Goal: Task Accomplishment & Management: Manage account settings

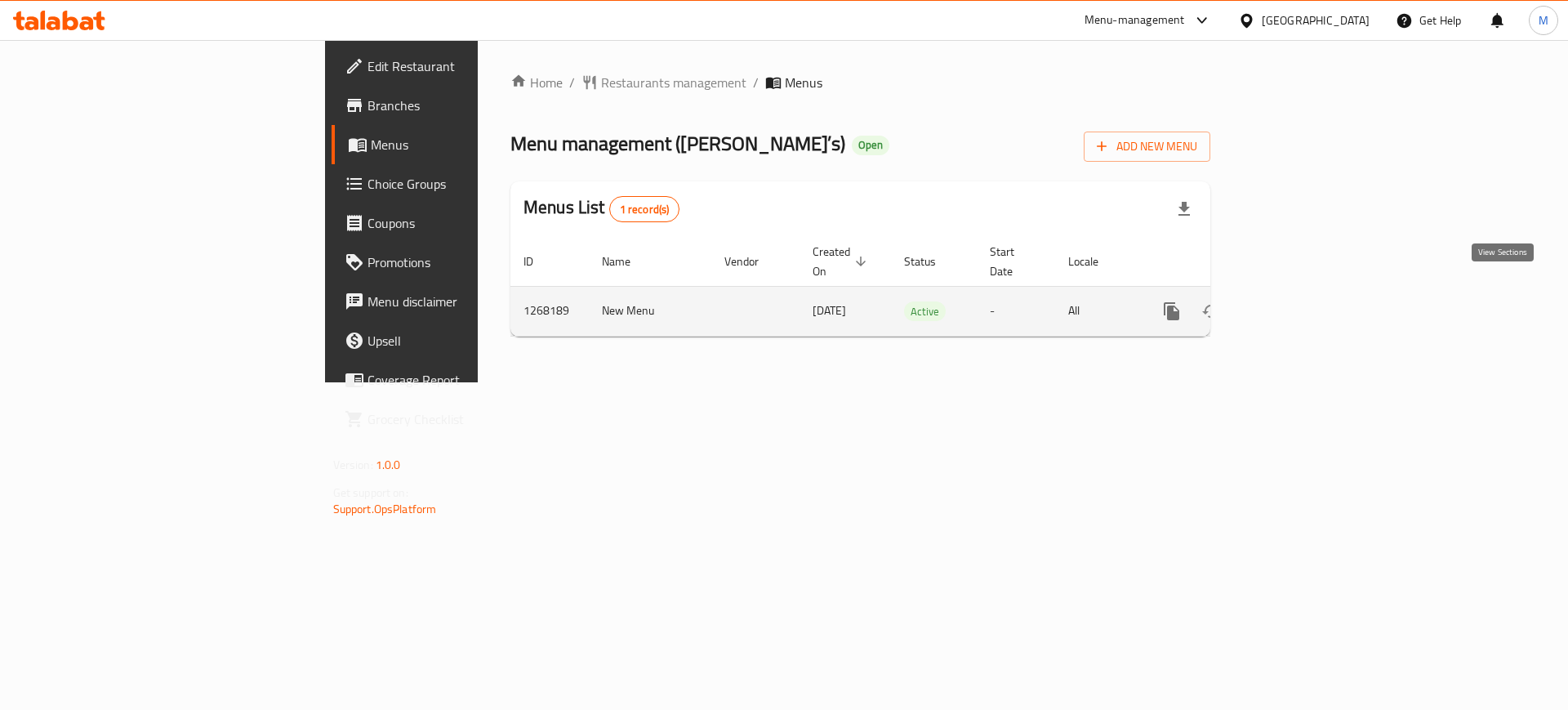
click at [1300, 302] on icon "enhanced table" at bounding box center [1290, 312] width 20 height 20
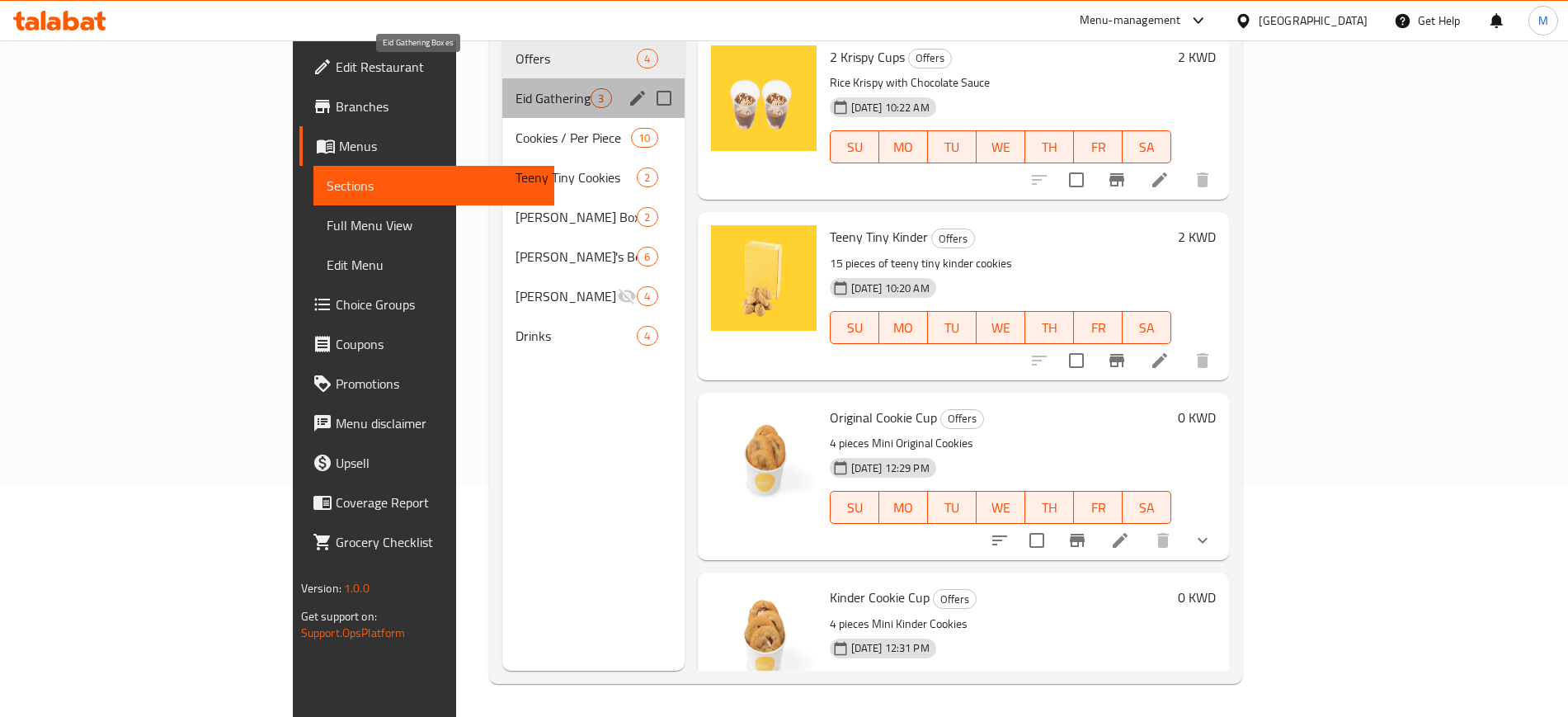
click at [516, 88] on span "Eid Gathering Boxes" at bounding box center [553, 98] width 75 height 20
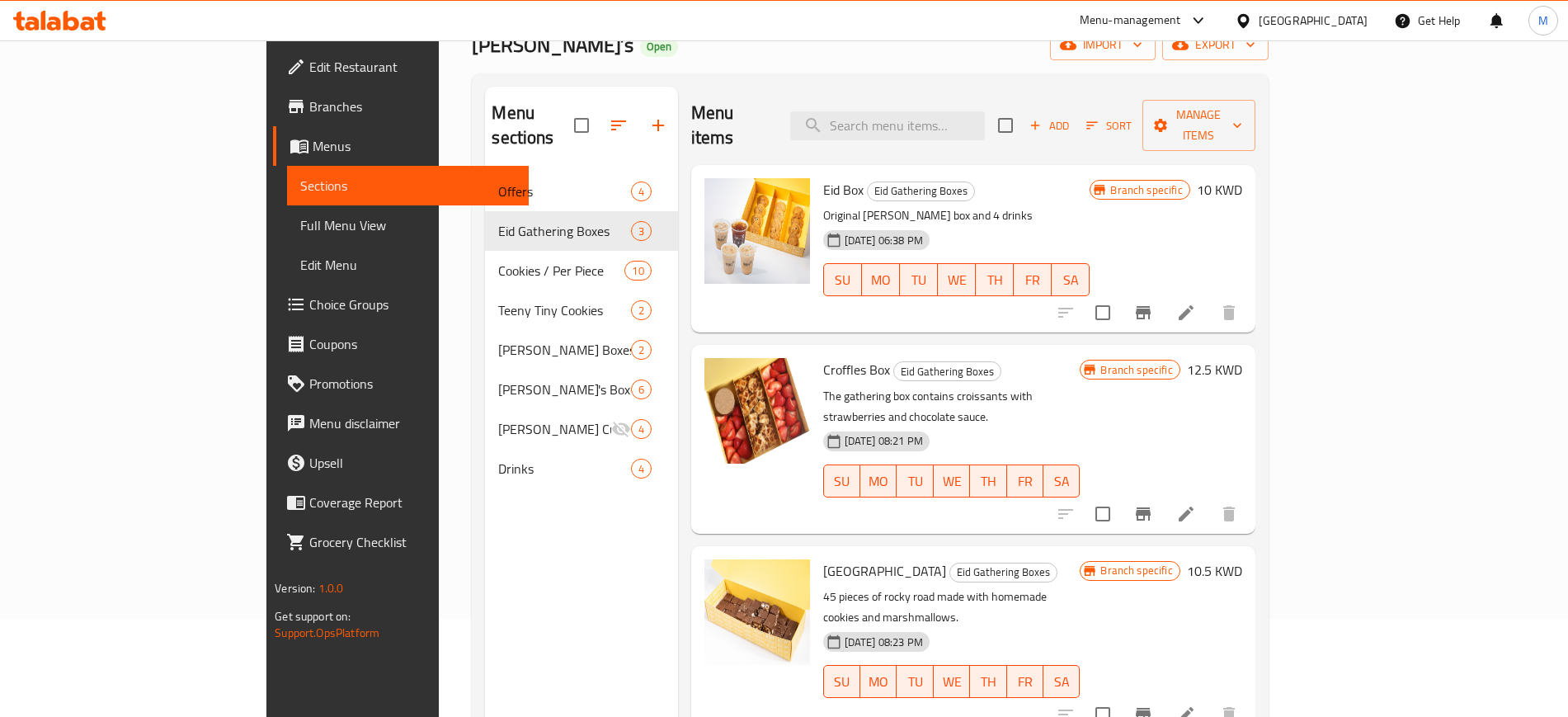
scroll to position [95, 0]
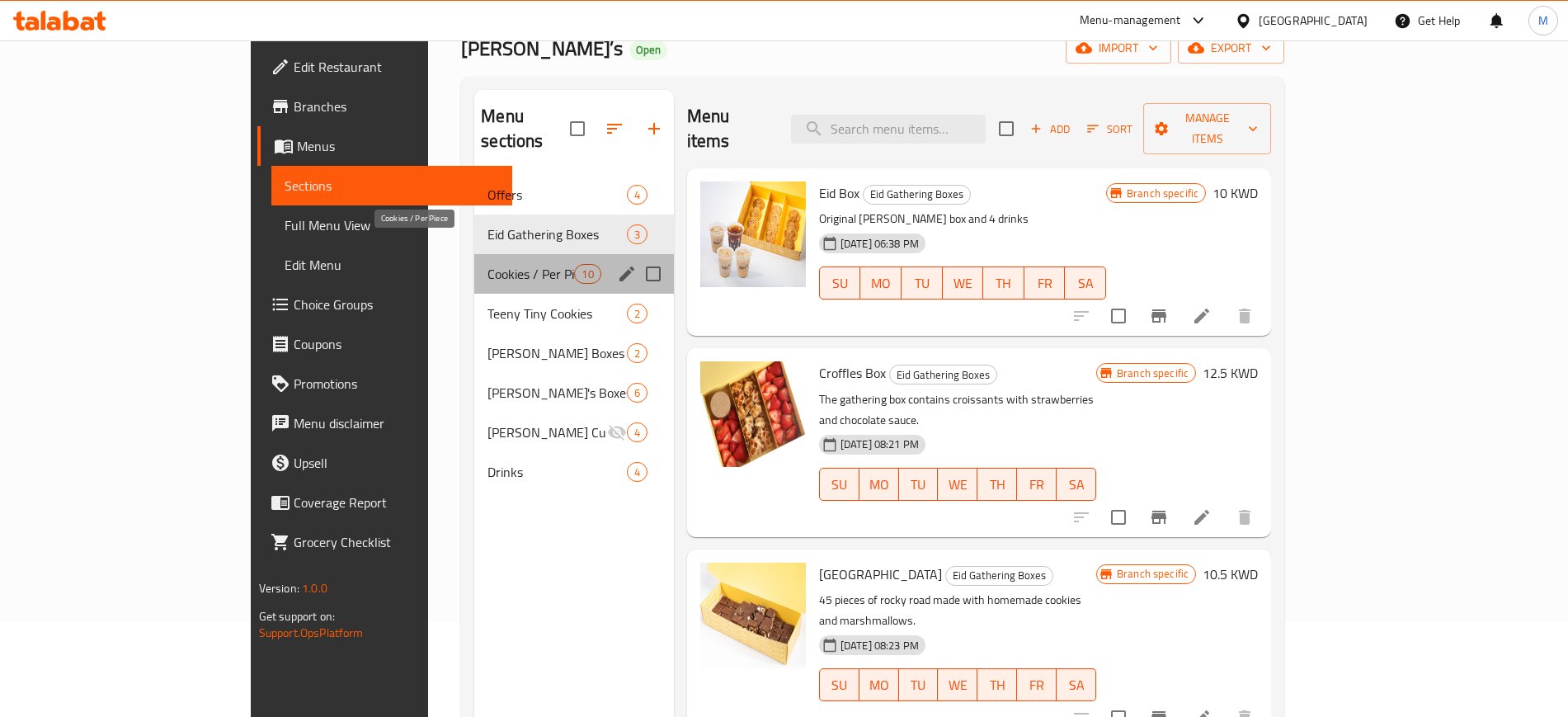
click at [487, 264] on span "Cookies / Per Piece" at bounding box center [530, 274] width 87 height 20
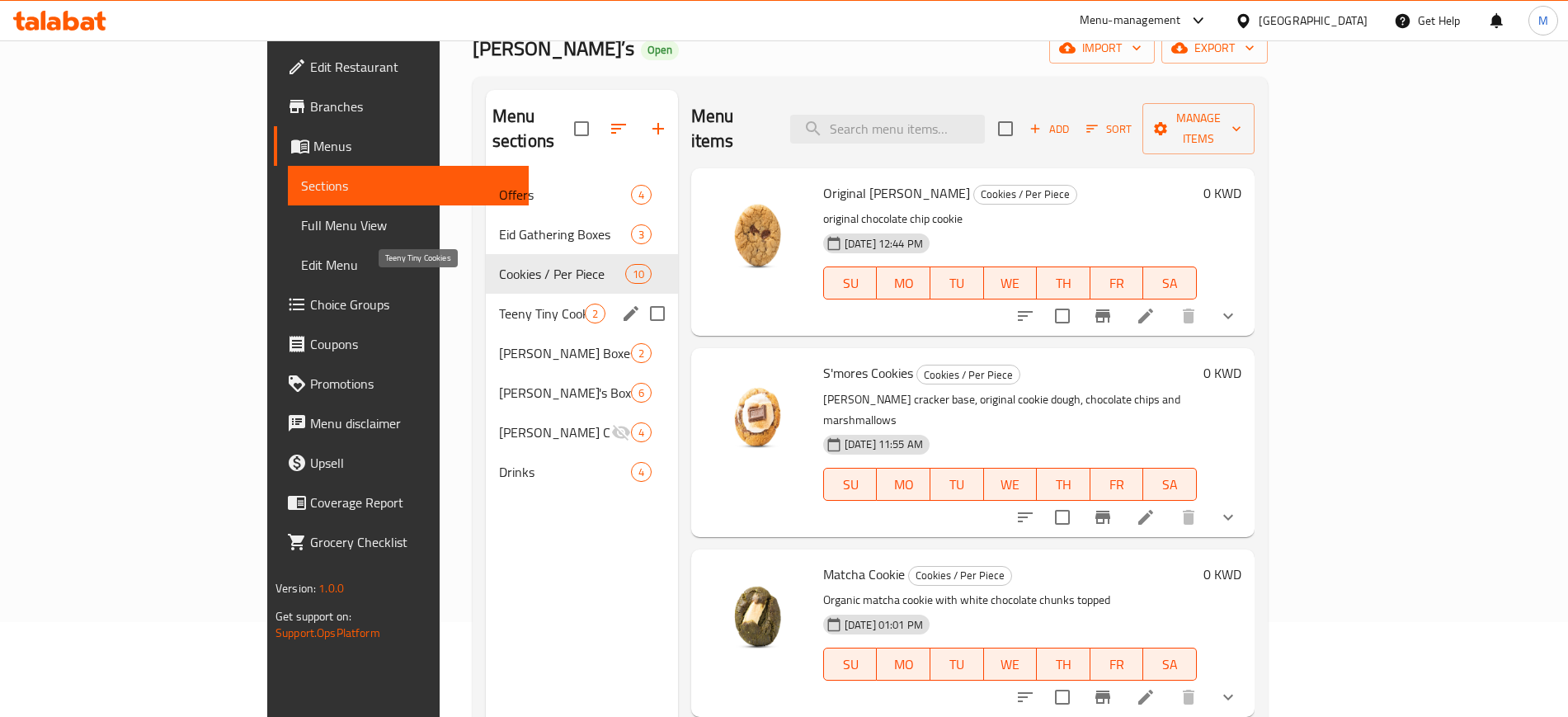
click at [499, 304] on span "Teeny Tiny Cookies" at bounding box center [542, 314] width 86 height 20
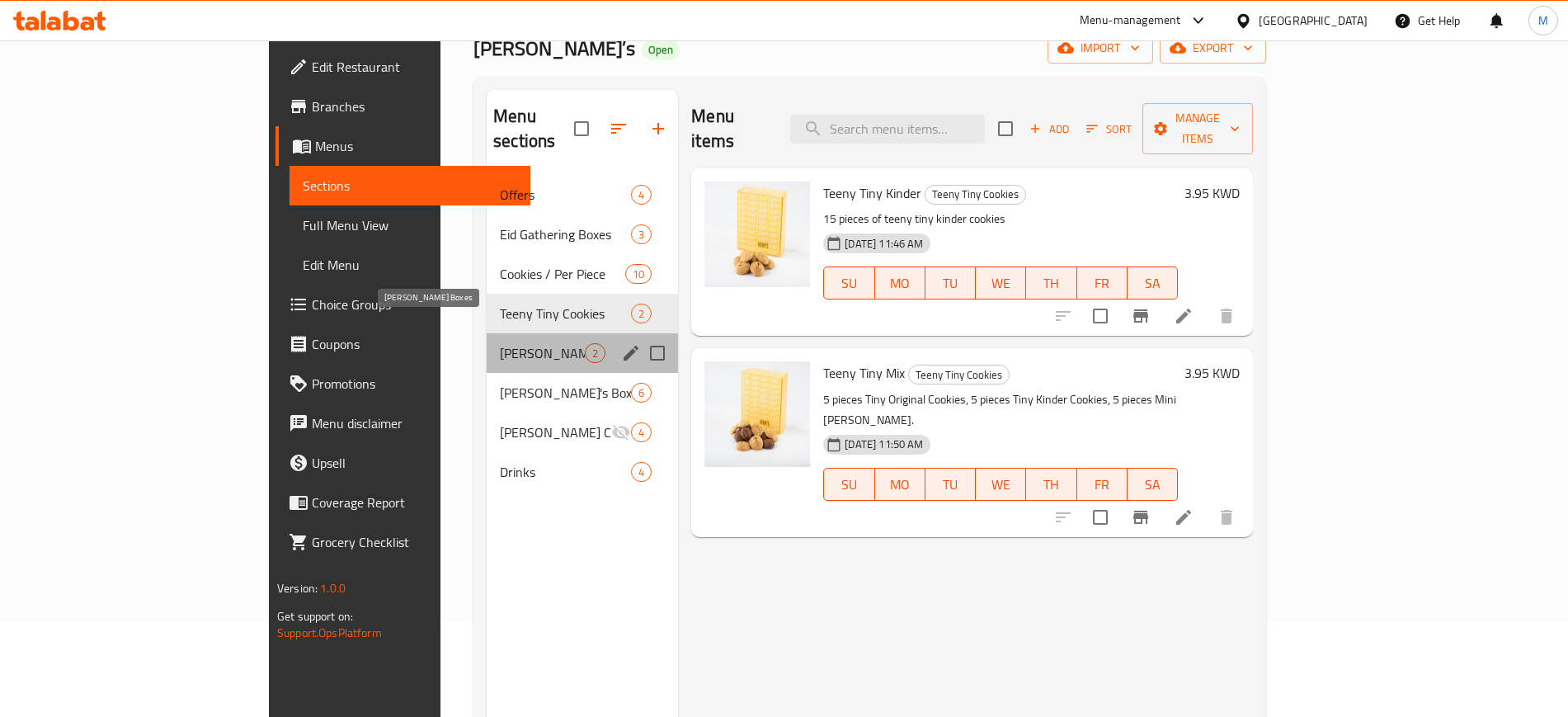
click at [500, 343] on span "Kenny Junior Boxes" at bounding box center [542, 353] width 85 height 20
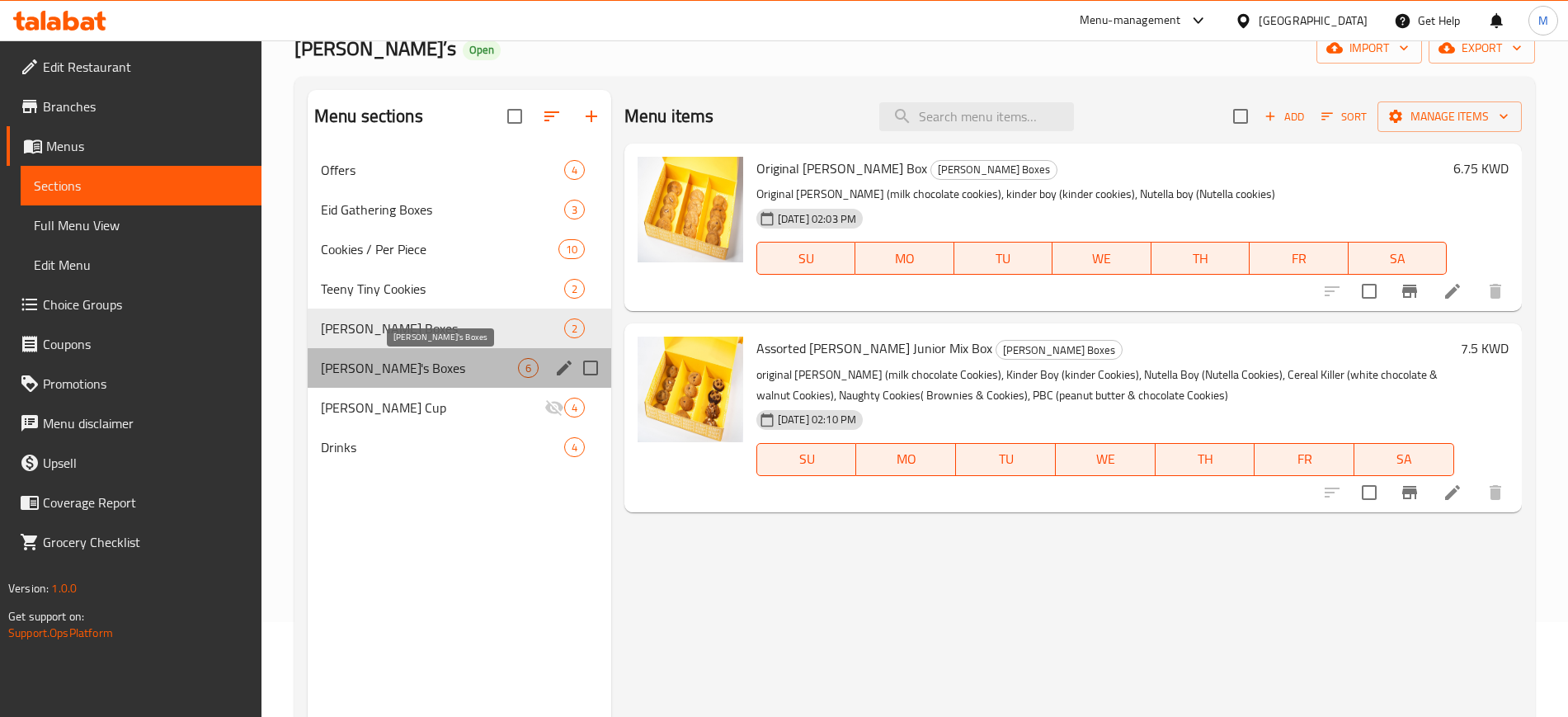
click at [402, 373] on span "Kenny's Boxes" at bounding box center [419, 368] width 197 height 20
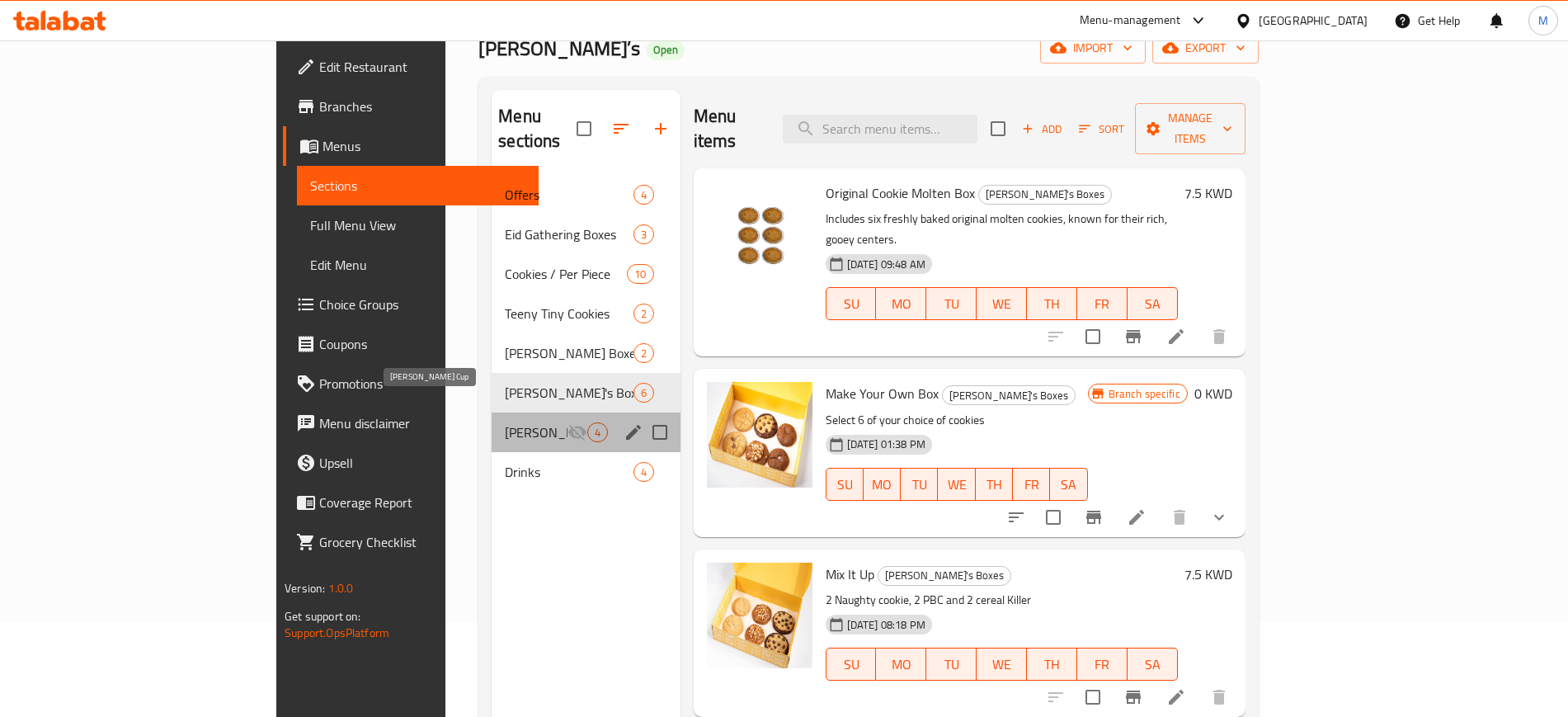
click at [505, 422] on span "Kenny Cup" at bounding box center [535, 432] width 62 height 20
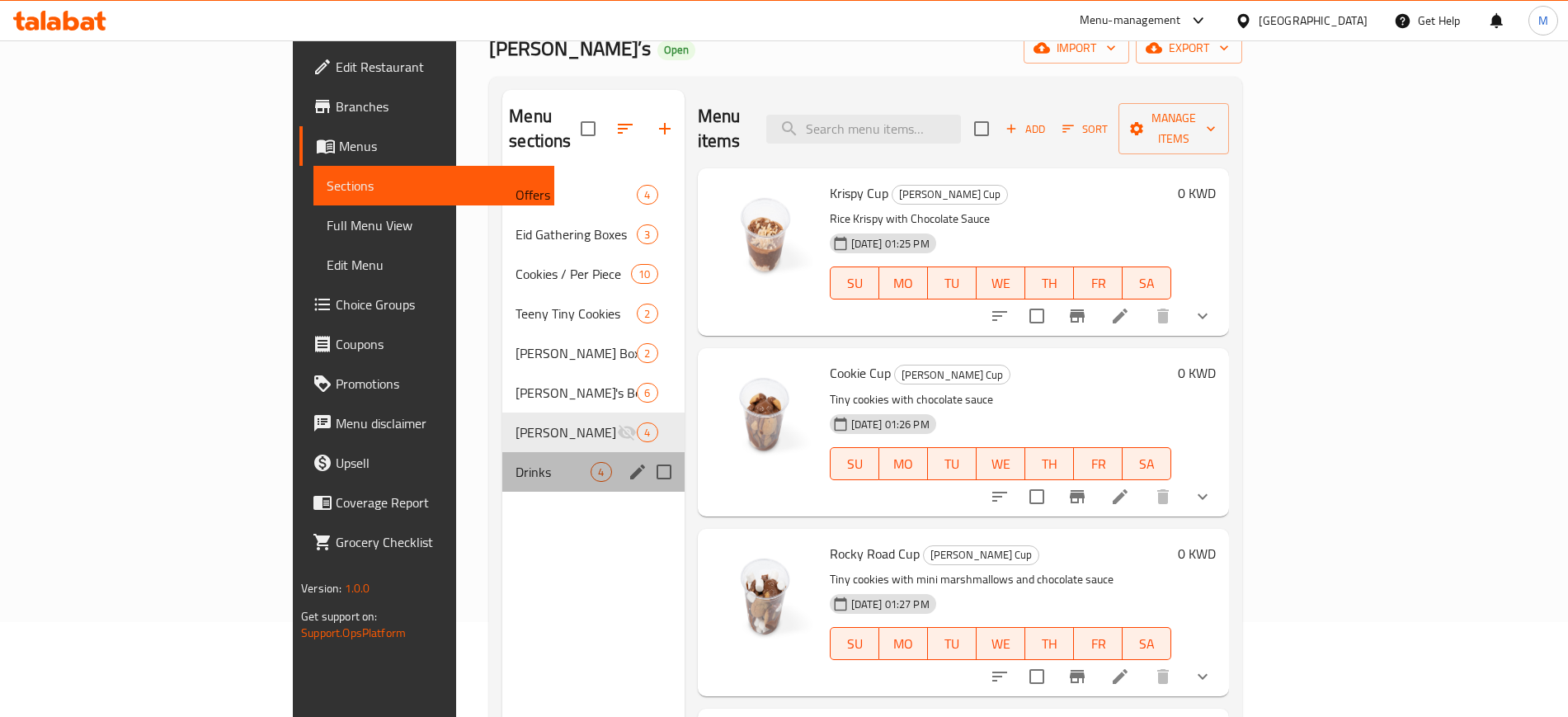
click at [502, 452] on div "Drinks 4" at bounding box center [593, 472] width 182 height 40
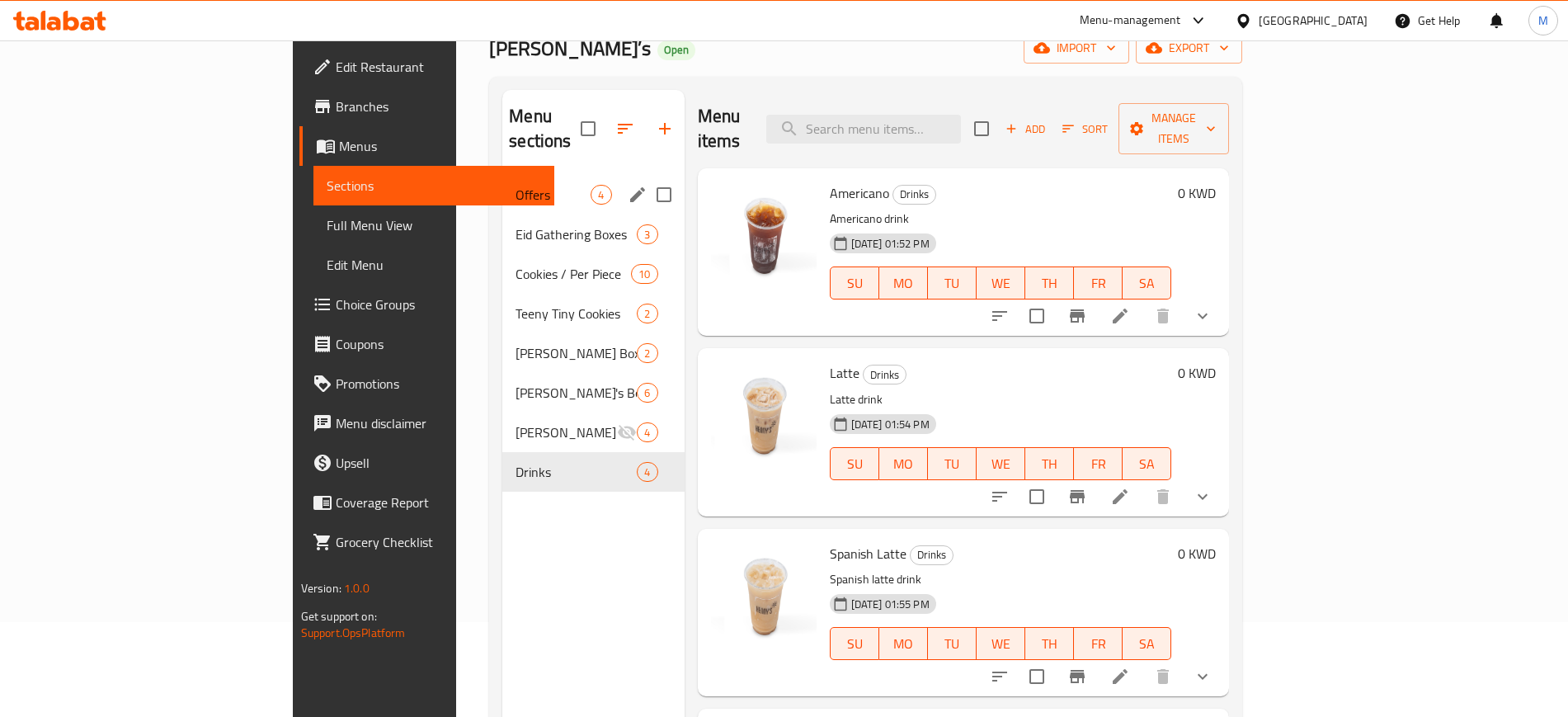
click at [502, 187] on div "Offers 4" at bounding box center [593, 195] width 182 height 40
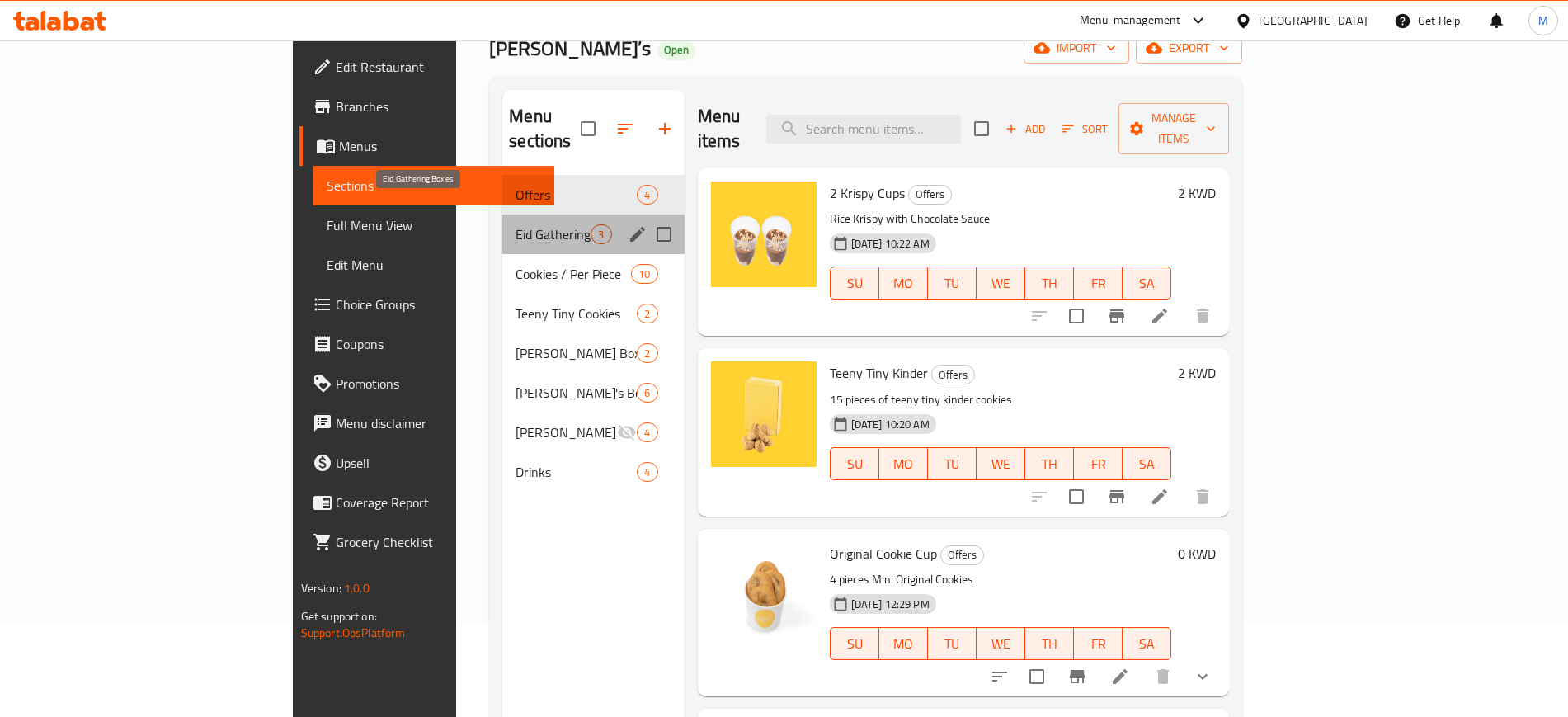
click at [516, 225] on span "Eid Gathering Boxes" at bounding box center [553, 235] width 75 height 20
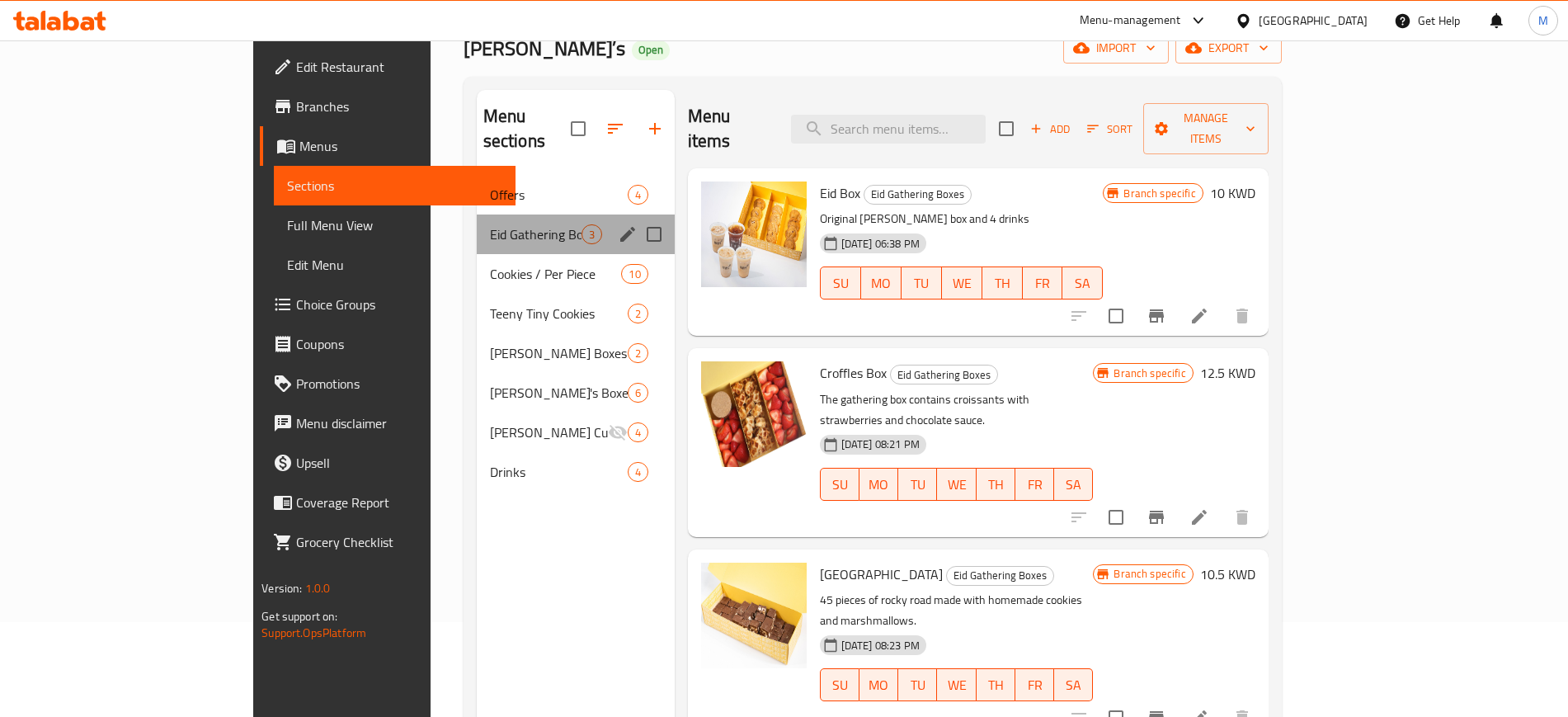
click at [477, 227] on div "Eid Gathering Boxes 3" at bounding box center [576, 235] width 198 height 40
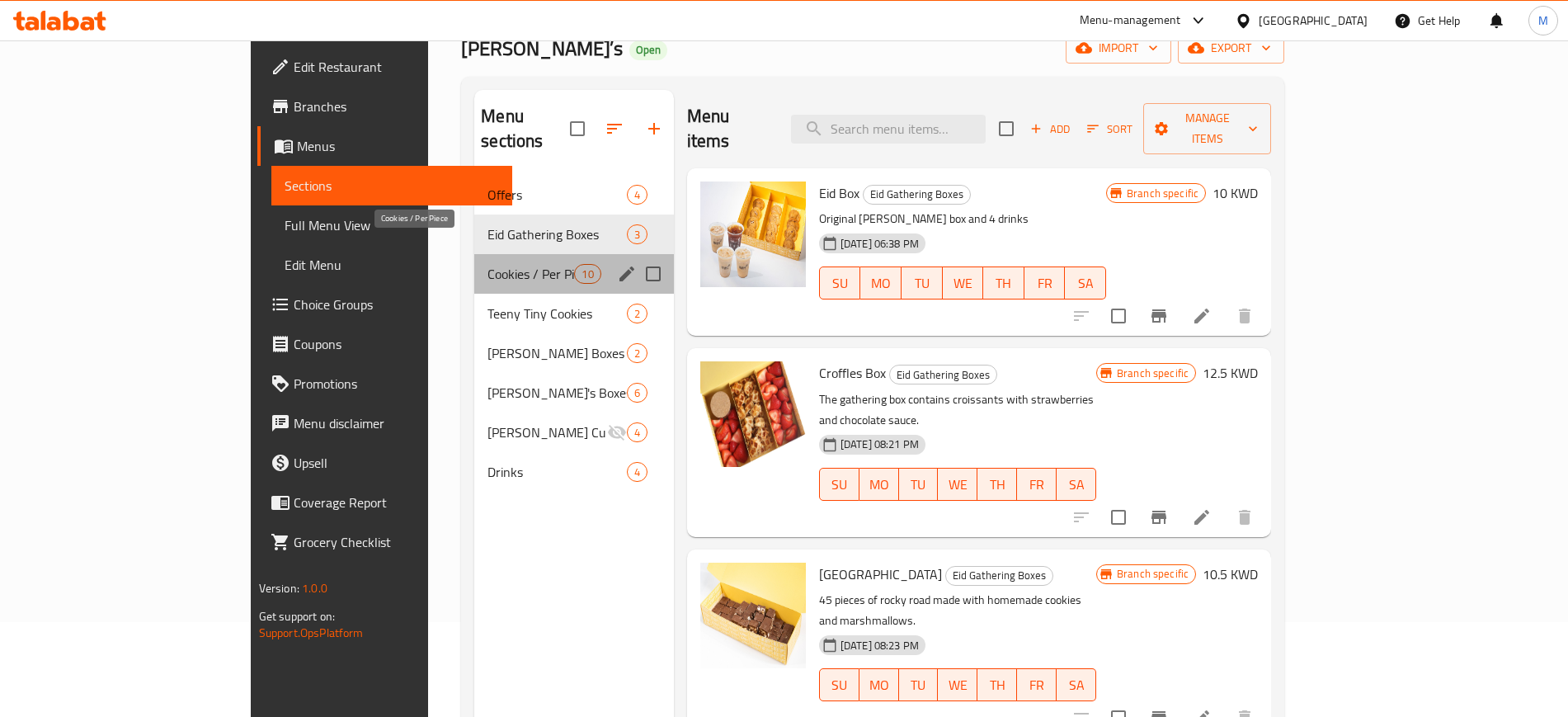
click at [487, 264] on span "Cookies / Per Piece" at bounding box center [530, 274] width 87 height 20
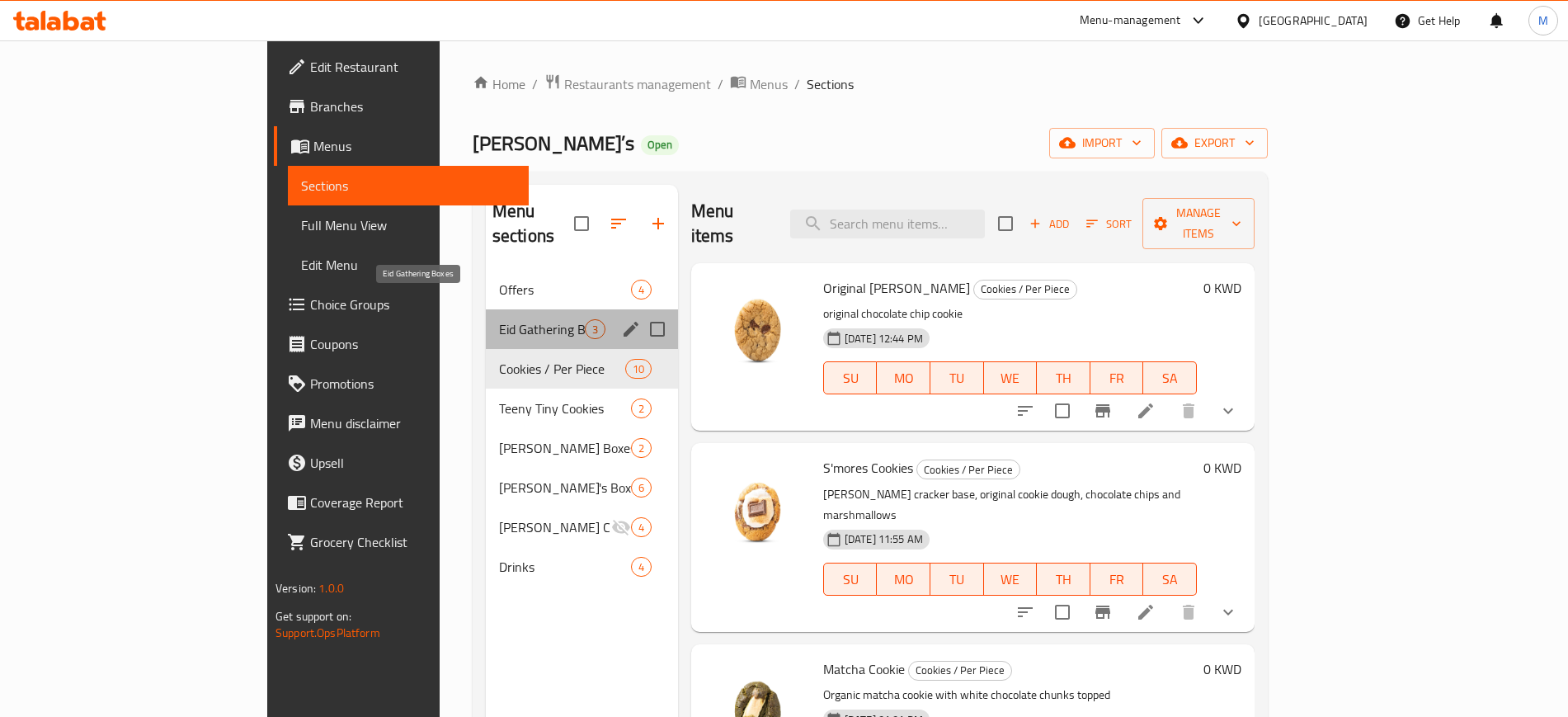
click at [499, 319] on span "Eid Gathering Boxes" at bounding box center [542, 329] width 86 height 20
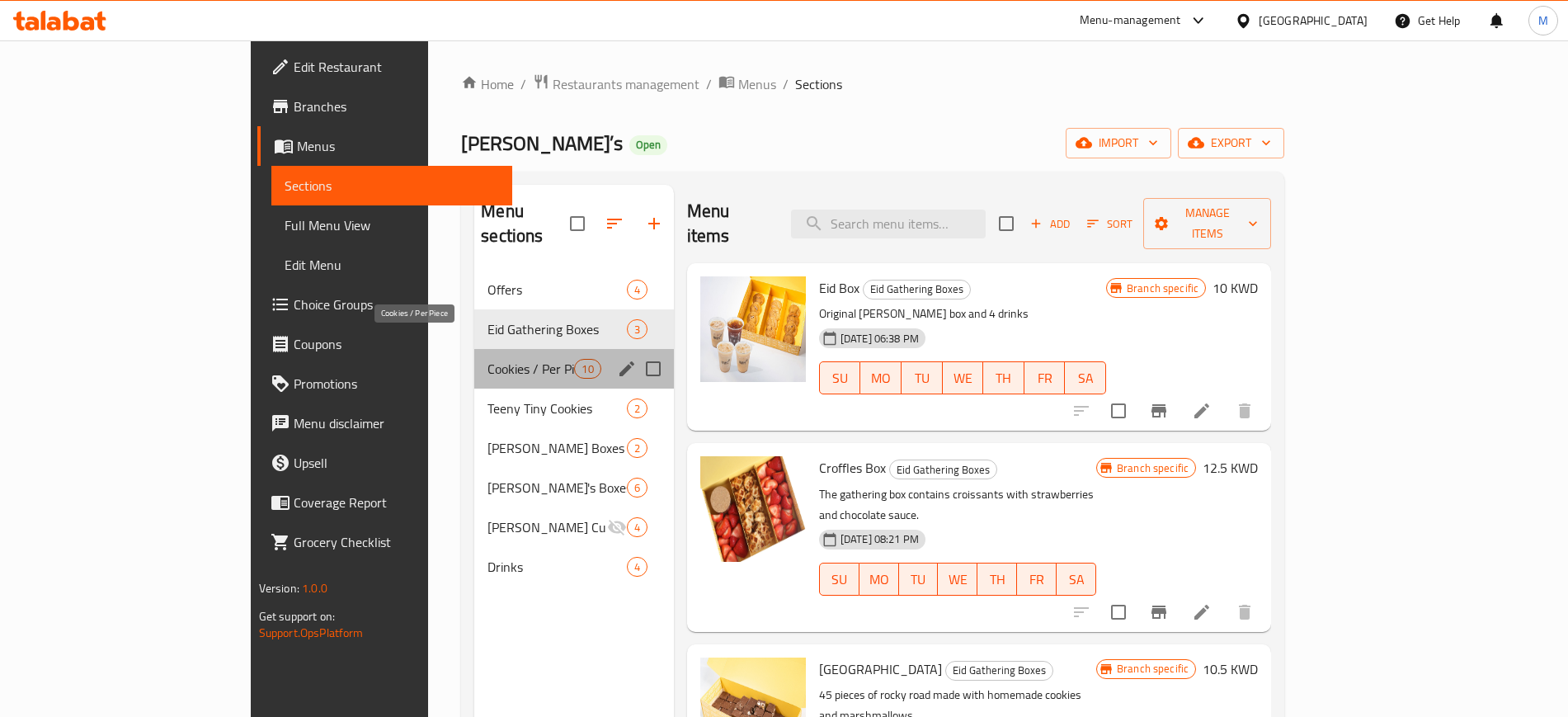
click at [487, 358] on span "Cookies / Per Piece" at bounding box center [530, 368] width 87 height 20
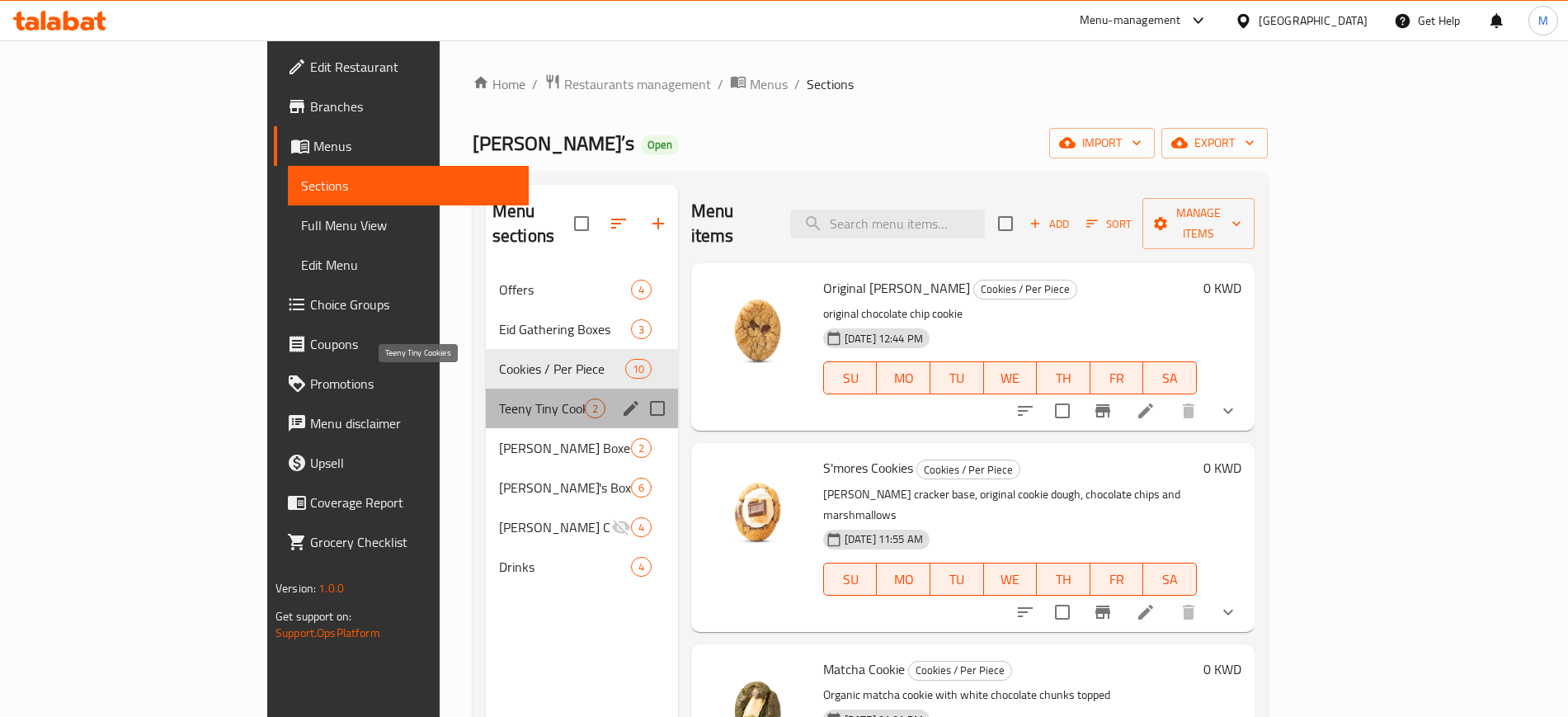
click at [499, 398] on span "Teeny Tiny Cookies" at bounding box center [542, 408] width 86 height 20
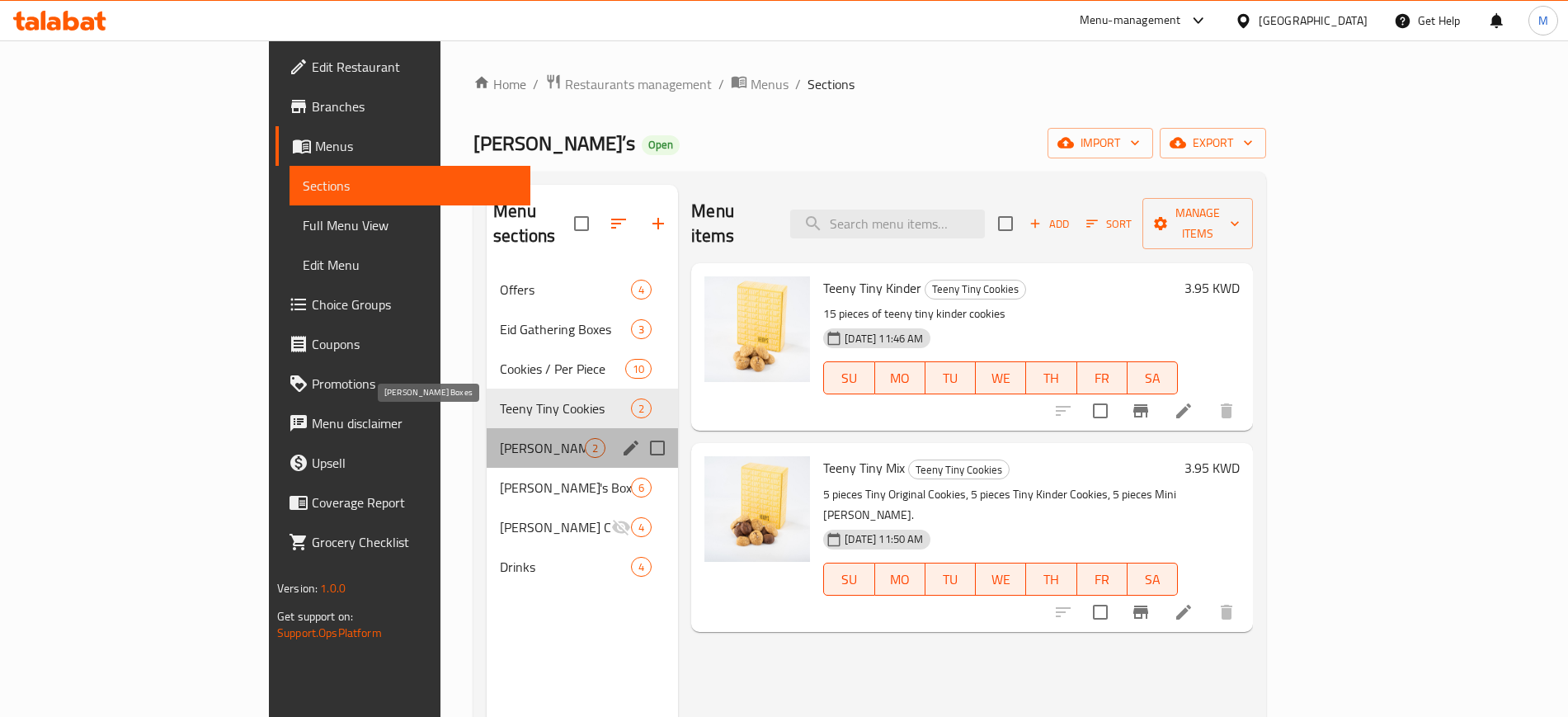
click at [500, 438] on span "Kenny Junior Boxes" at bounding box center [542, 448] width 85 height 20
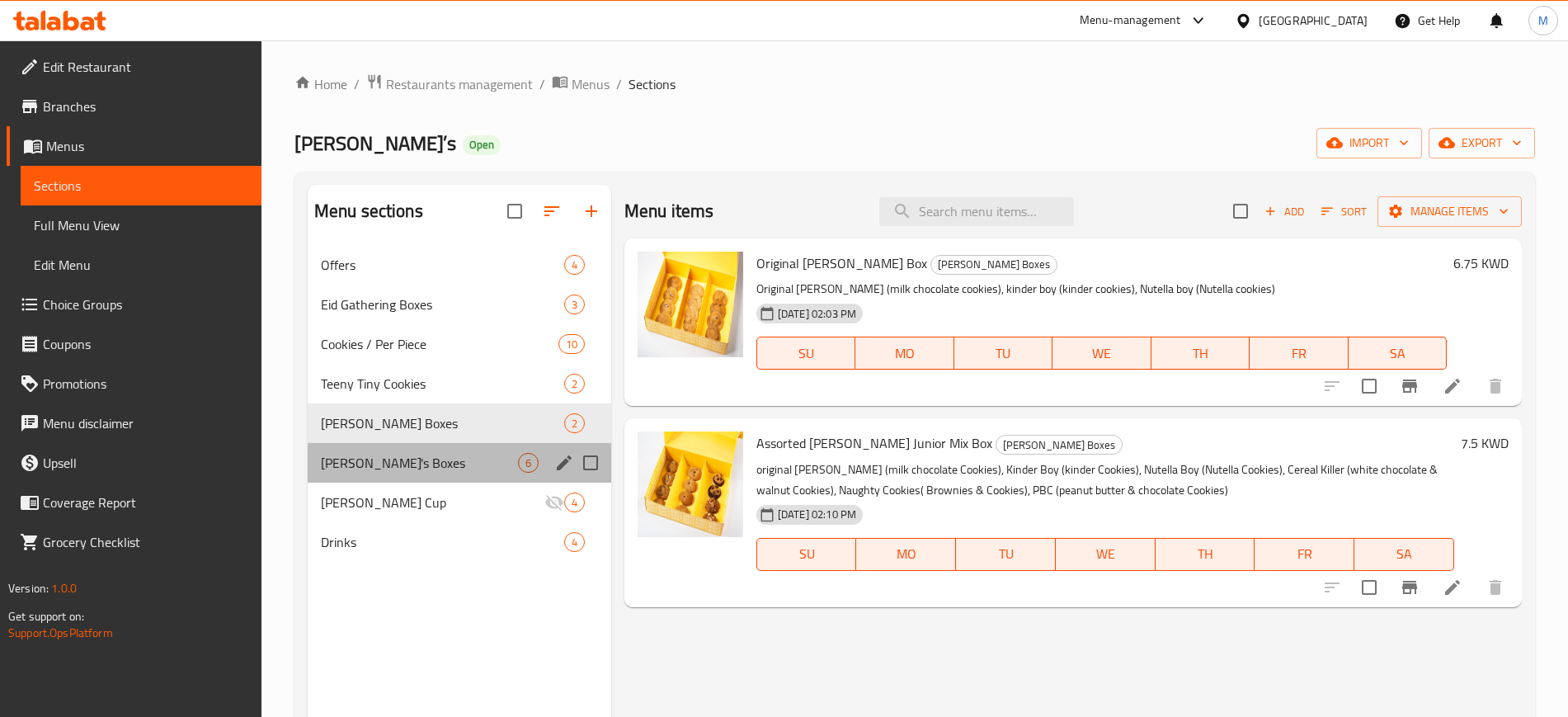
click at [413, 475] on div "Kenny's Boxes 6" at bounding box center [460, 463] width 304 height 40
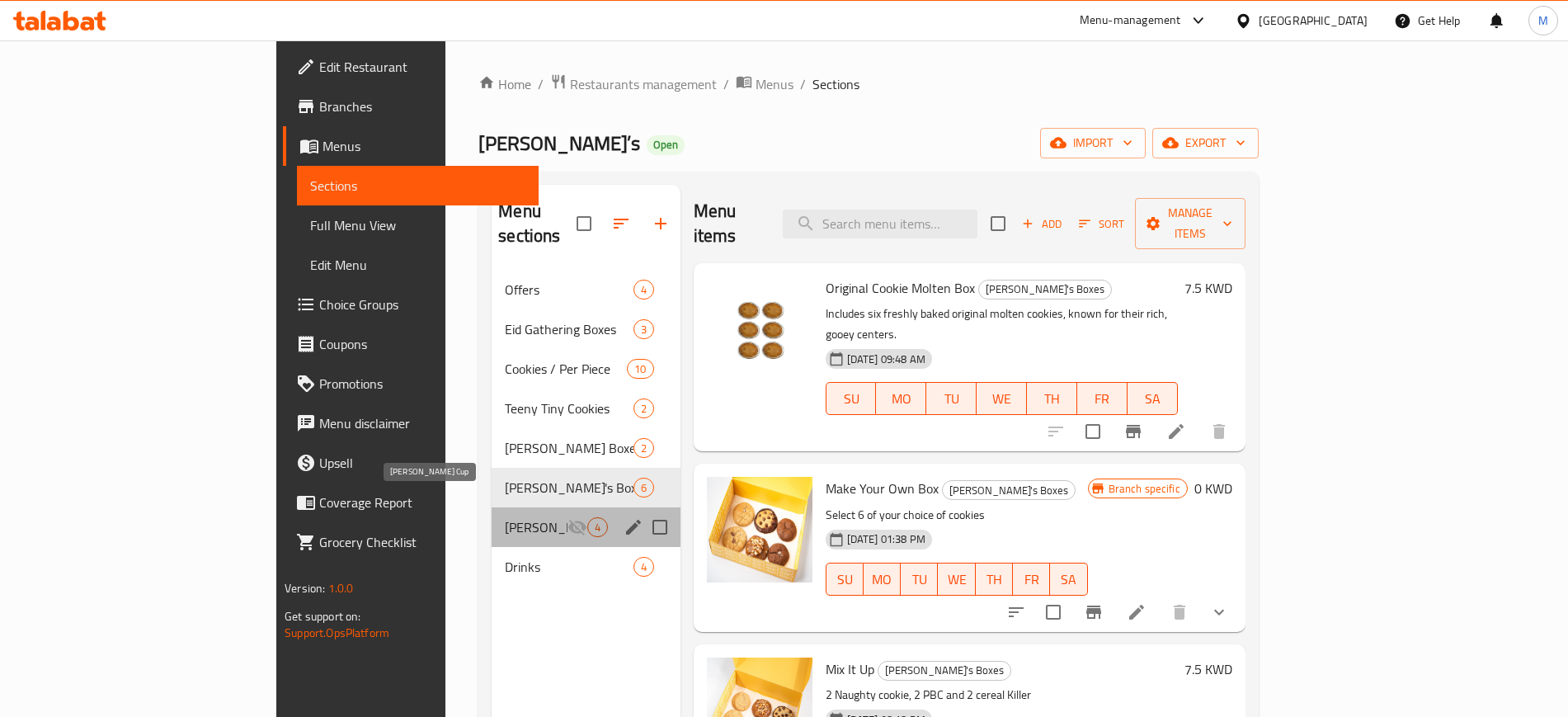
click at [505, 517] on span "Kenny Cup" at bounding box center [535, 527] width 62 height 20
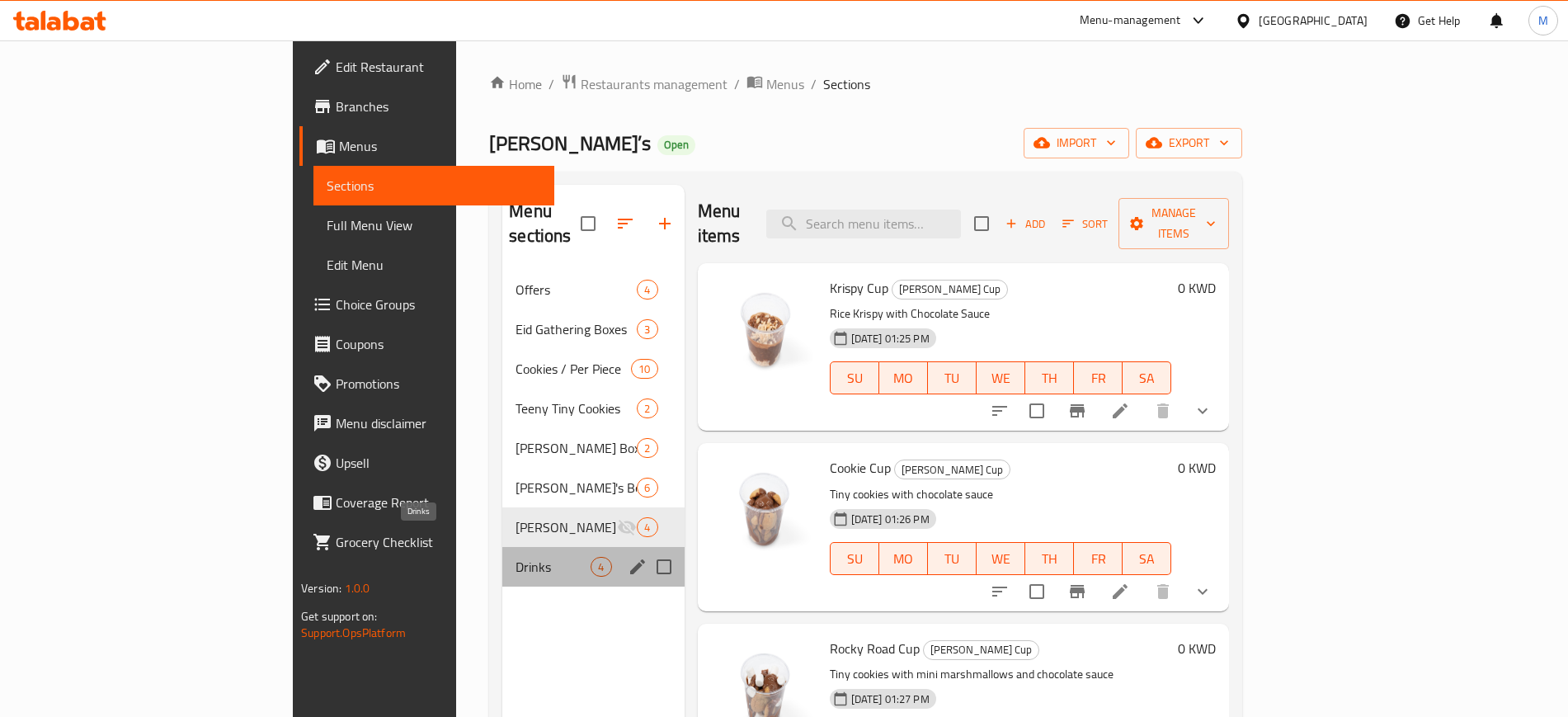
click at [516, 557] on span "Drinks" at bounding box center [553, 567] width 75 height 20
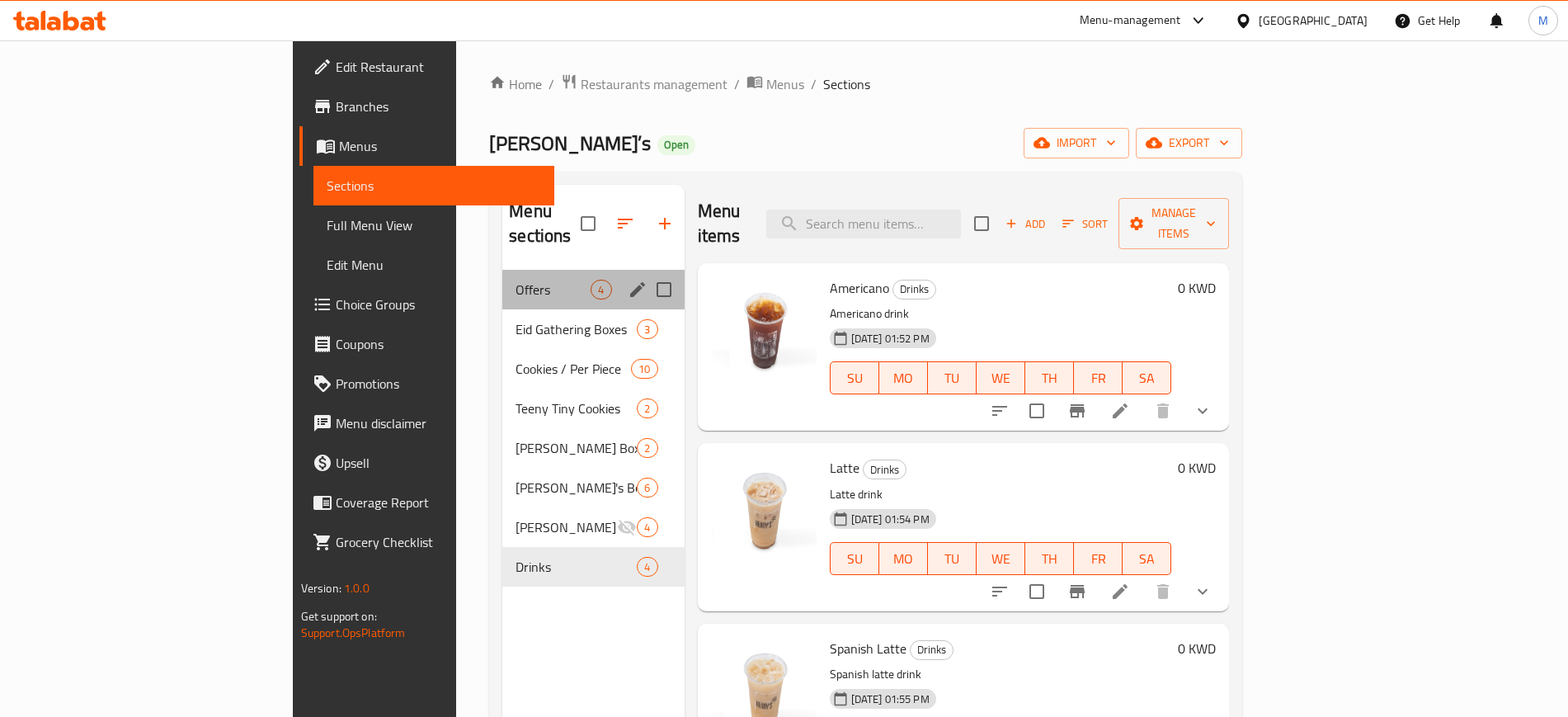
click at [502, 270] on div "Offers 4" at bounding box center [593, 290] width 182 height 40
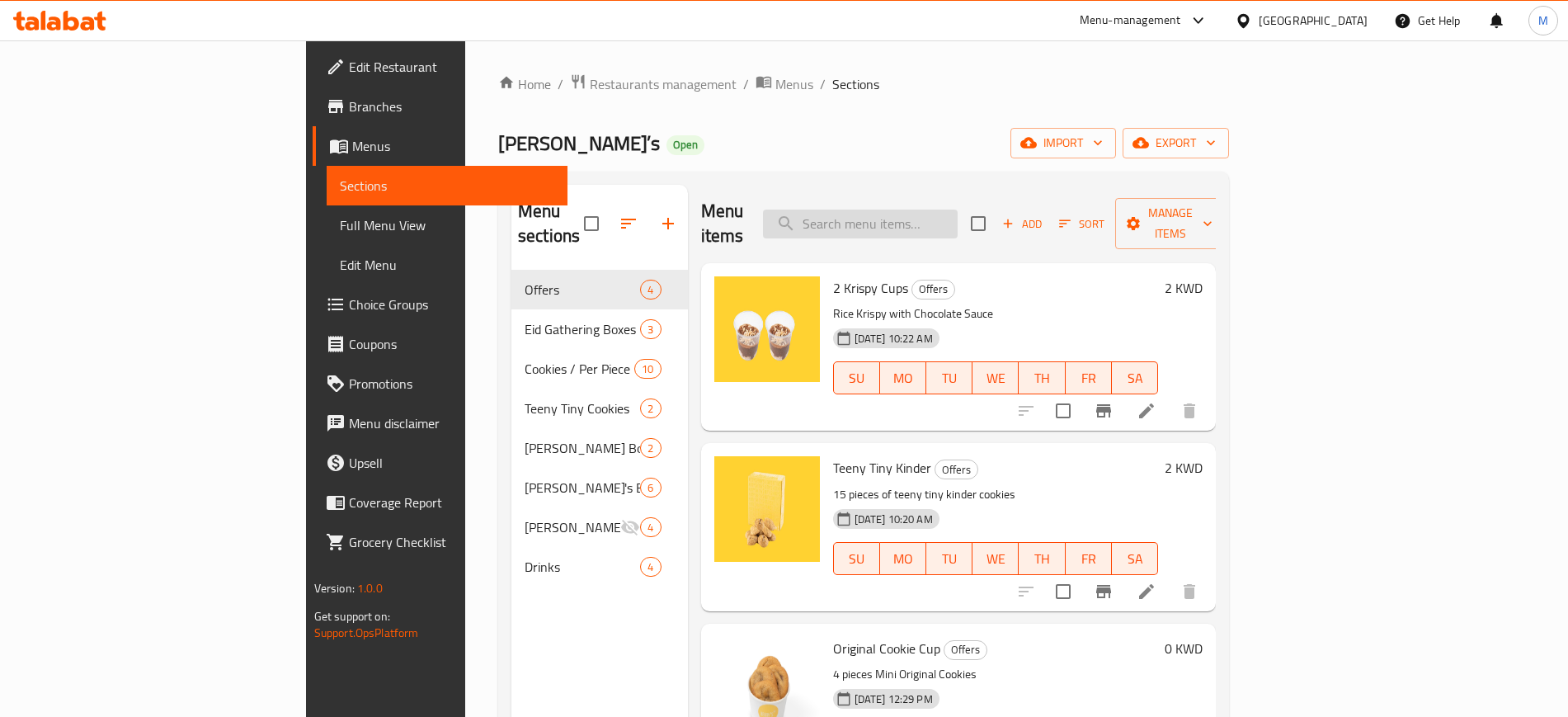
click at [949, 226] on div "Menu items Add Sort Manage items" at bounding box center [959, 224] width 516 height 78
click at [937, 212] on input "search" at bounding box center [861, 224] width 195 height 29
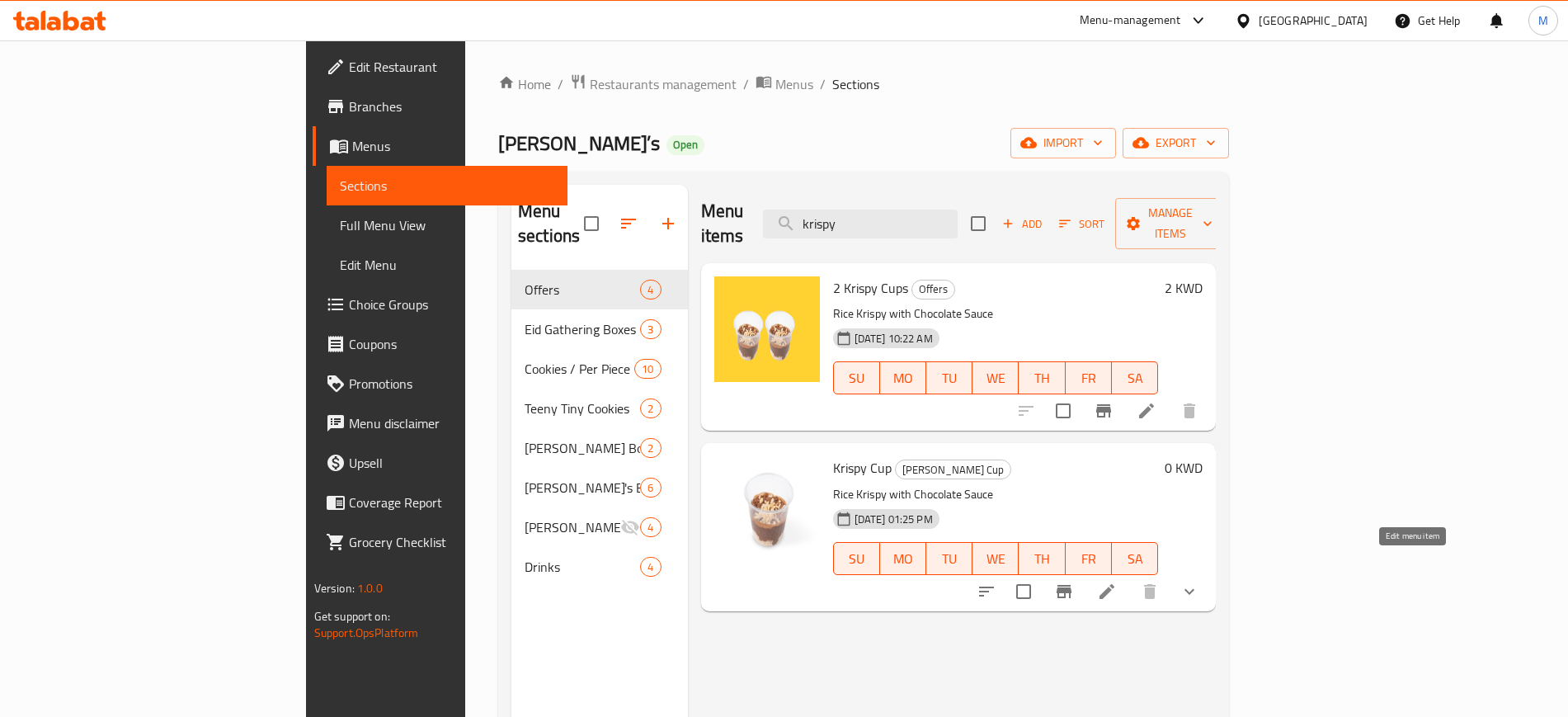
type input "krispy"
click at [1114, 584] on icon at bounding box center [1107, 591] width 15 height 15
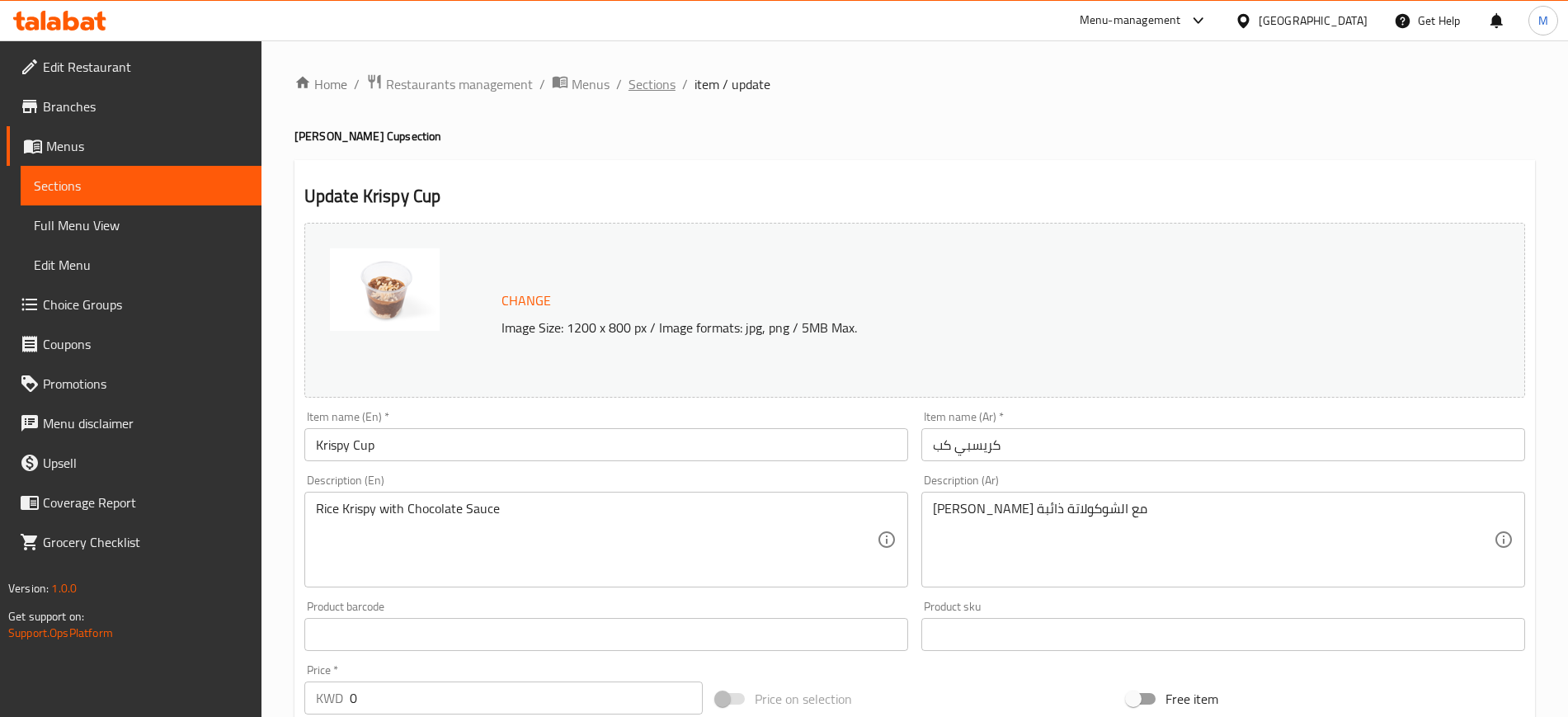
click at [668, 88] on span "Sections" at bounding box center [652, 84] width 47 height 20
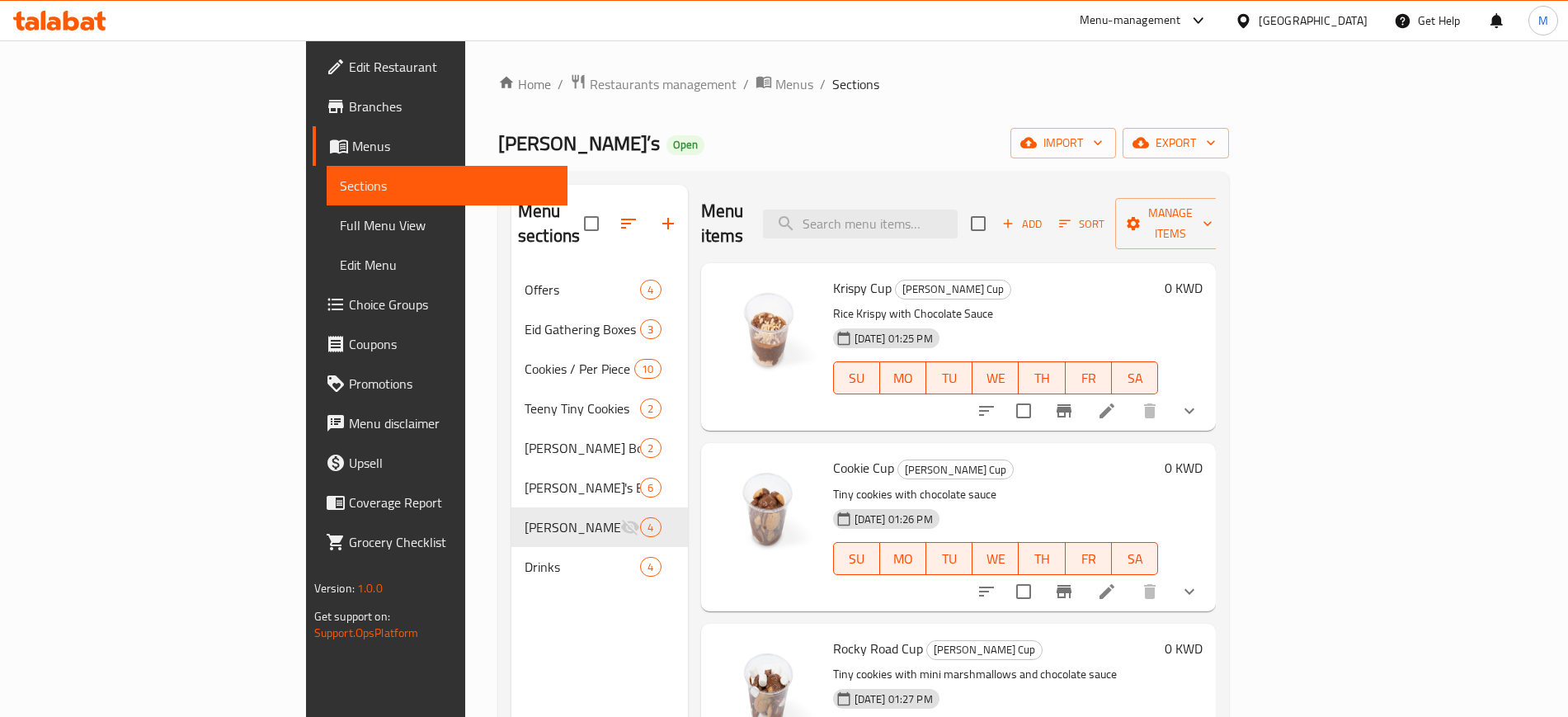
click at [511, 264] on nav "Offers 4 Eid Gathering Boxes 3 Cookies / Per Piece 10 Teeny Tiny Cookies 2 Kenn…" at bounding box center [600, 428] width 177 height 330
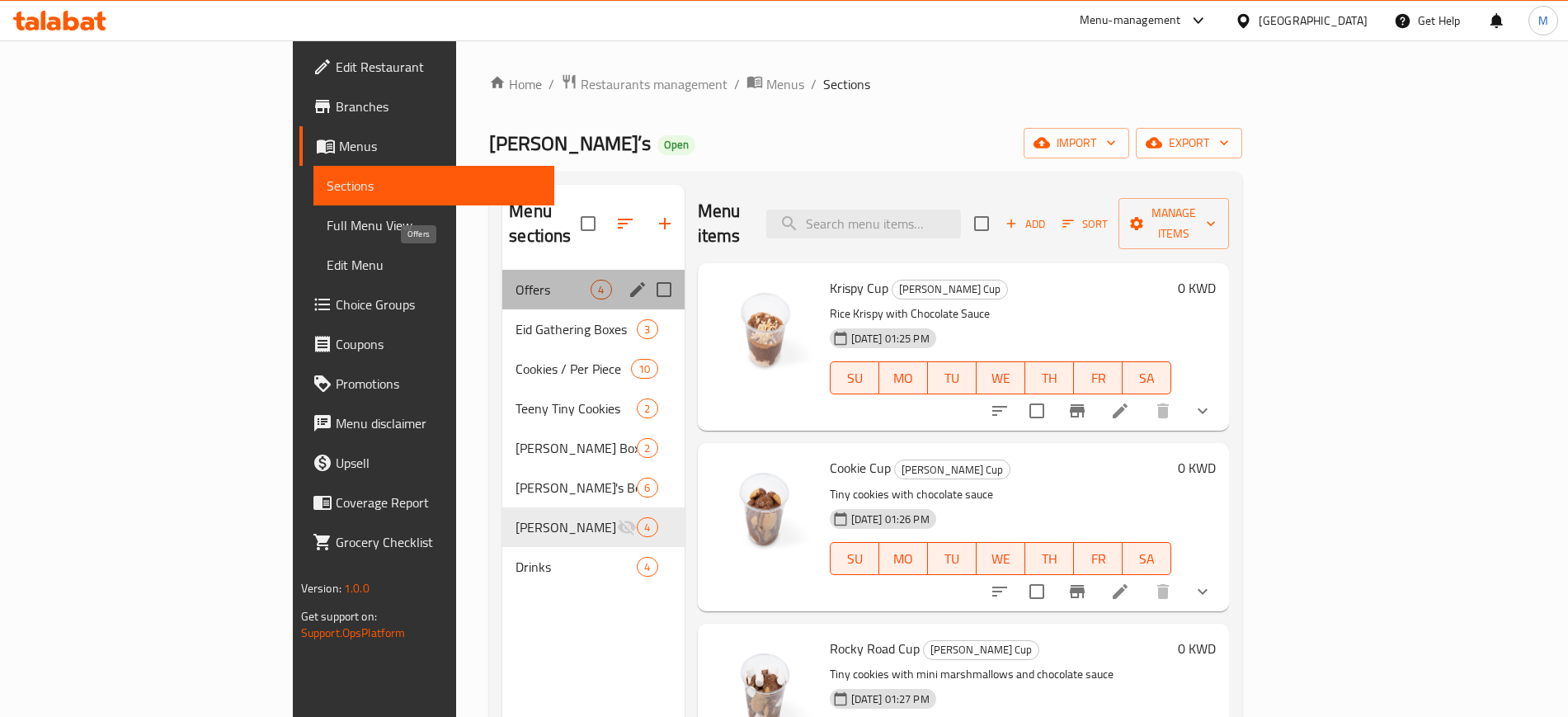
click at [516, 280] on span "Offers" at bounding box center [553, 290] width 75 height 20
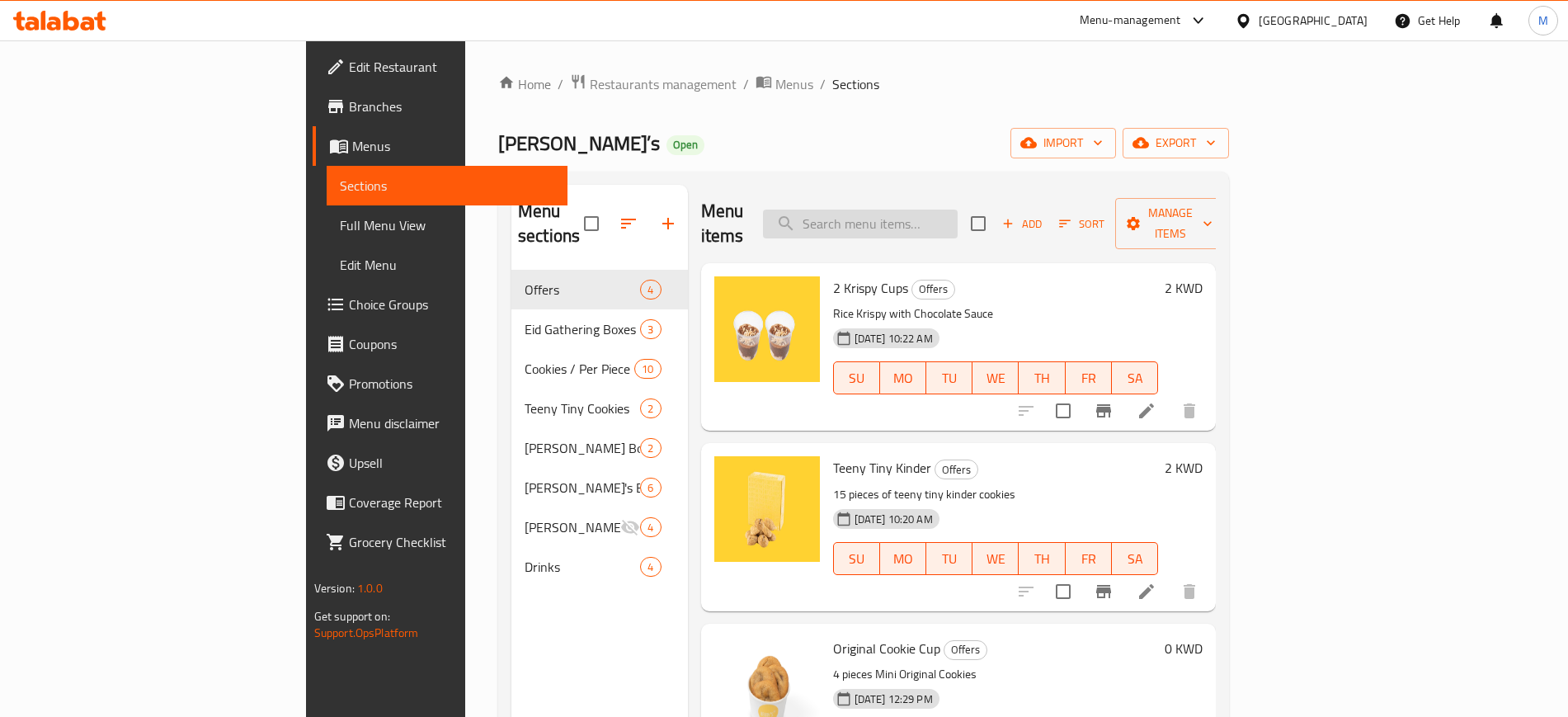
click at [949, 215] on input "search" at bounding box center [861, 224] width 195 height 29
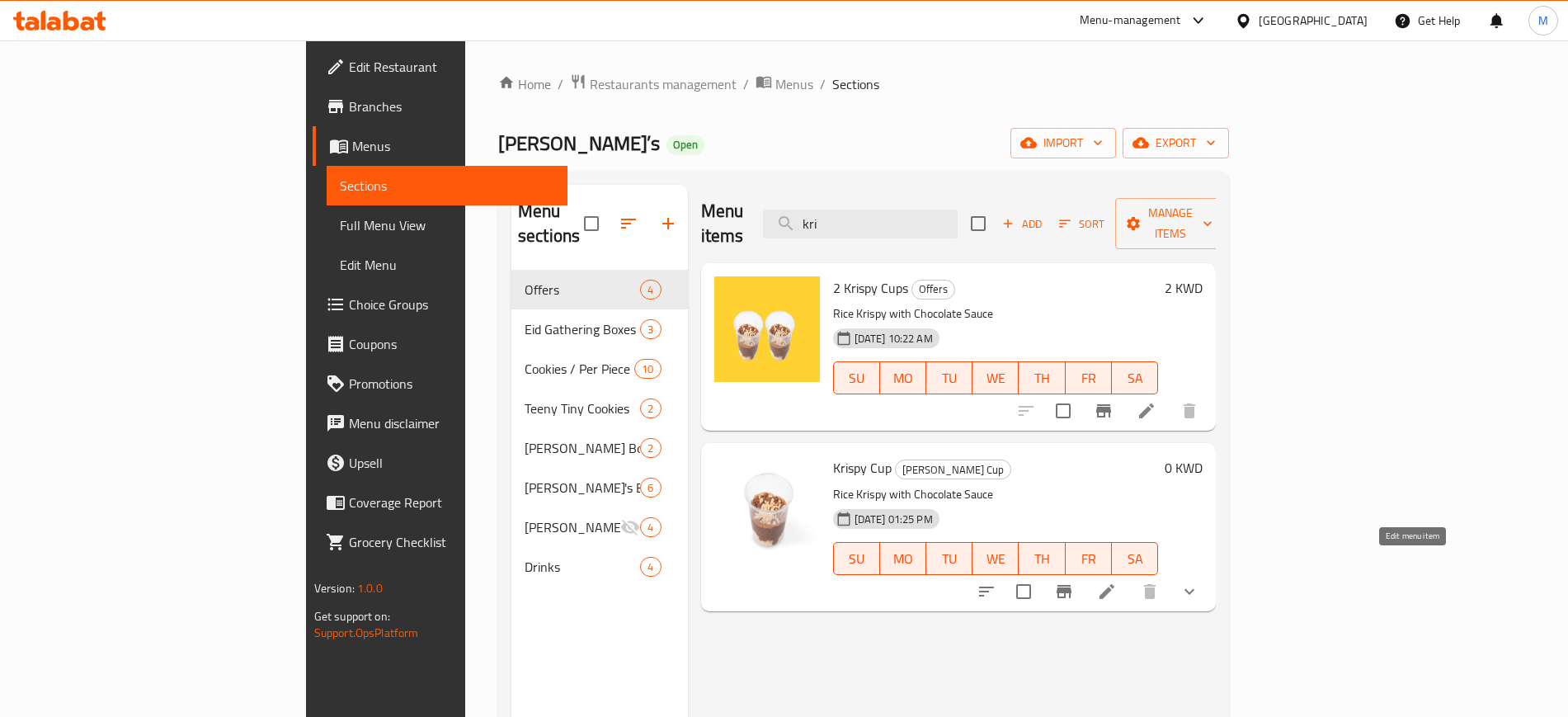
type input "kri"
click at [1117, 582] on icon at bounding box center [1107, 591] width 20 height 20
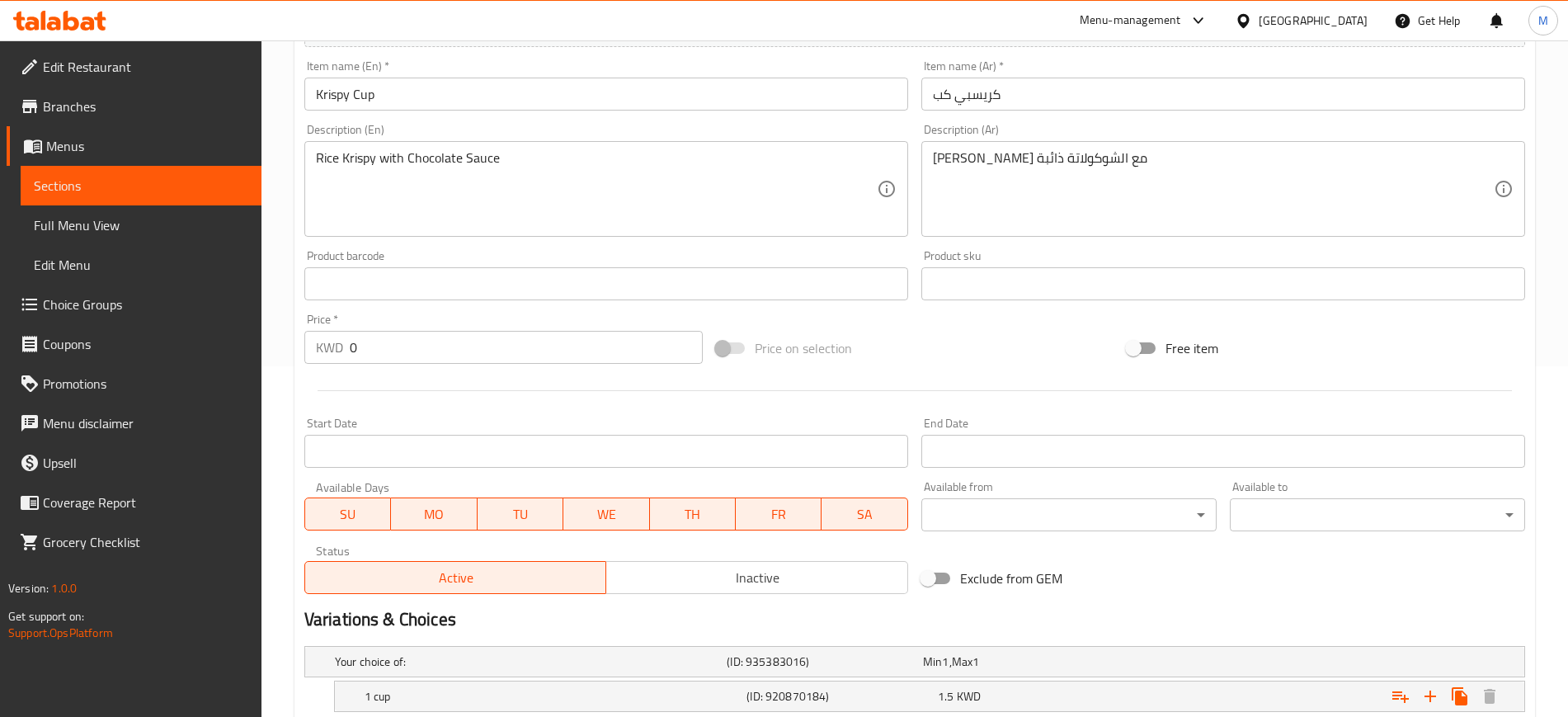
scroll to position [462, 0]
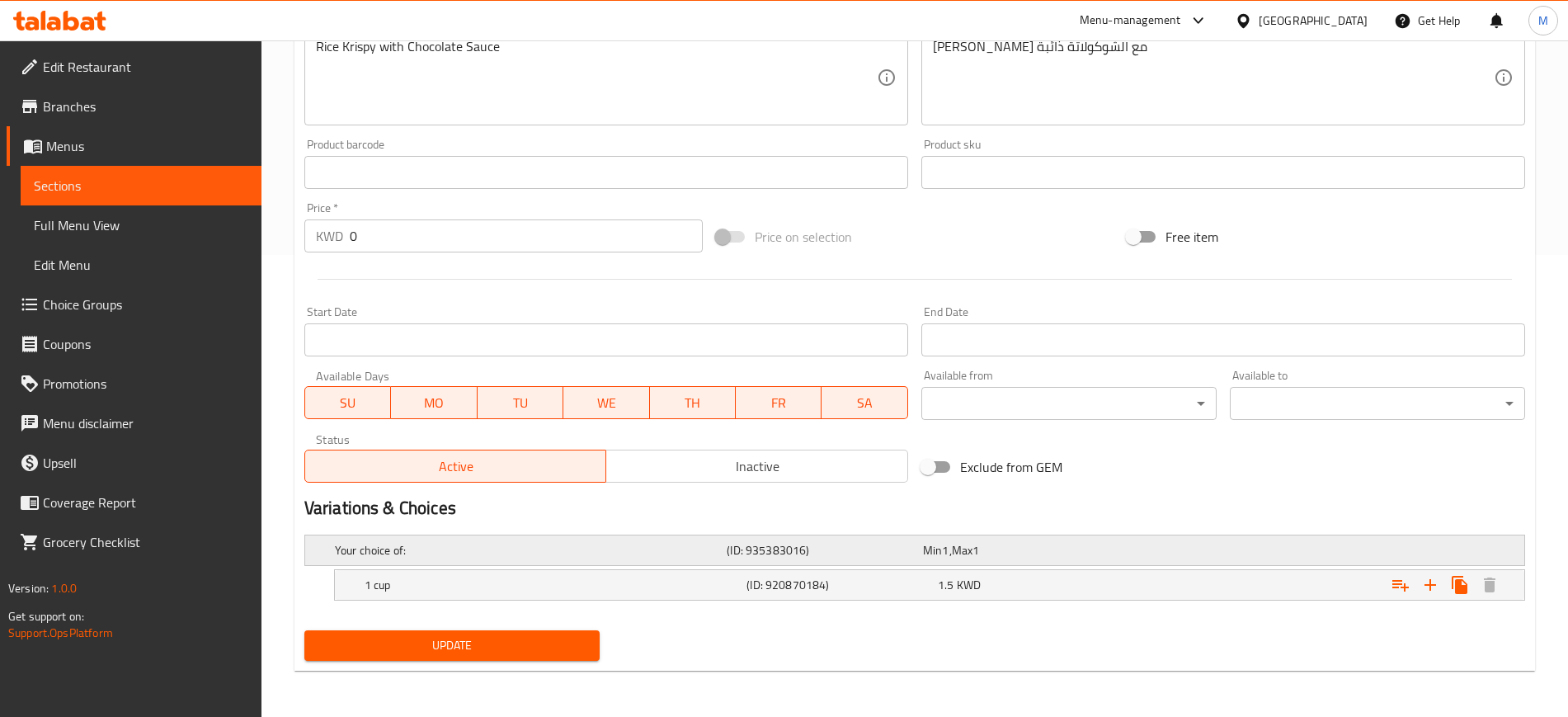
click at [1277, 551] on div "Expand" at bounding box center [1312, 550] width 392 height 7
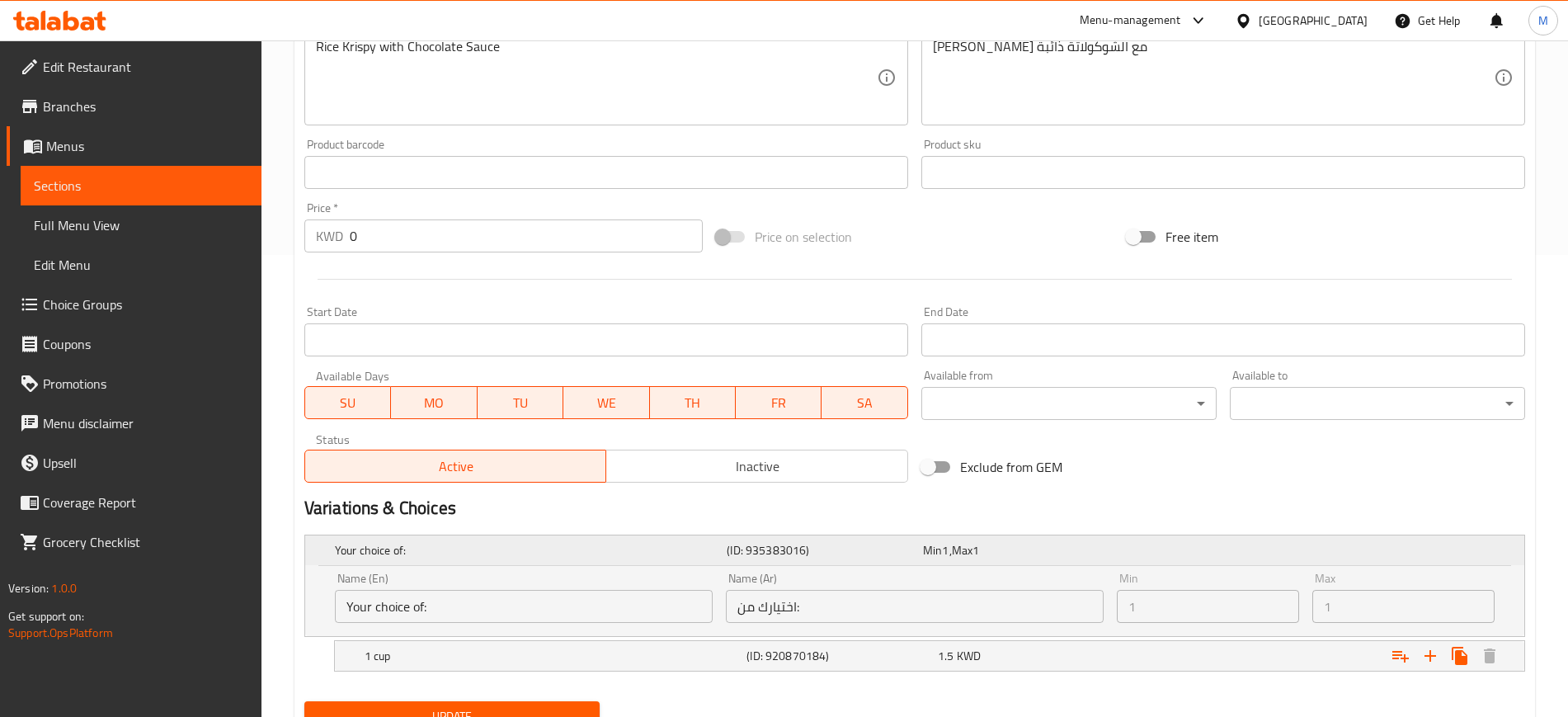
click at [1277, 551] on div "Expand" at bounding box center [1312, 550] width 392 height 7
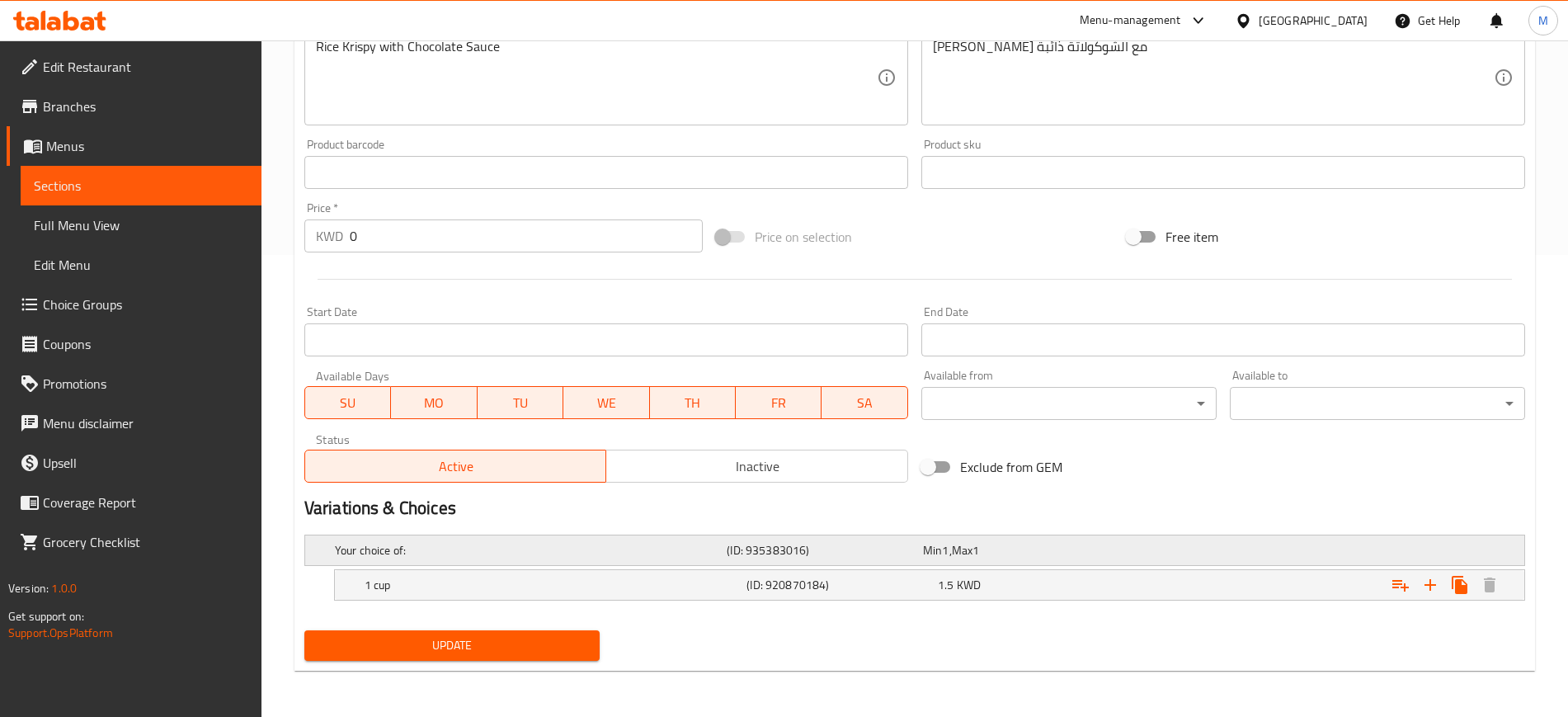
scroll to position [0, 0]
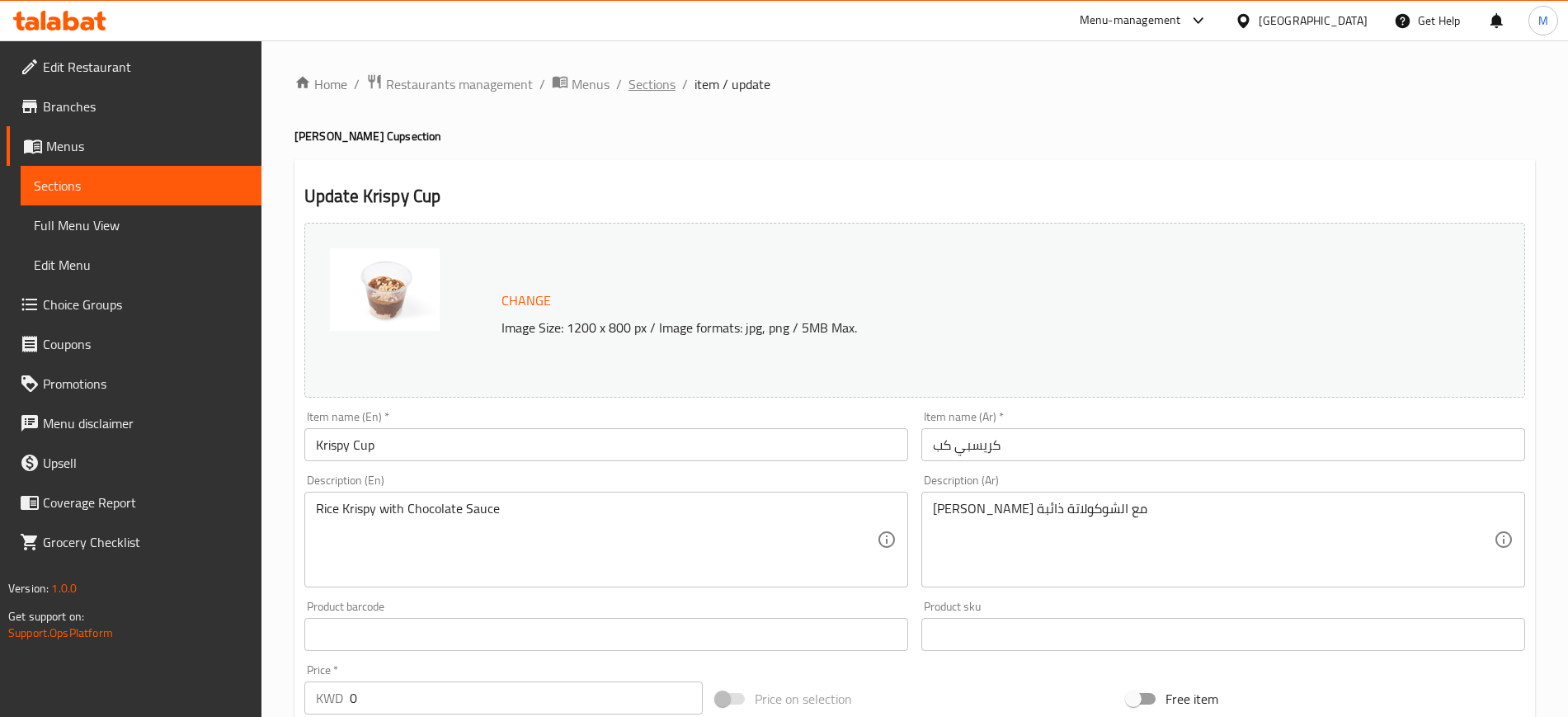
click at [663, 88] on span "Sections" at bounding box center [652, 84] width 47 height 20
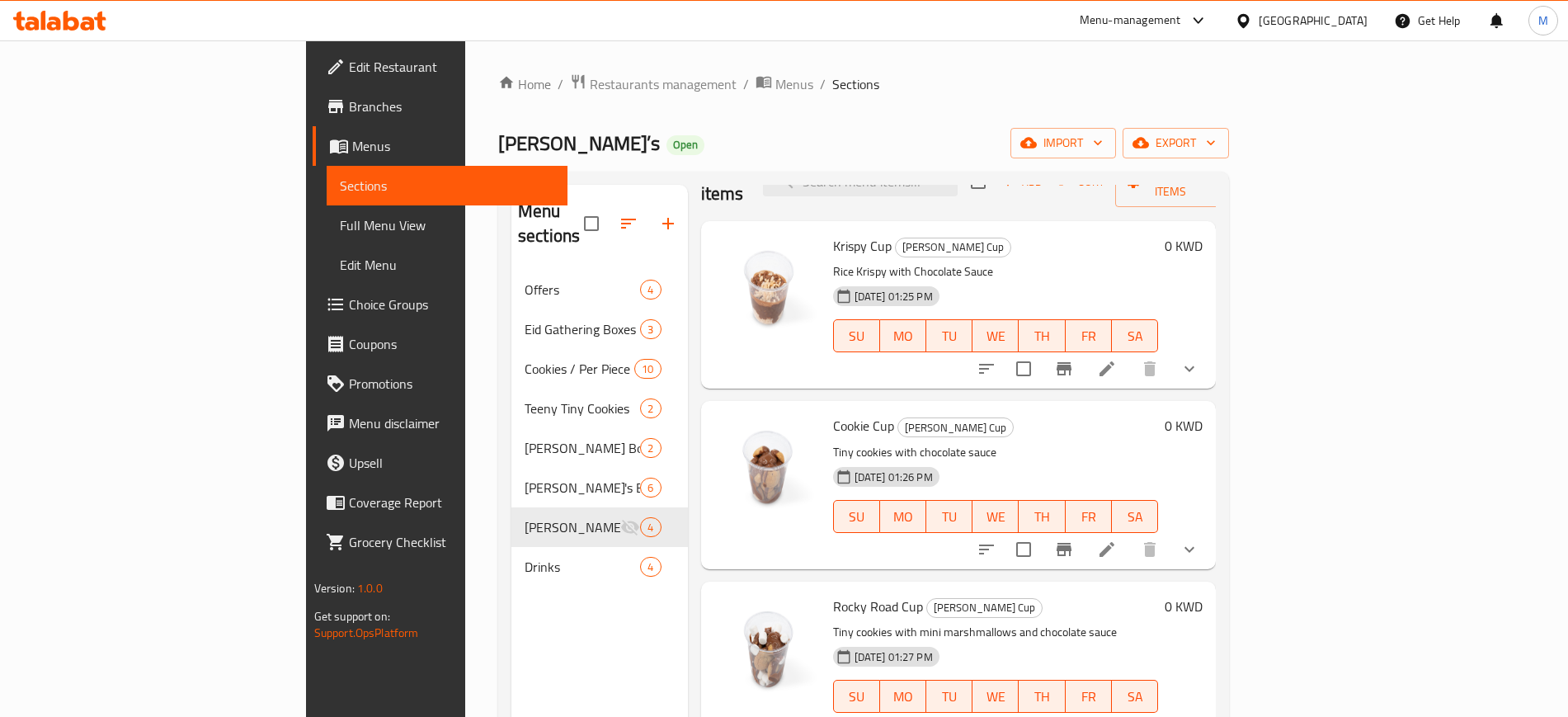
scroll to position [45, 0]
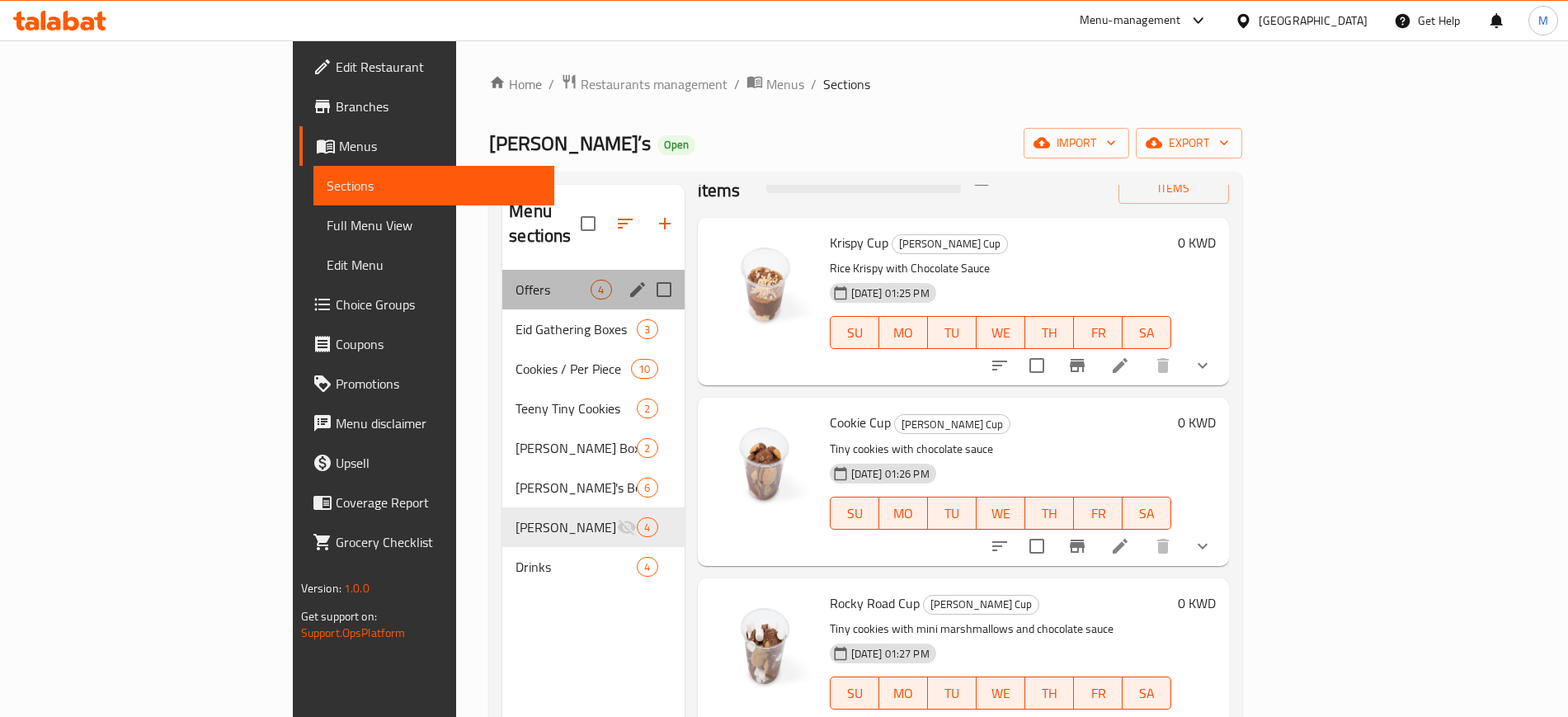
click at [502, 275] on div "Offers 4" at bounding box center [593, 290] width 182 height 40
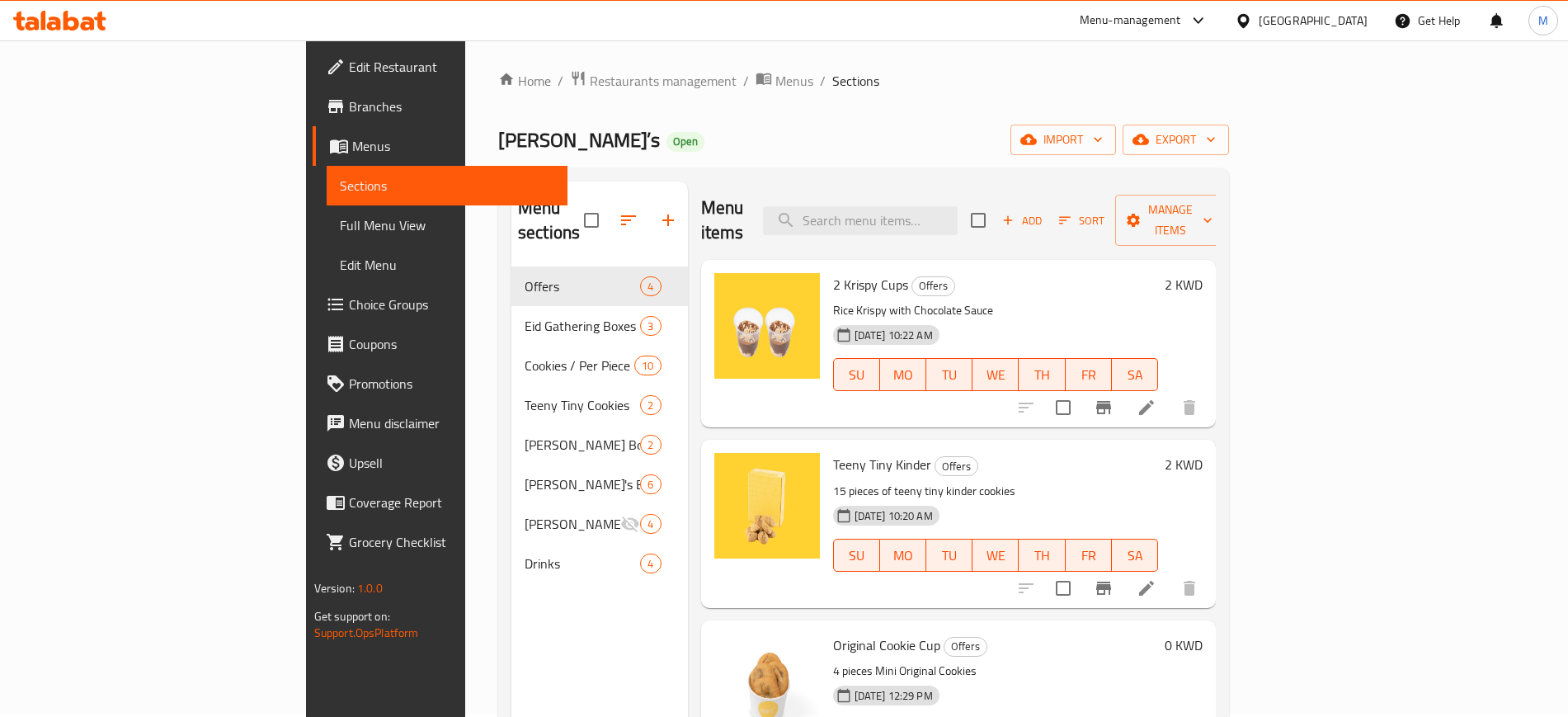
scroll to position [45, 0]
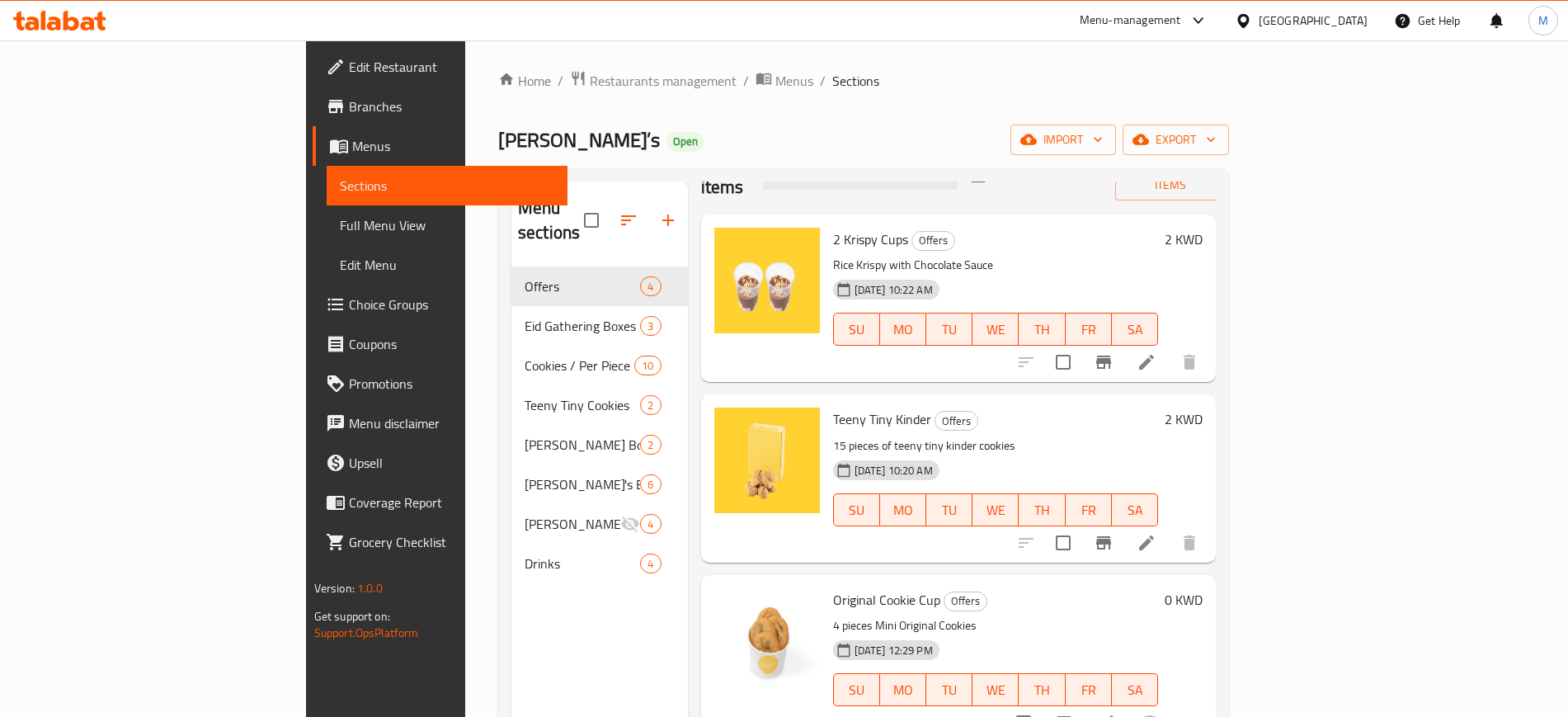
click at [72, 21] on icon at bounding box center [59, 21] width 93 height 20
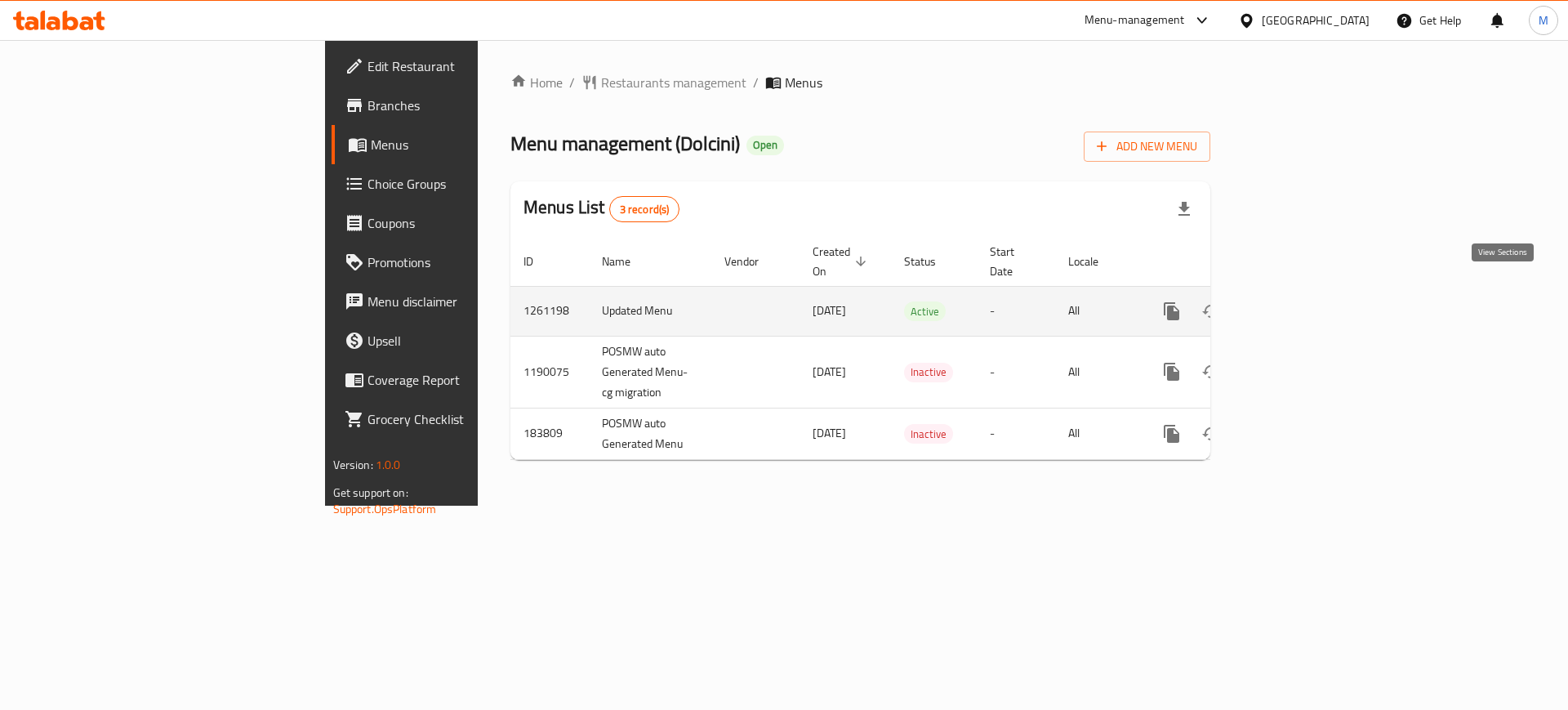
click at [1310, 303] on link "enhanced table" at bounding box center [1290, 312] width 39 height 39
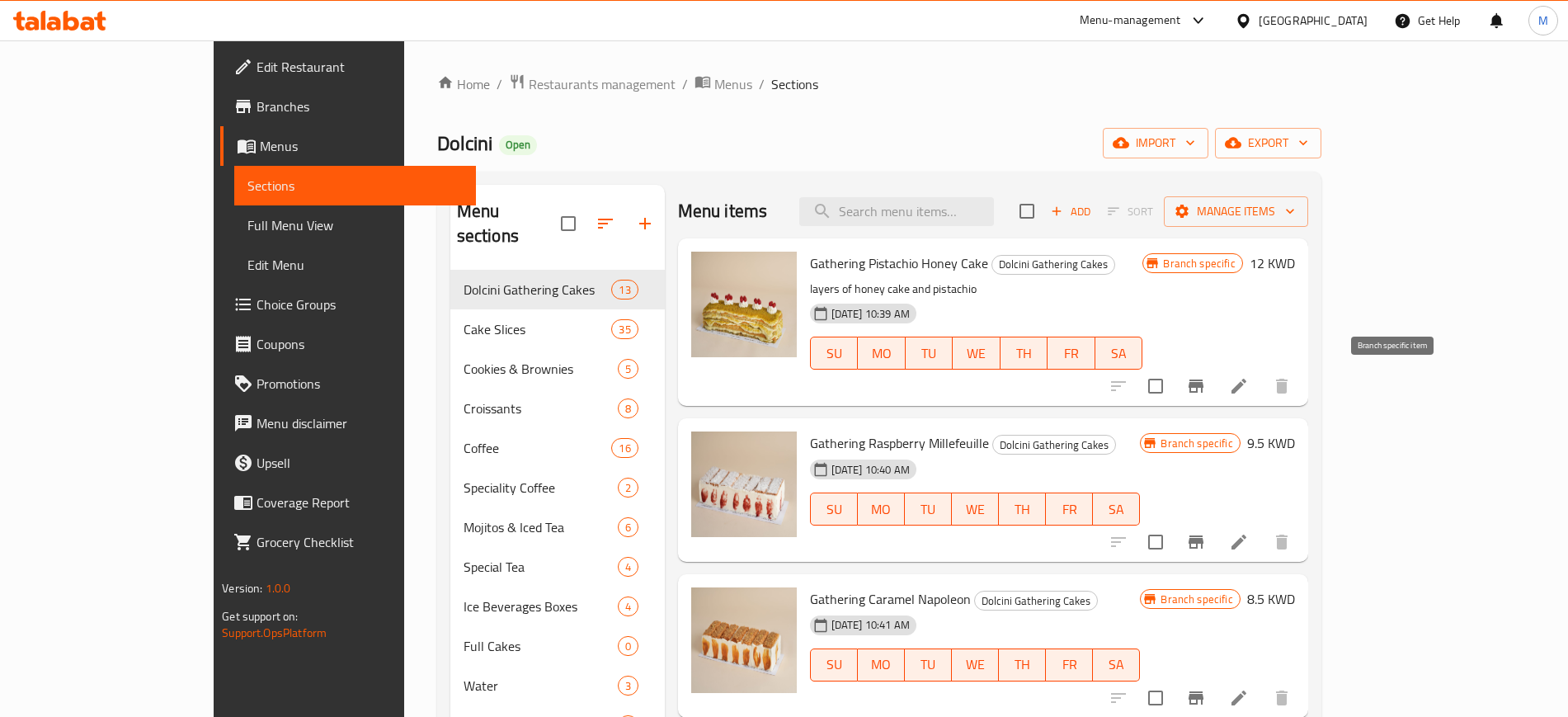
click at [1216, 384] on button "Branch-specific-item" at bounding box center [1196, 386] width 40 height 40
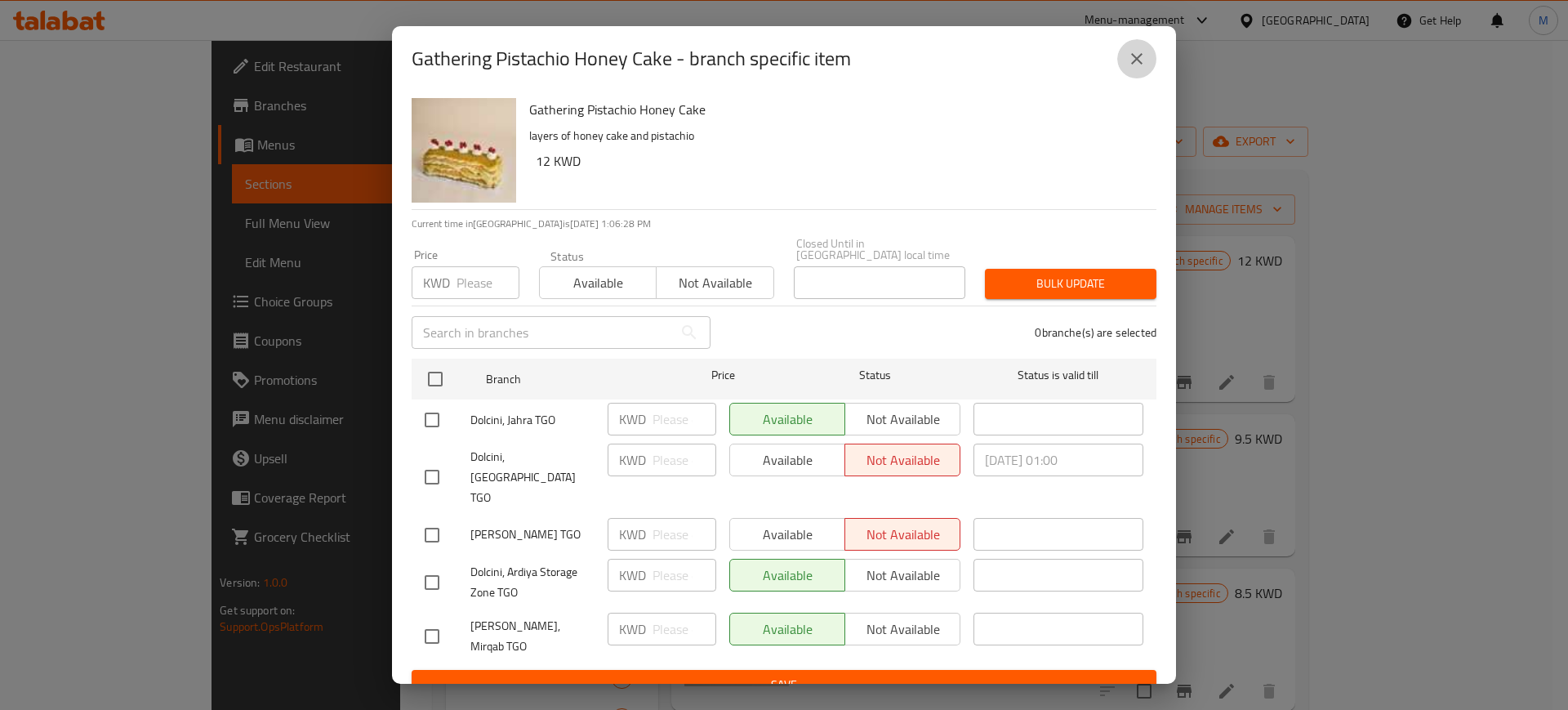
click at [1133, 79] on button "close" at bounding box center [1137, 59] width 39 height 39
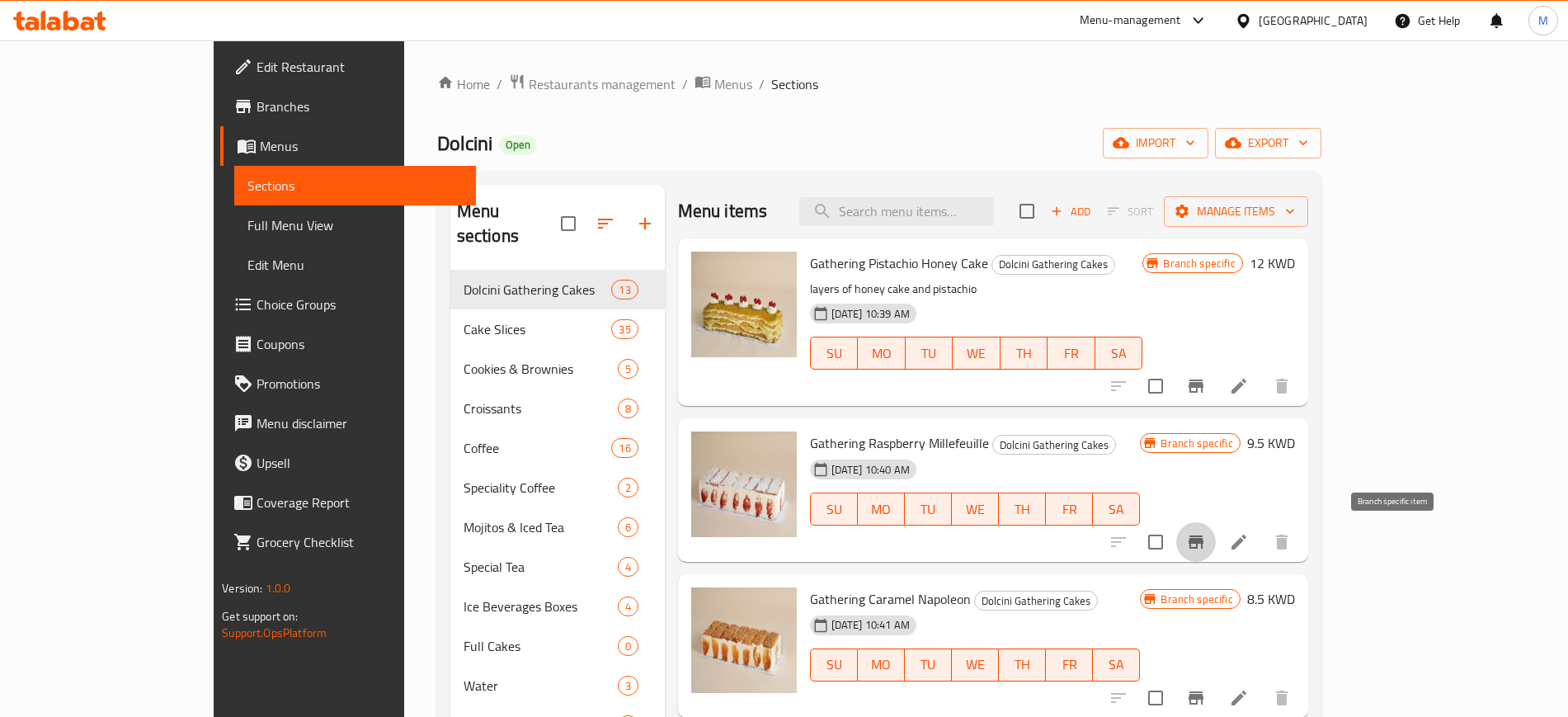
click at [1216, 543] on button "Branch-specific-item" at bounding box center [1196, 542] width 40 height 40
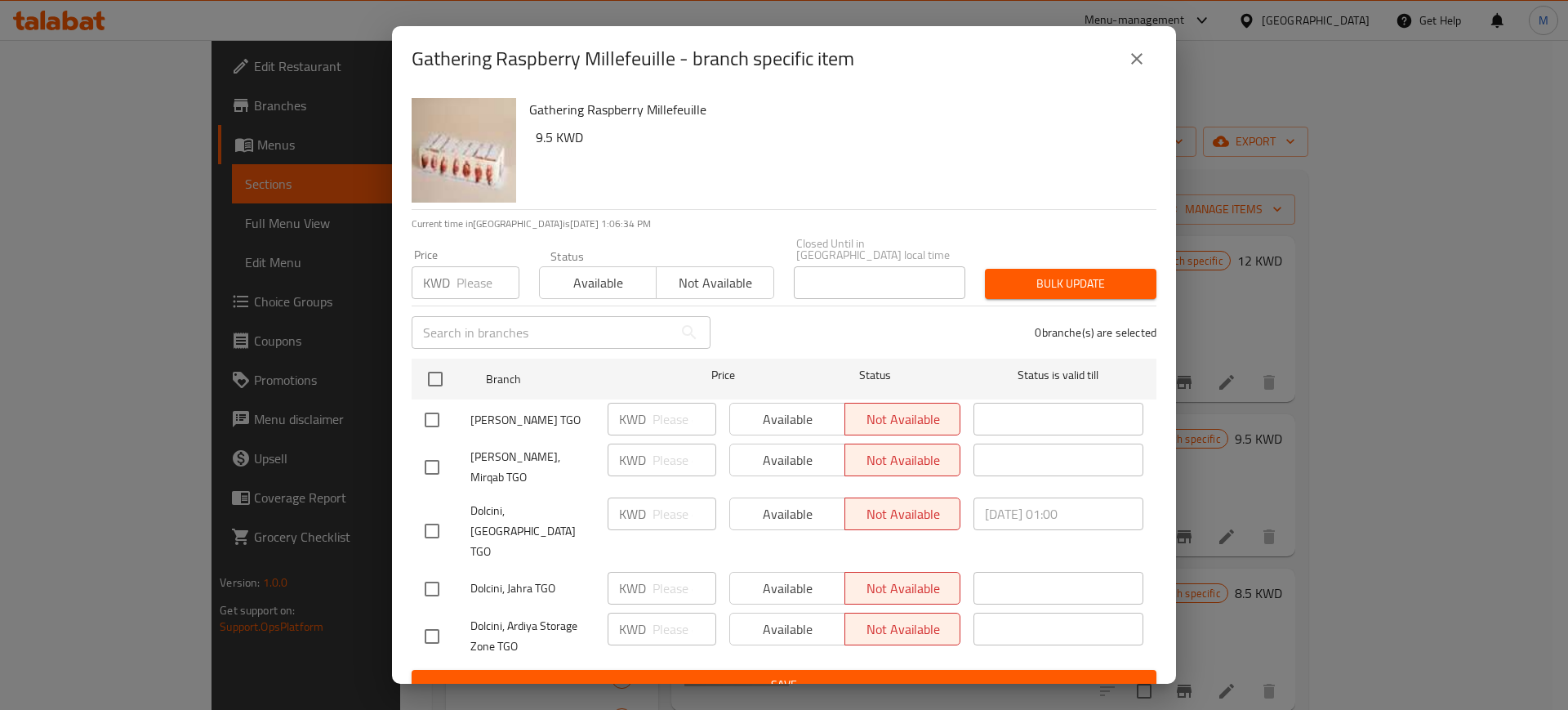
click at [1134, 65] on icon "close" at bounding box center [1137, 59] width 11 height 11
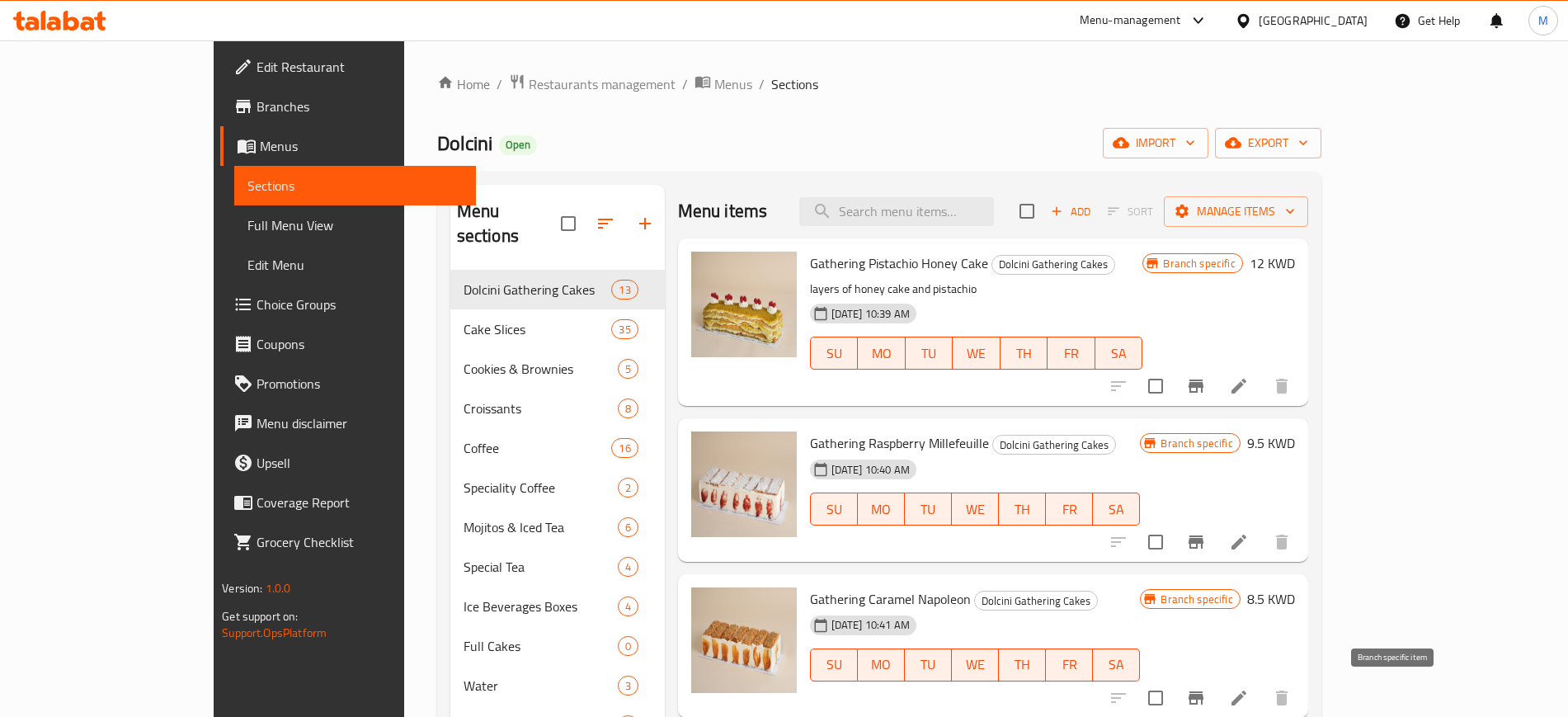
click at [1204, 697] on icon "Branch-specific-item" at bounding box center [1196, 698] width 15 height 13
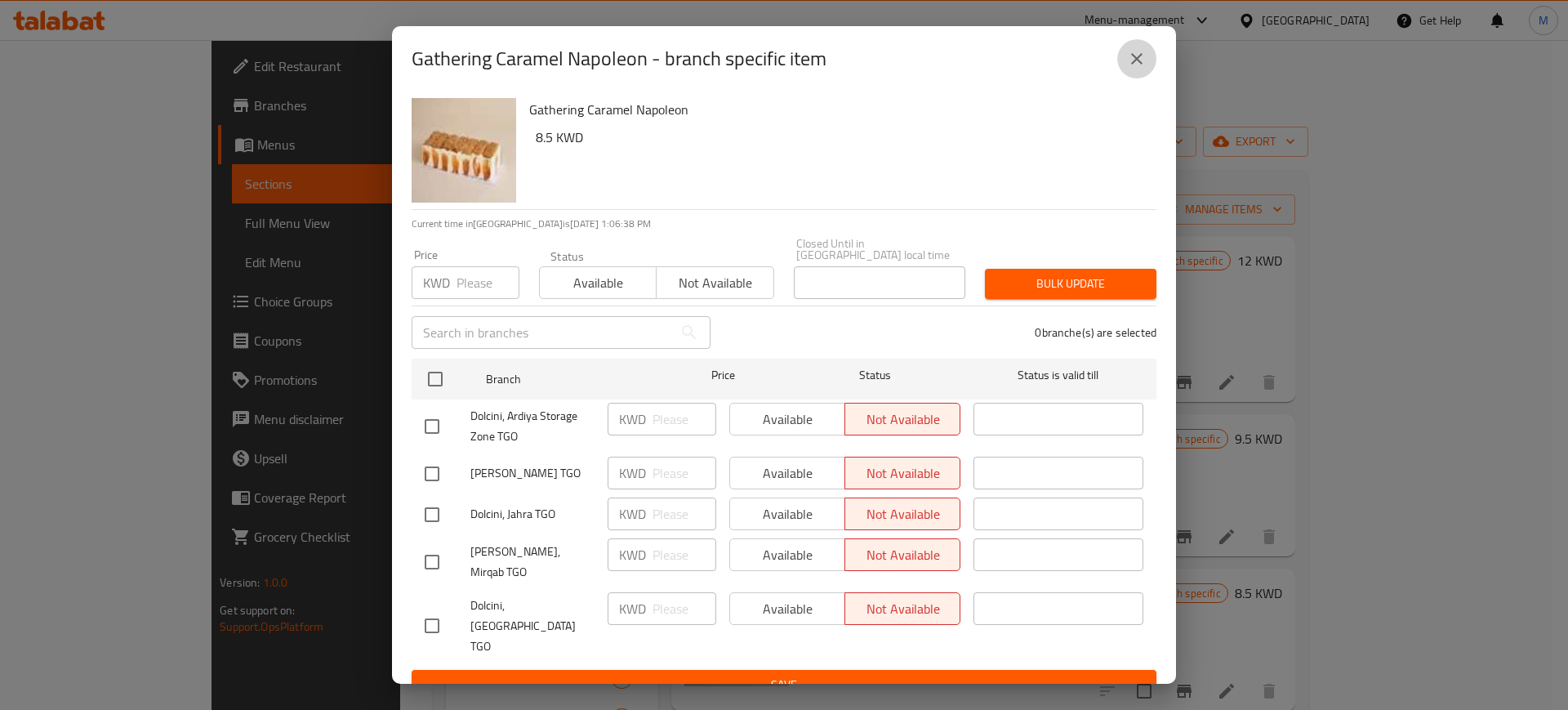
click at [1137, 66] on icon "close" at bounding box center [1137, 59] width 20 height 20
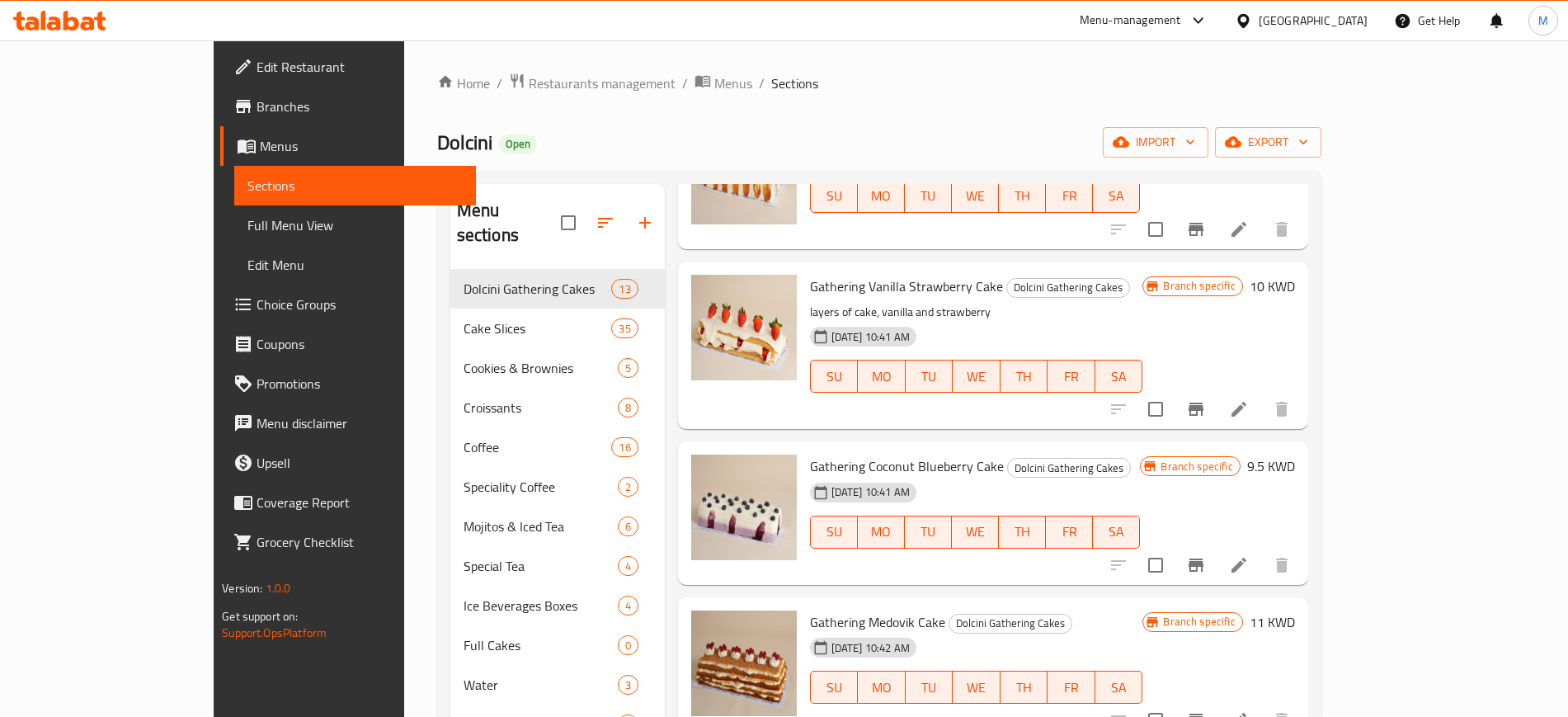
scroll to position [515, 0]
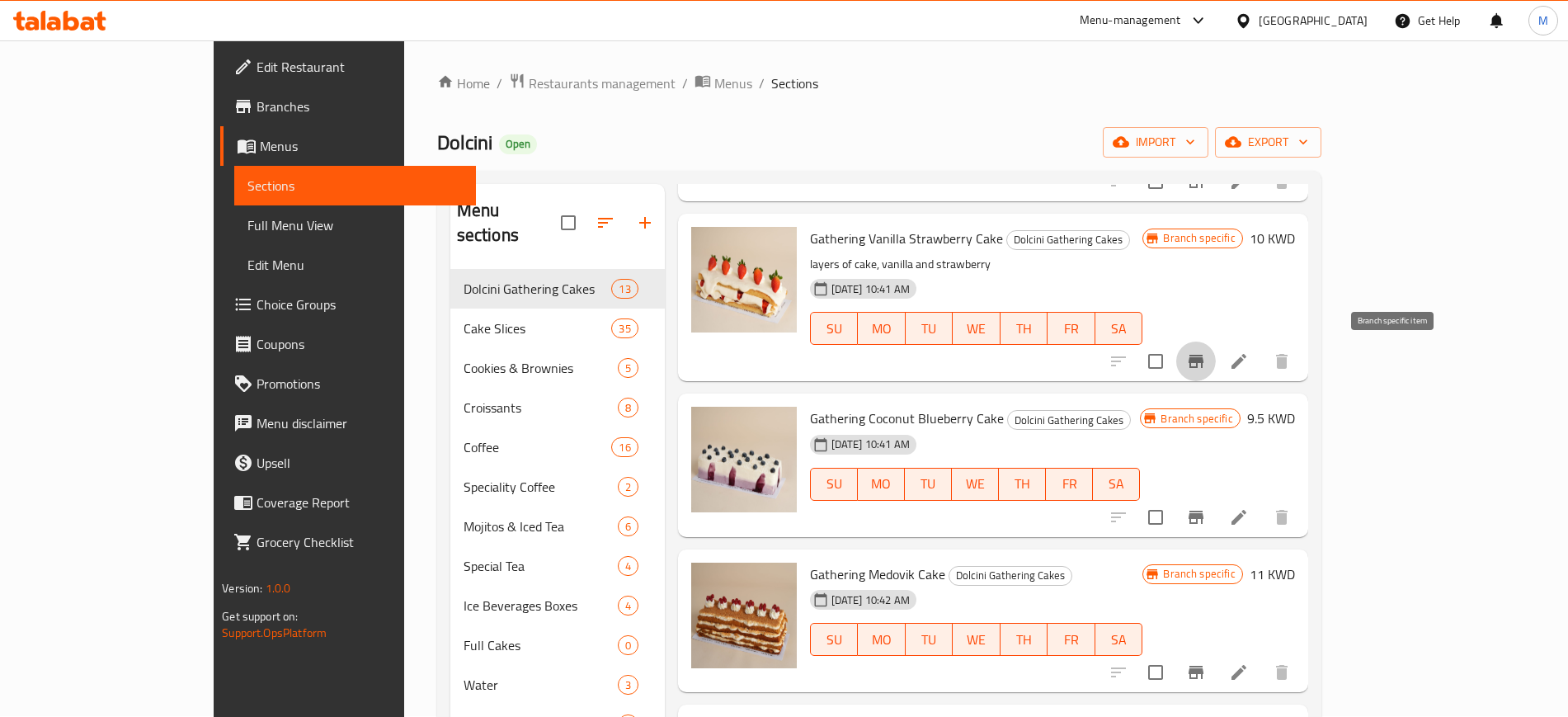
click at [1216, 344] on button "Branch-specific-item" at bounding box center [1196, 361] width 40 height 40
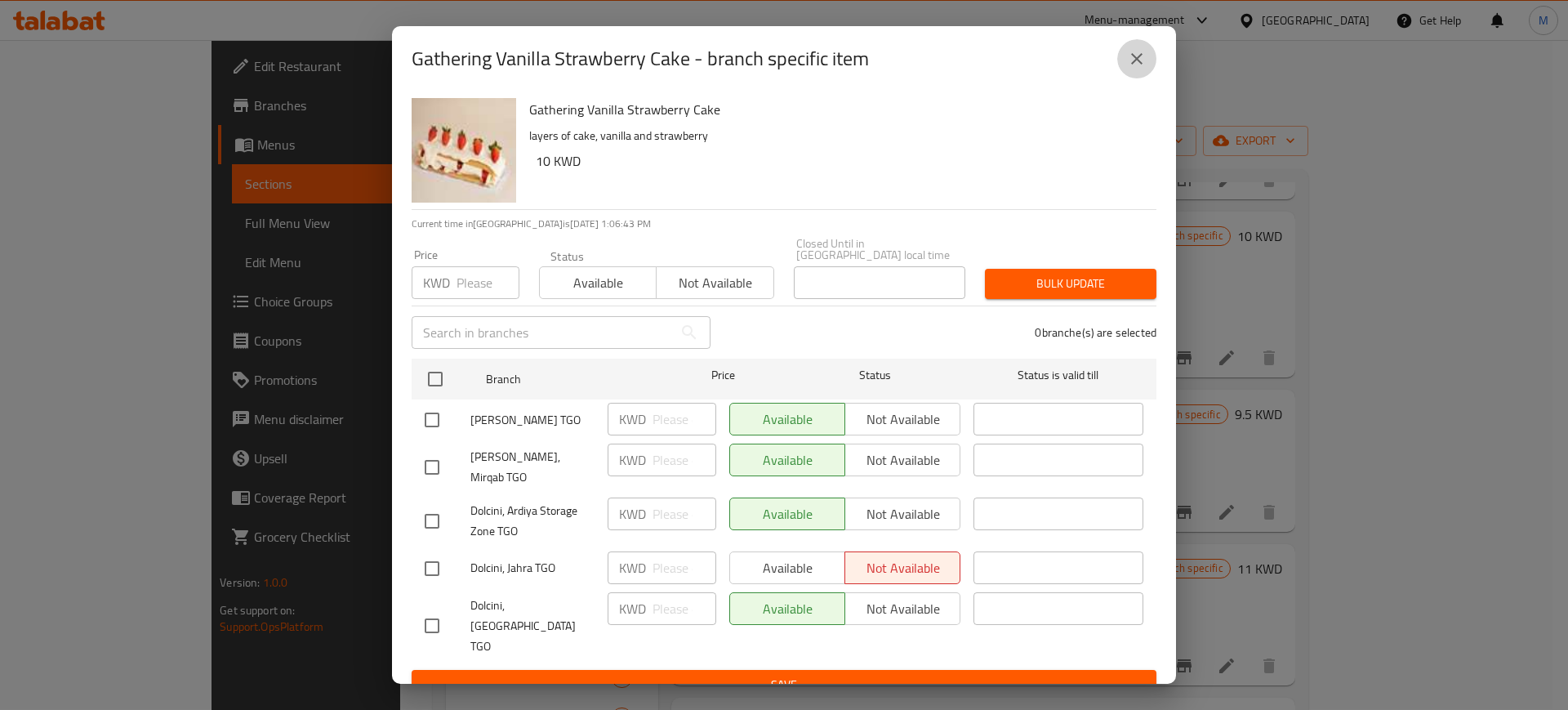
click at [1139, 69] on icon "close" at bounding box center [1137, 59] width 20 height 20
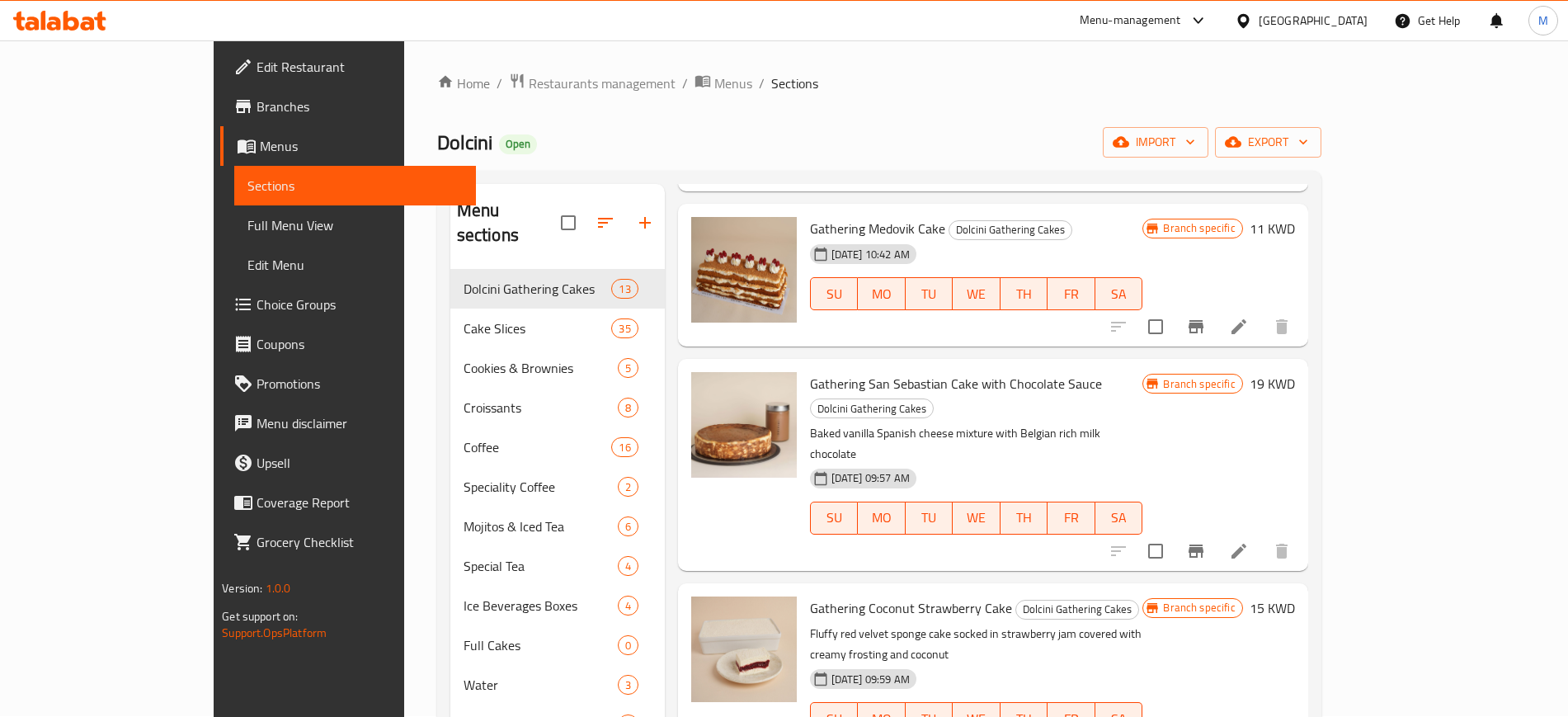
scroll to position [825, 0]
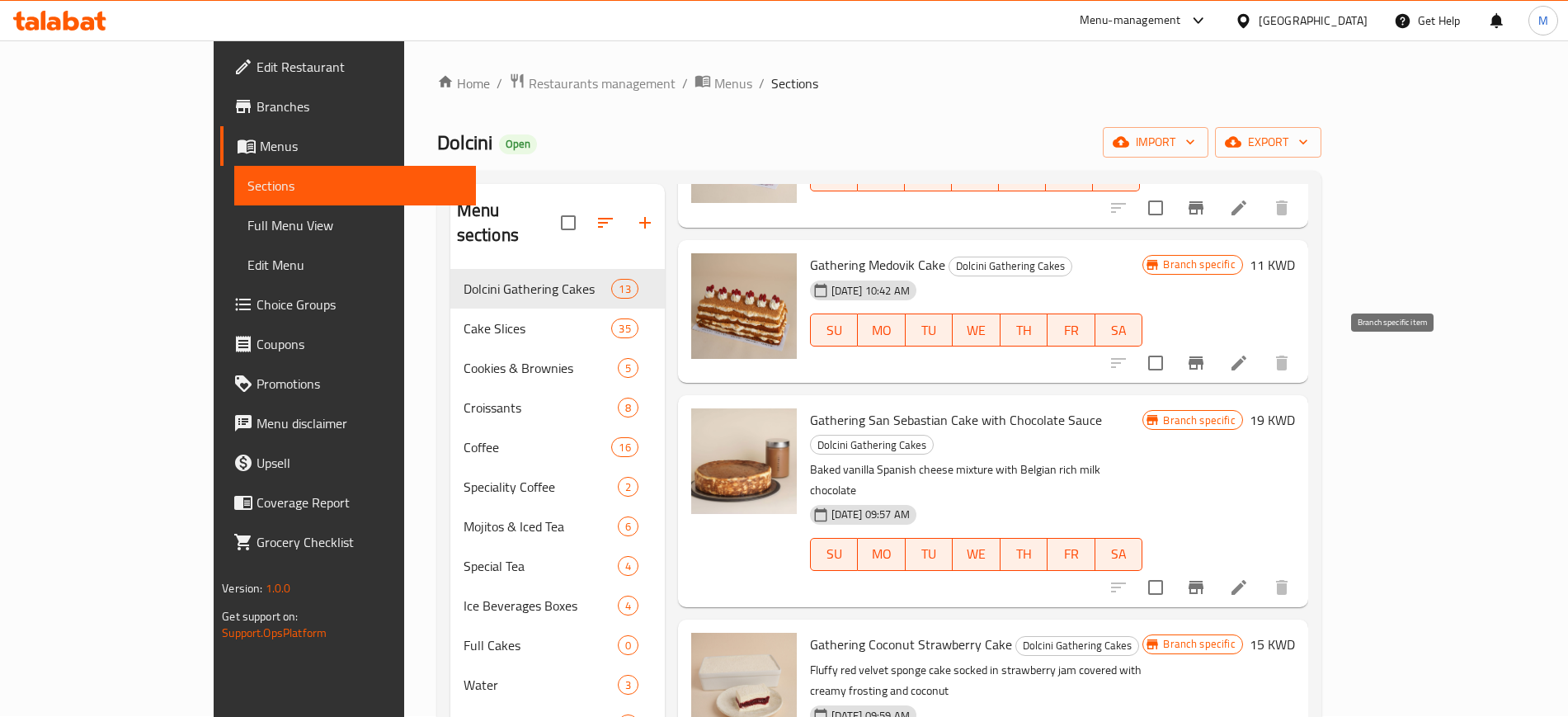
click at [1204, 356] on icon "Branch-specific-item" at bounding box center [1196, 363] width 15 height 13
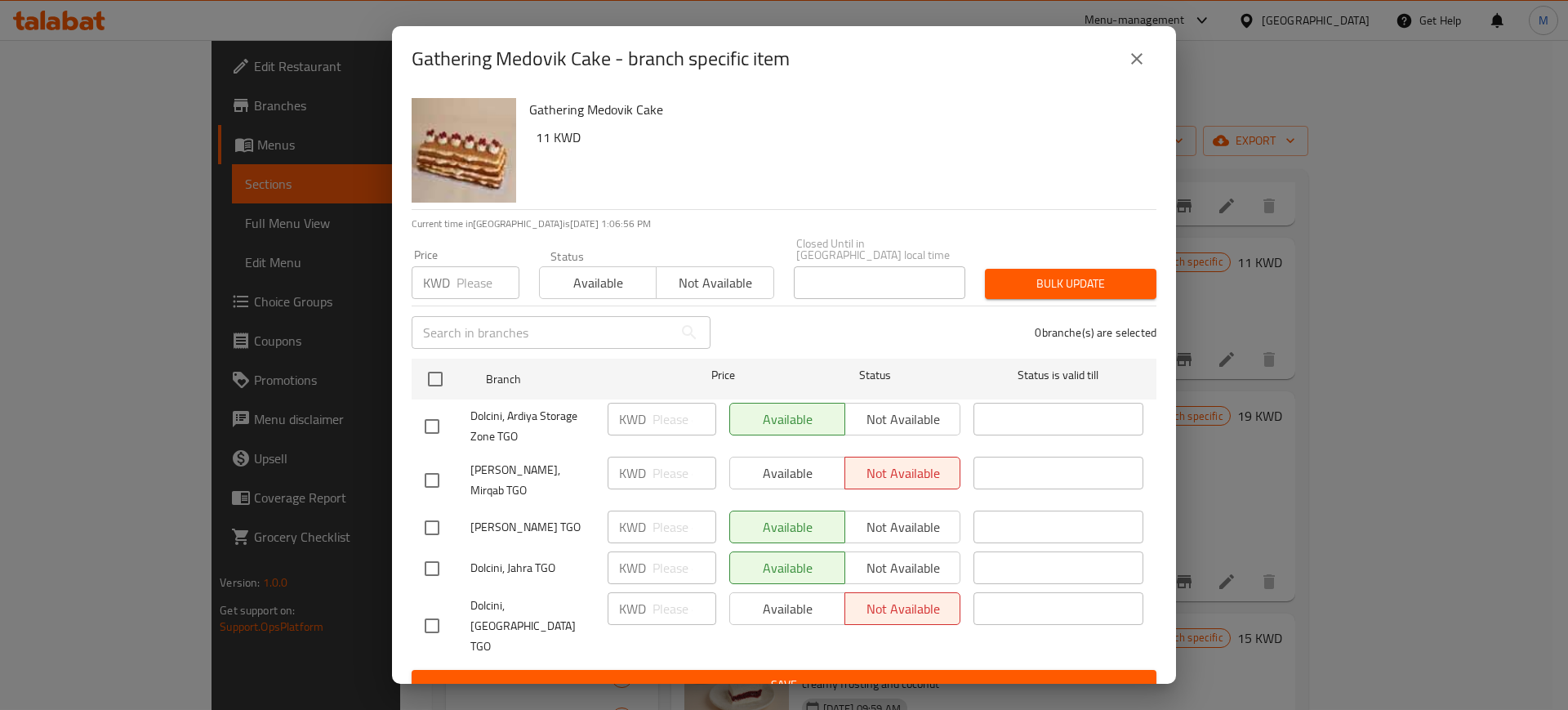
click at [1141, 69] on icon "close" at bounding box center [1137, 59] width 20 height 20
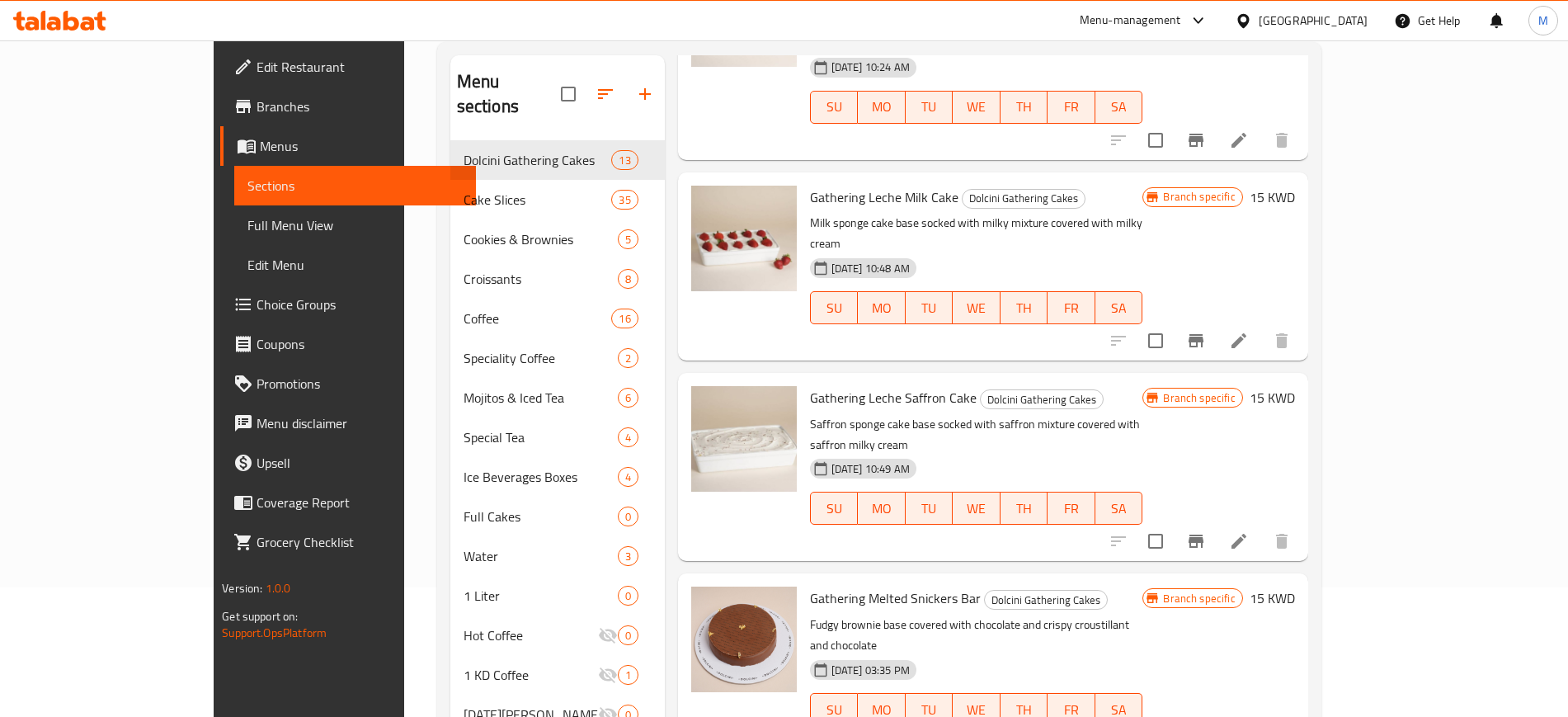
scroll to position [231, 0]
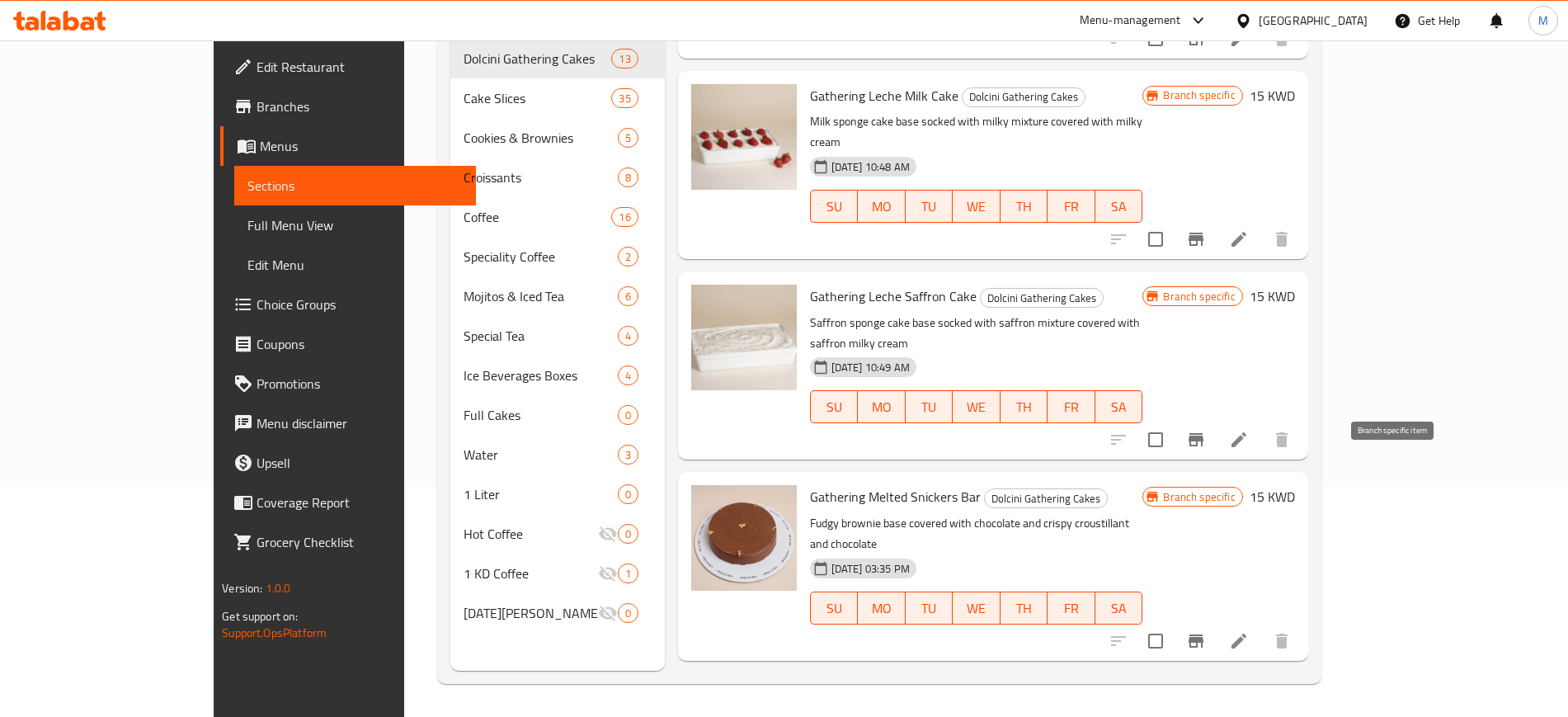
click at [1206, 631] on icon "Branch-specific-item" at bounding box center [1196, 641] width 20 height 20
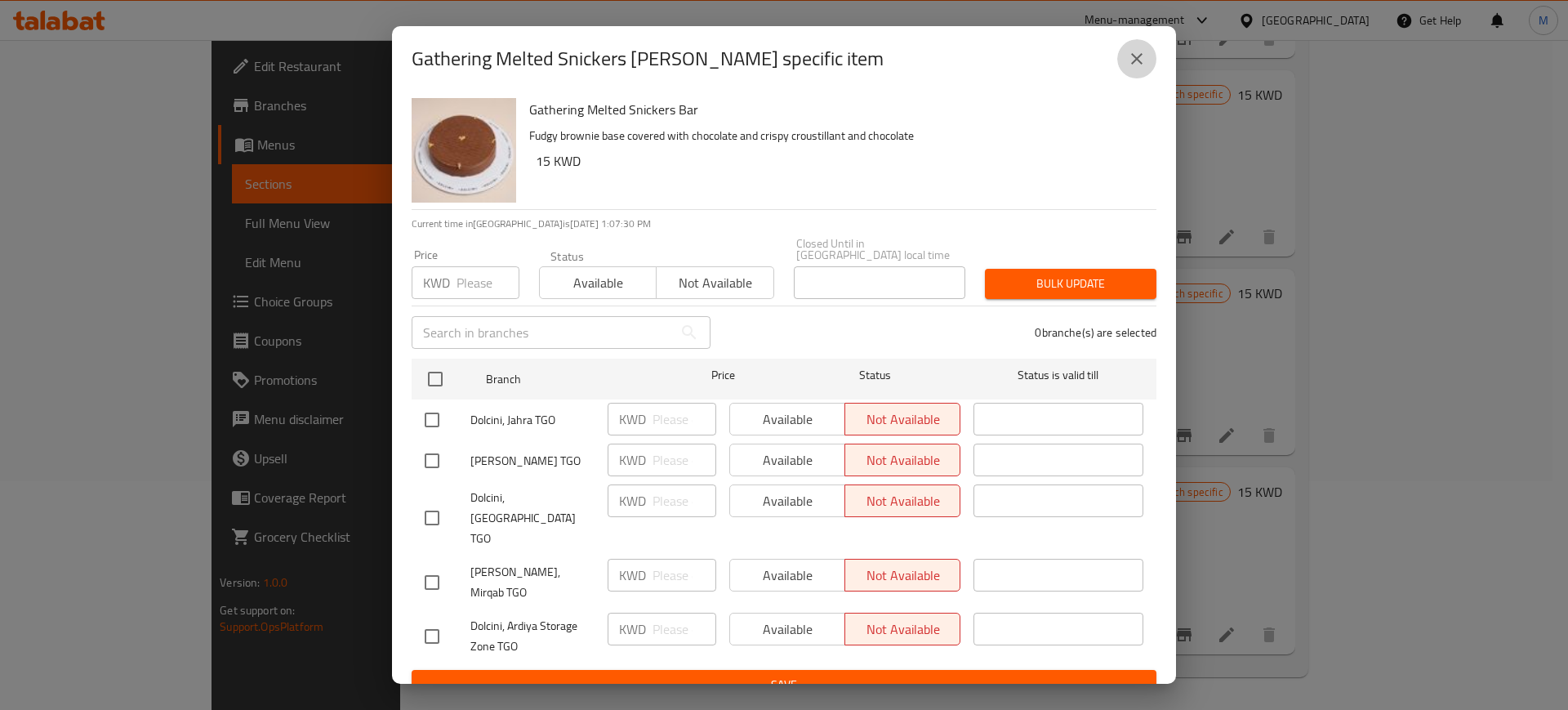
click at [1134, 65] on icon "close" at bounding box center [1137, 59] width 11 height 11
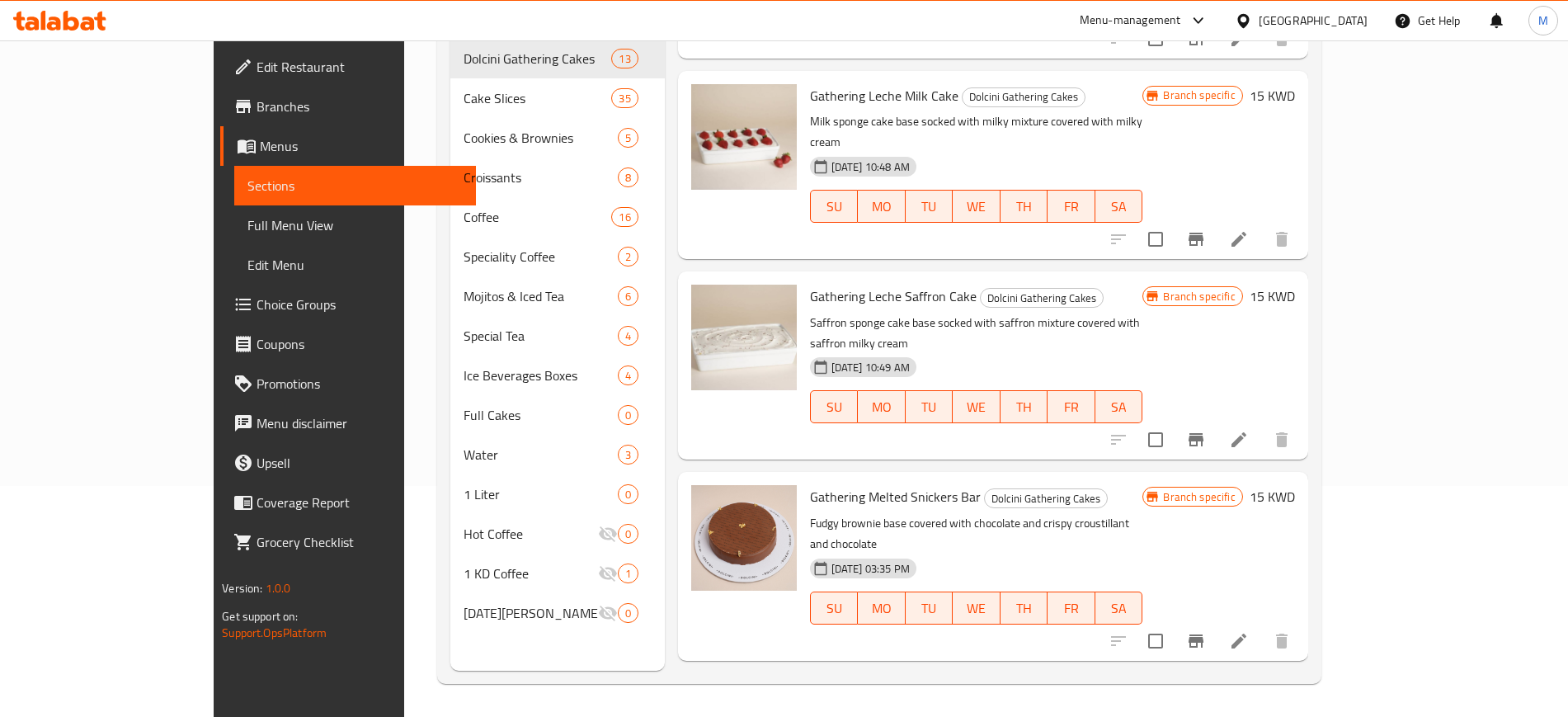
drag, startPoint x: 763, startPoint y: 530, endPoint x: 906, endPoint y: 525, distance: 143.1
click at [906, 686] on span "Gathering Melted Choco Bar" at bounding box center [889, 698] width 158 height 25
click at [842, 686] on span "Gathering Melted Choco Bar" at bounding box center [889, 698] width 158 height 25
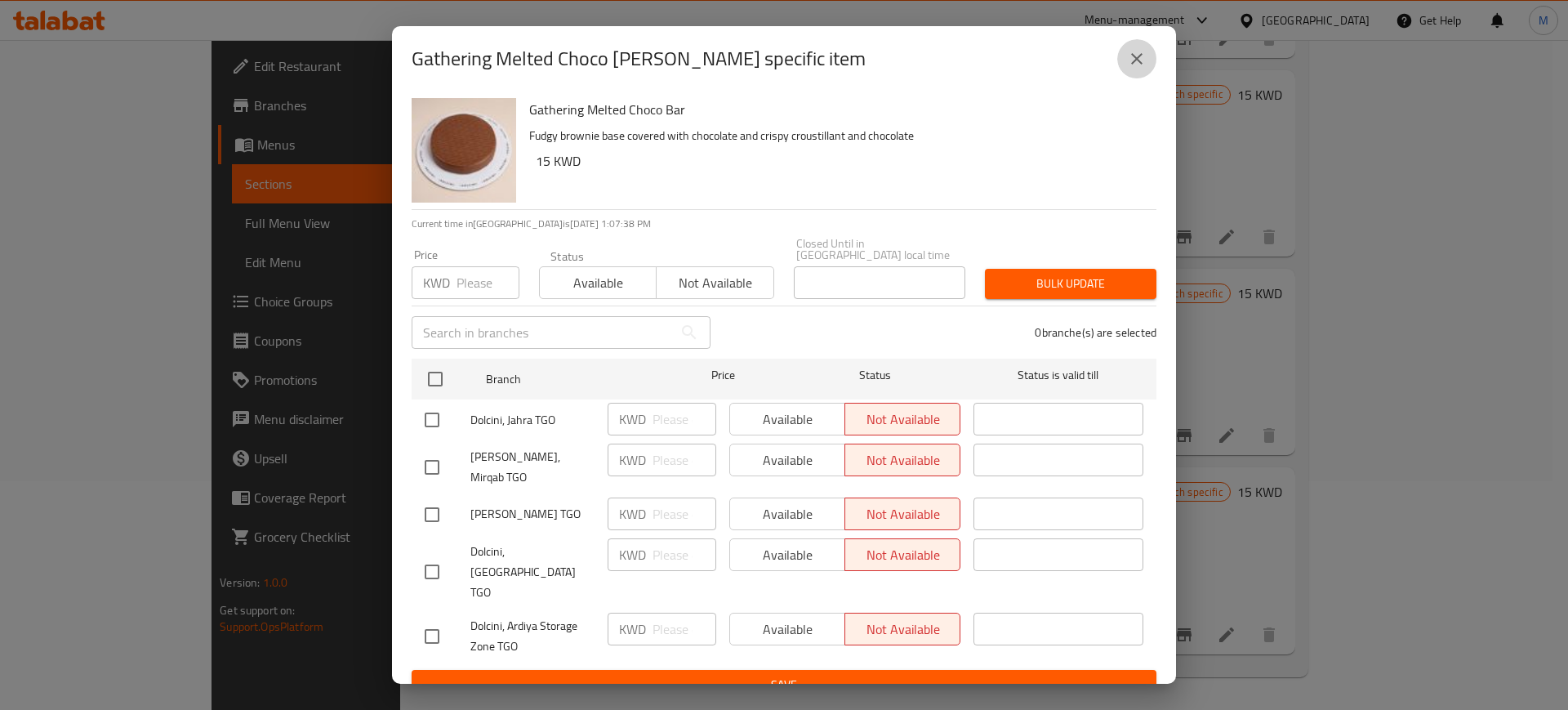
click at [1151, 75] on button "close" at bounding box center [1137, 59] width 39 height 39
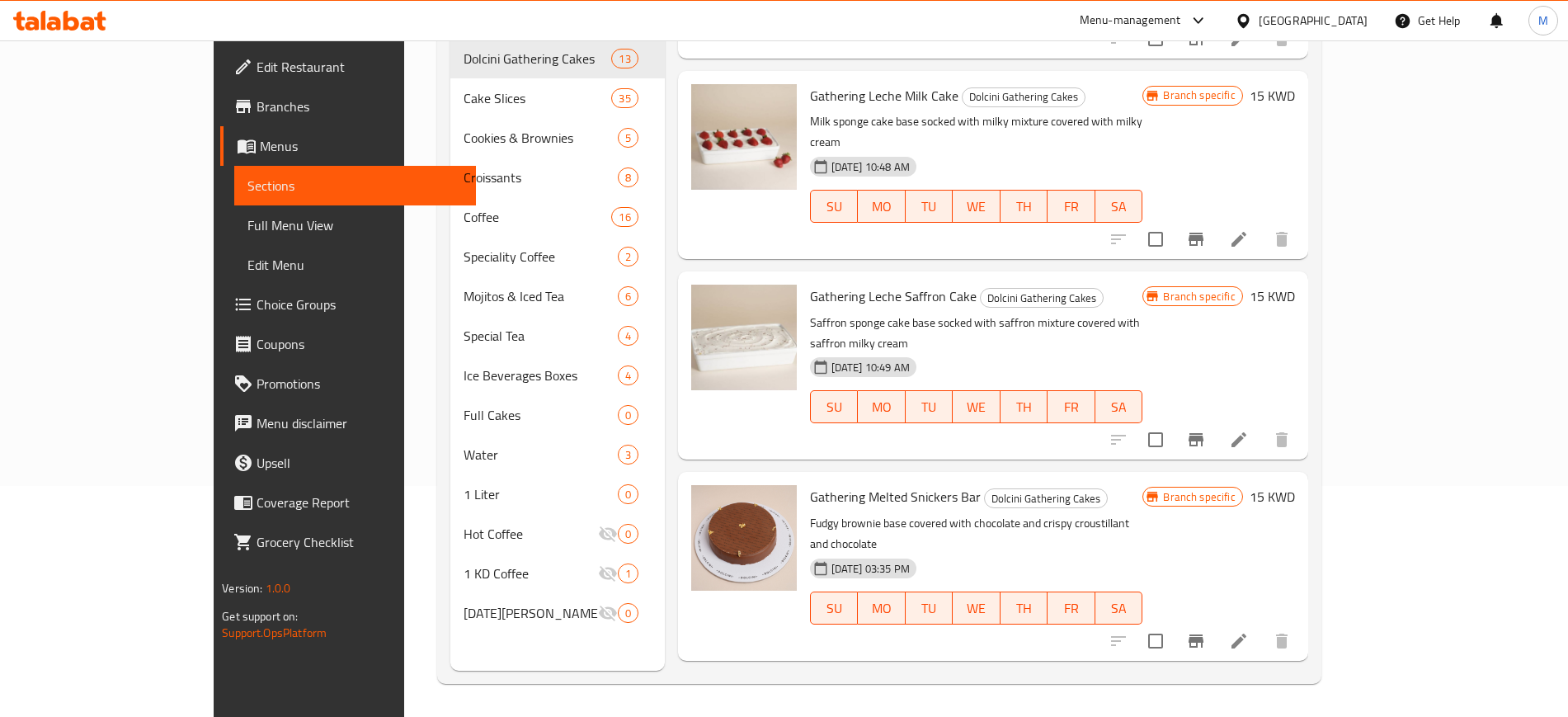
drag, startPoint x: 753, startPoint y: 528, endPoint x: 914, endPoint y: 535, distance: 161.2
click at [896, 686] on span "Gathering Melted Choco Bar" at bounding box center [889, 698] width 158 height 25
drag, startPoint x: 806, startPoint y: 523, endPoint x: 921, endPoint y: 529, distance: 115.2
click at [921, 686] on h6 "Gathering Melted Choco [PERSON_NAME] Gathering Cakes" at bounding box center [976, 698] width 333 height 23
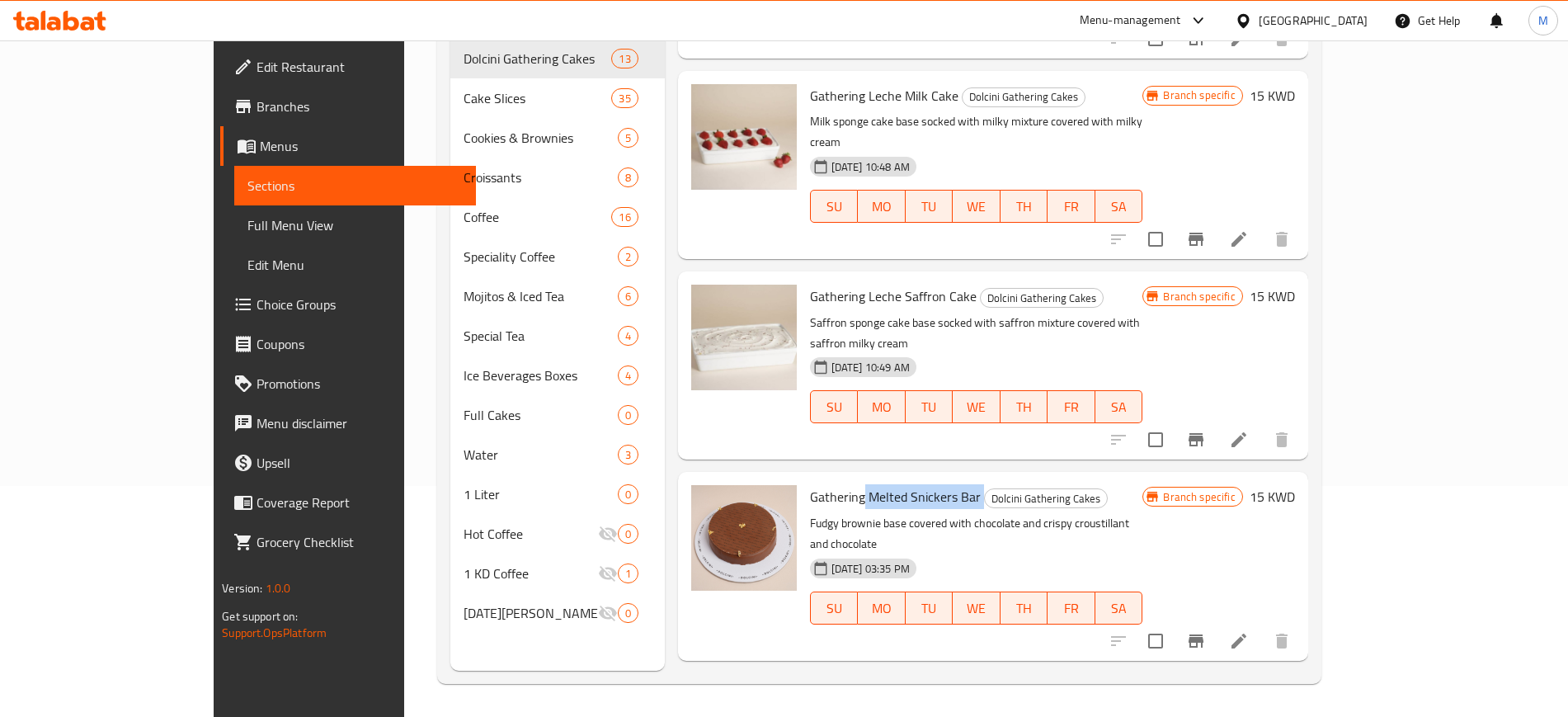
drag, startPoint x: 812, startPoint y: 345, endPoint x: 927, endPoint y: 340, distance: 115.1
click at [927, 485] on h6 "Gathering Melted Snickers [PERSON_NAME] Gathering Cakes" at bounding box center [976, 496] width 333 height 23
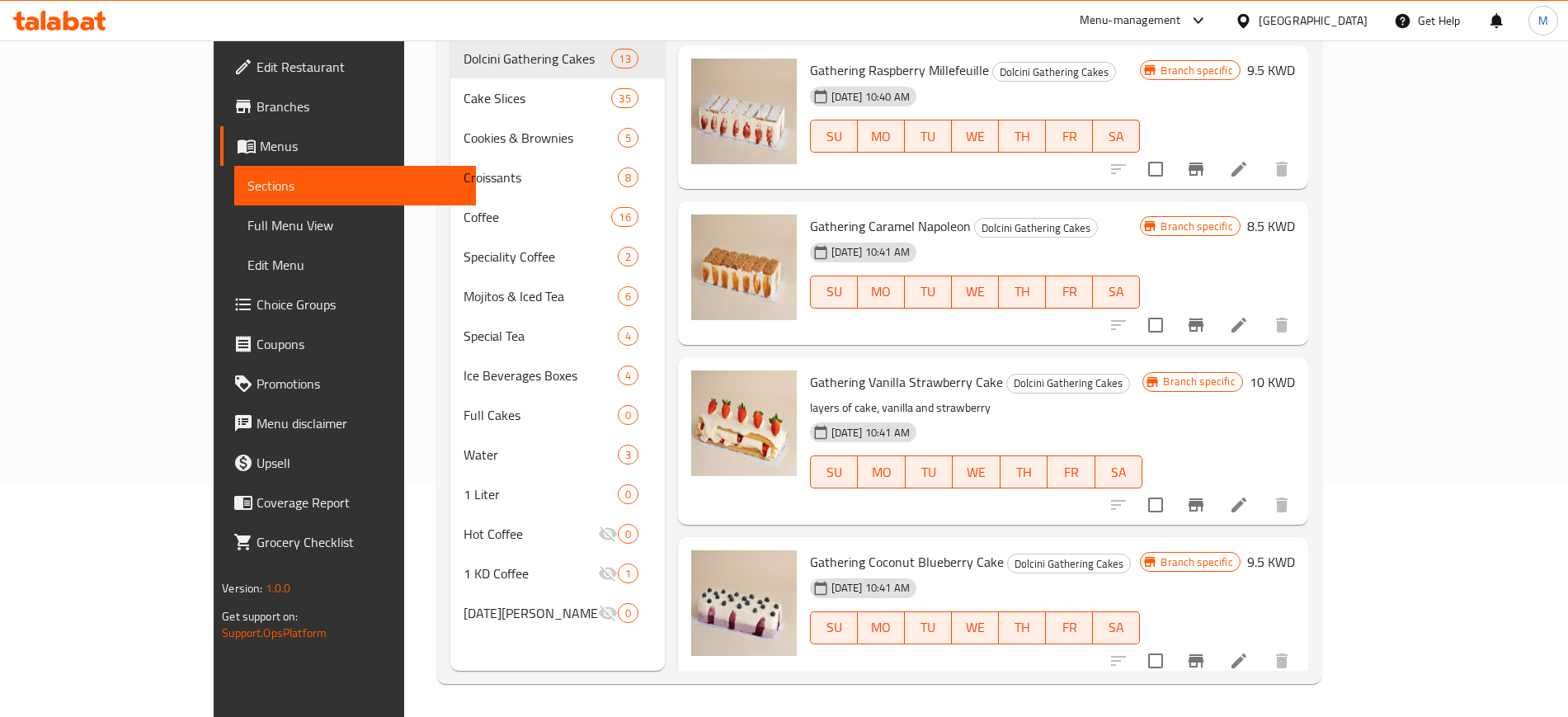
scroll to position [0, 0]
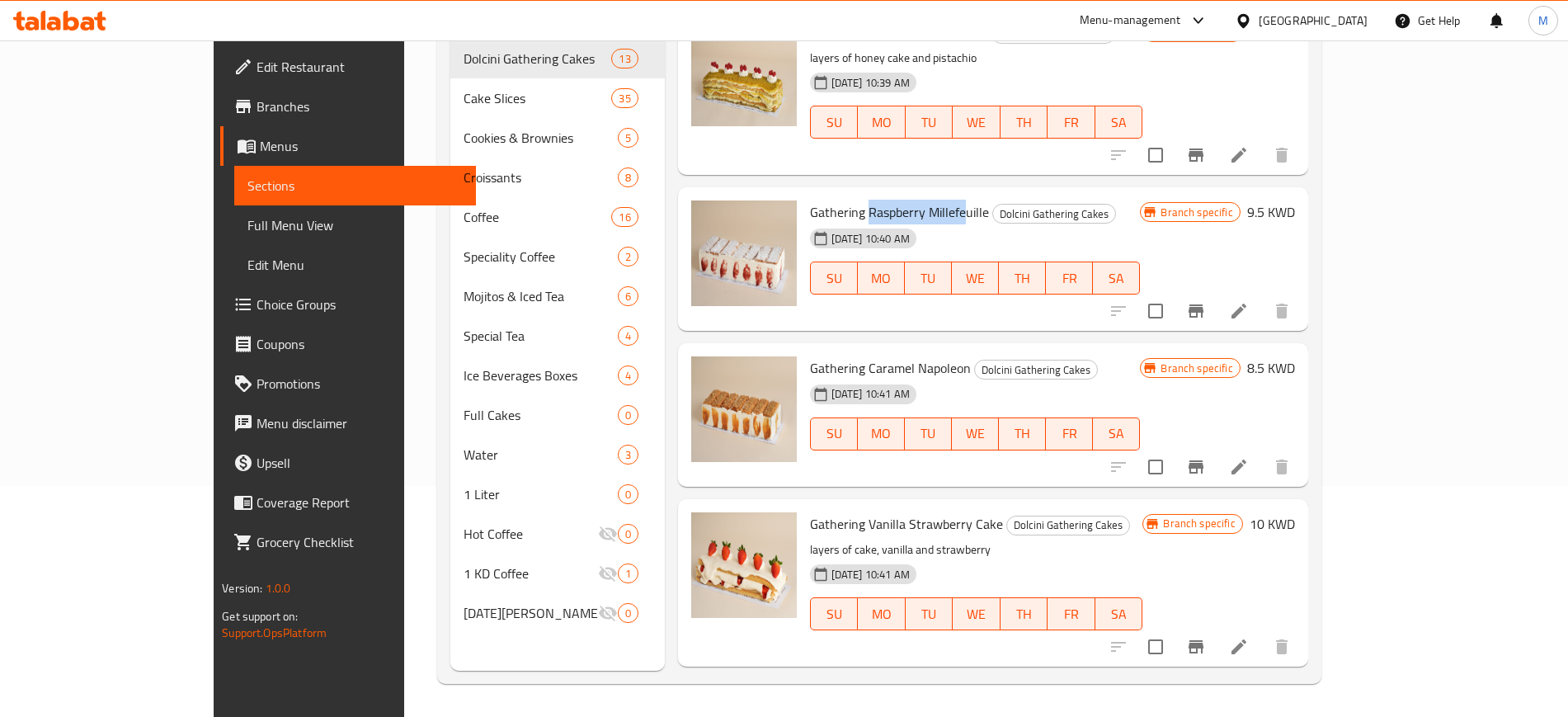
drag, startPoint x: 814, startPoint y: 213, endPoint x: 910, endPoint y: 198, distance: 97.2
click at [910, 198] on div "Gathering Raspberry Millefeuille Dolcini Gathering Cakes [DATE] 10:40 AM SU MO …" at bounding box center [976, 259] width 344 height 131
click at [914, 206] on span "Gathering Raspberry Millefeuille" at bounding box center [900, 212] width 179 height 25
drag, startPoint x: 834, startPoint y: 214, endPoint x: 911, endPoint y: 212, distance: 77.0
click at [911, 212] on span "Gathering Raspberry Millefeuille" at bounding box center [900, 212] width 179 height 25
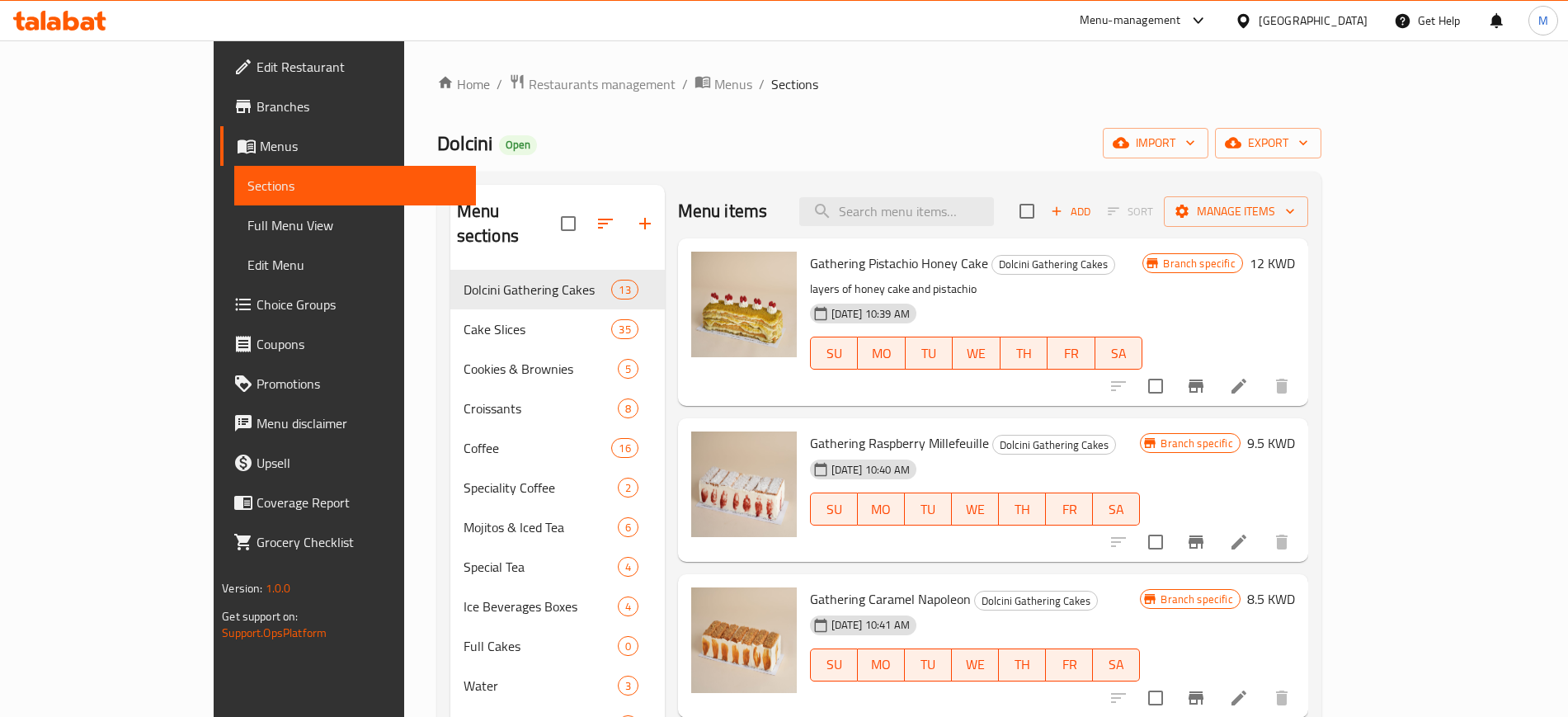
click at [1150, 300] on div "[DATE] 10:39 AM SU MO TU WE TH FR SA" at bounding box center [976, 342] width 346 height 89
click at [1209, 37] on div "Menu-management" at bounding box center [1144, 21] width 155 height 40
click at [1142, 89] on ol "Home / Restaurants management / Menus / Sections" at bounding box center [879, 84] width 885 height 21
drag, startPoint x: 758, startPoint y: 268, endPoint x: 933, endPoint y: 268, distance: 175.0
click at [933, 268] on h6 "Gathering Pistachio Honey Cake Dolcini Gathering Cakes" at bounding box center [976, 264] width 333 height 23
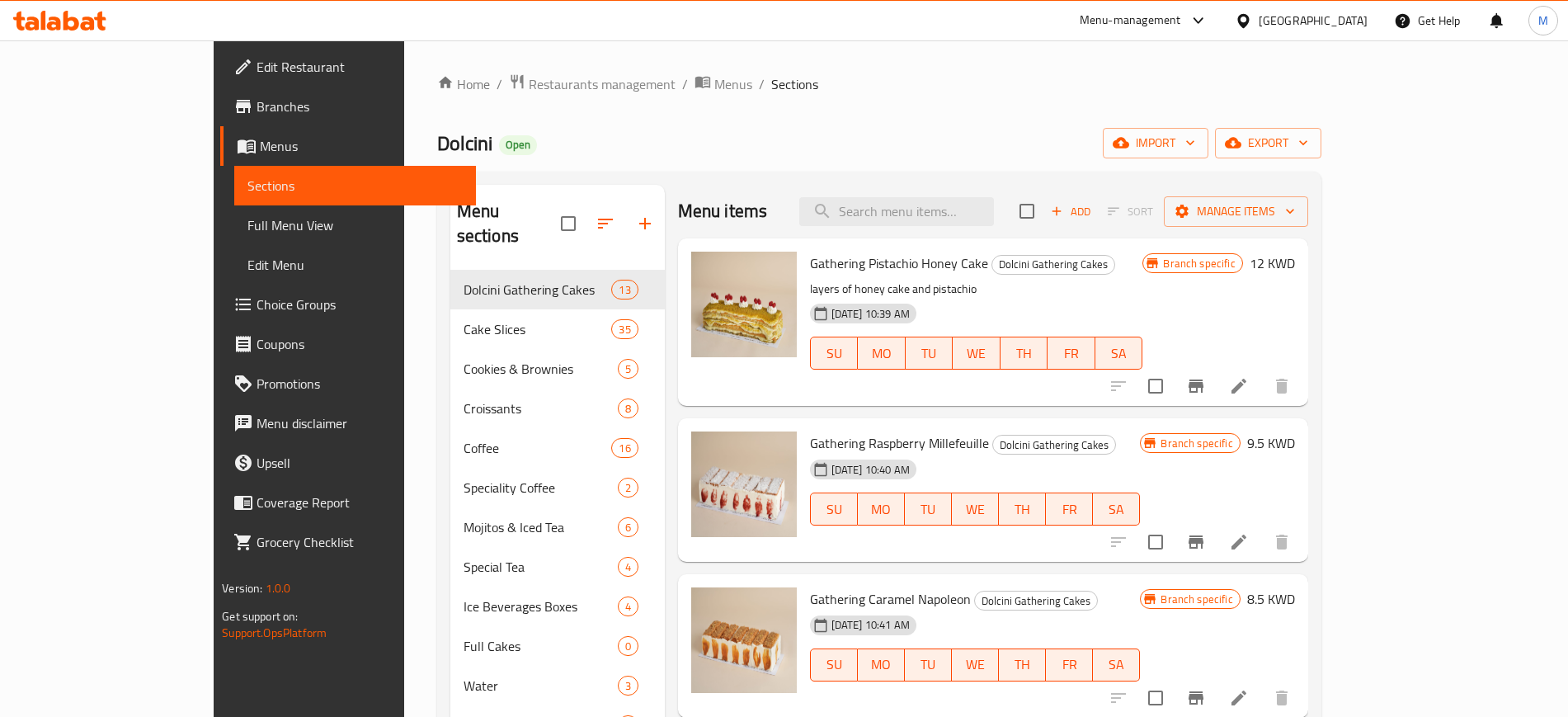
click at [1052, 306] on div "[DATE] 10:39 AM SU MO TU WE TH FR SA" at bounding box center [976, 342] width 346 height 89
click at [1309, 144] on span "export" at bounding box center [1268, 143] width 80 height 21
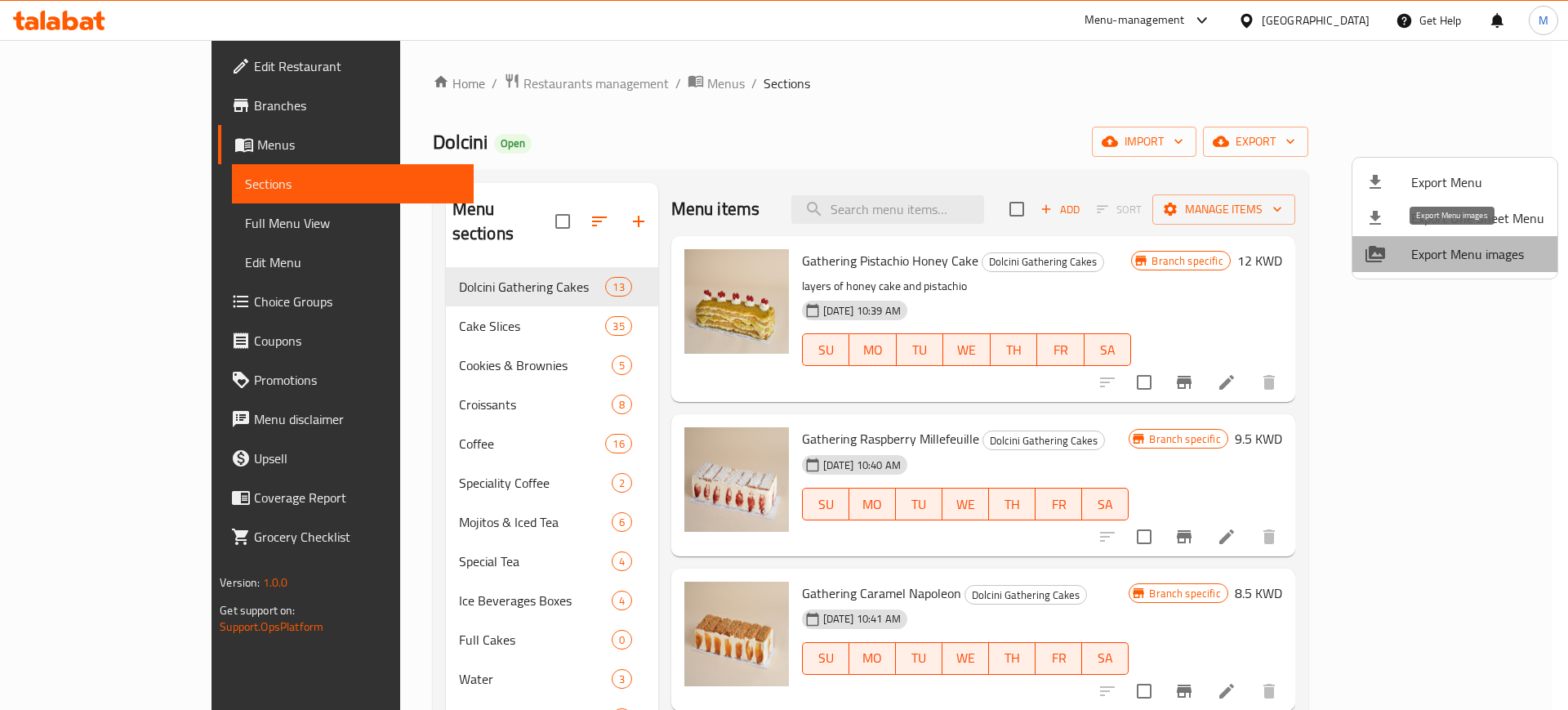
click at [1461, 257] on span "Export Menu images" at bounding box center [1478, 254] width 133 height 20
click at [407, 299] on div at bounding box center [784, 355] width 1568 height 710
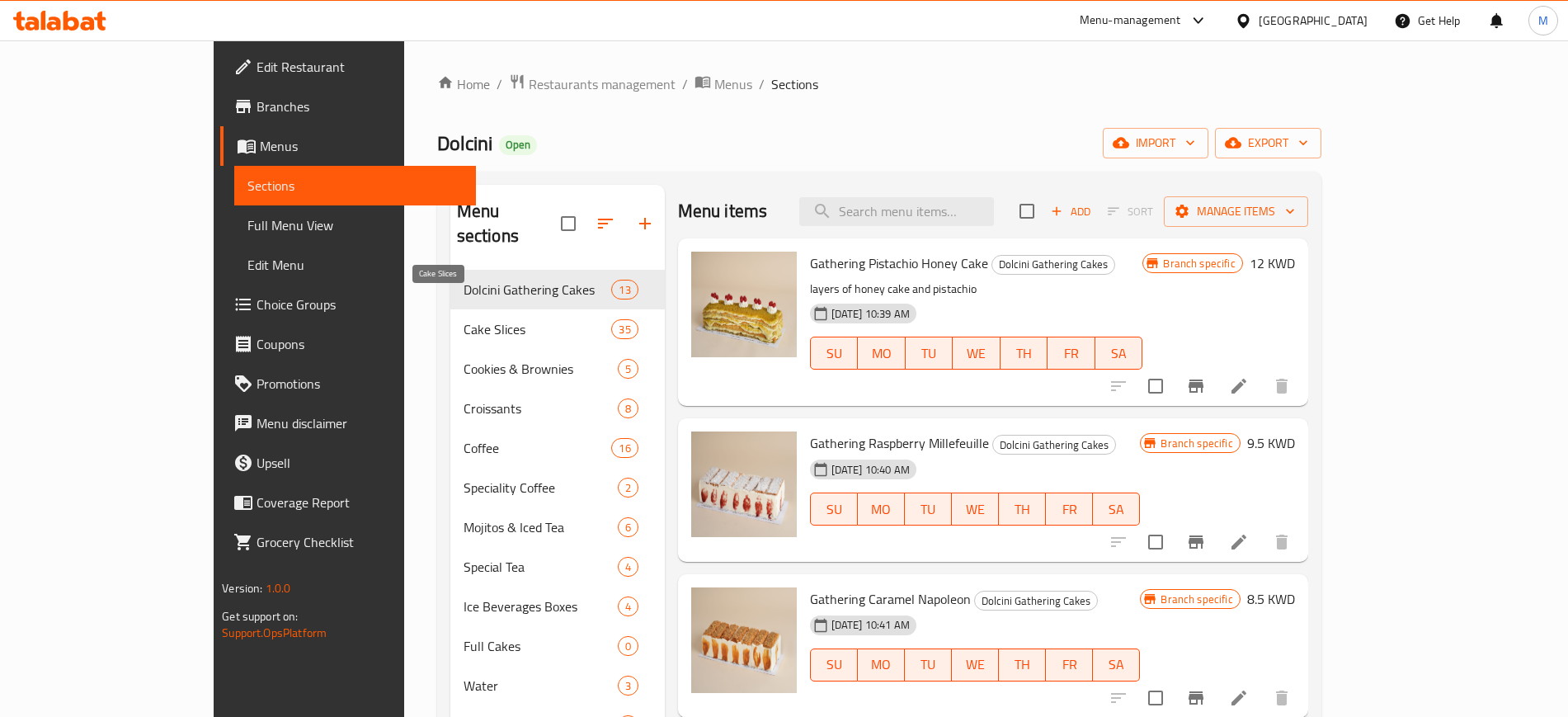
click at [463, 319] on span "Cake Slices" at bounding box center [538, 329] width 149 height 20
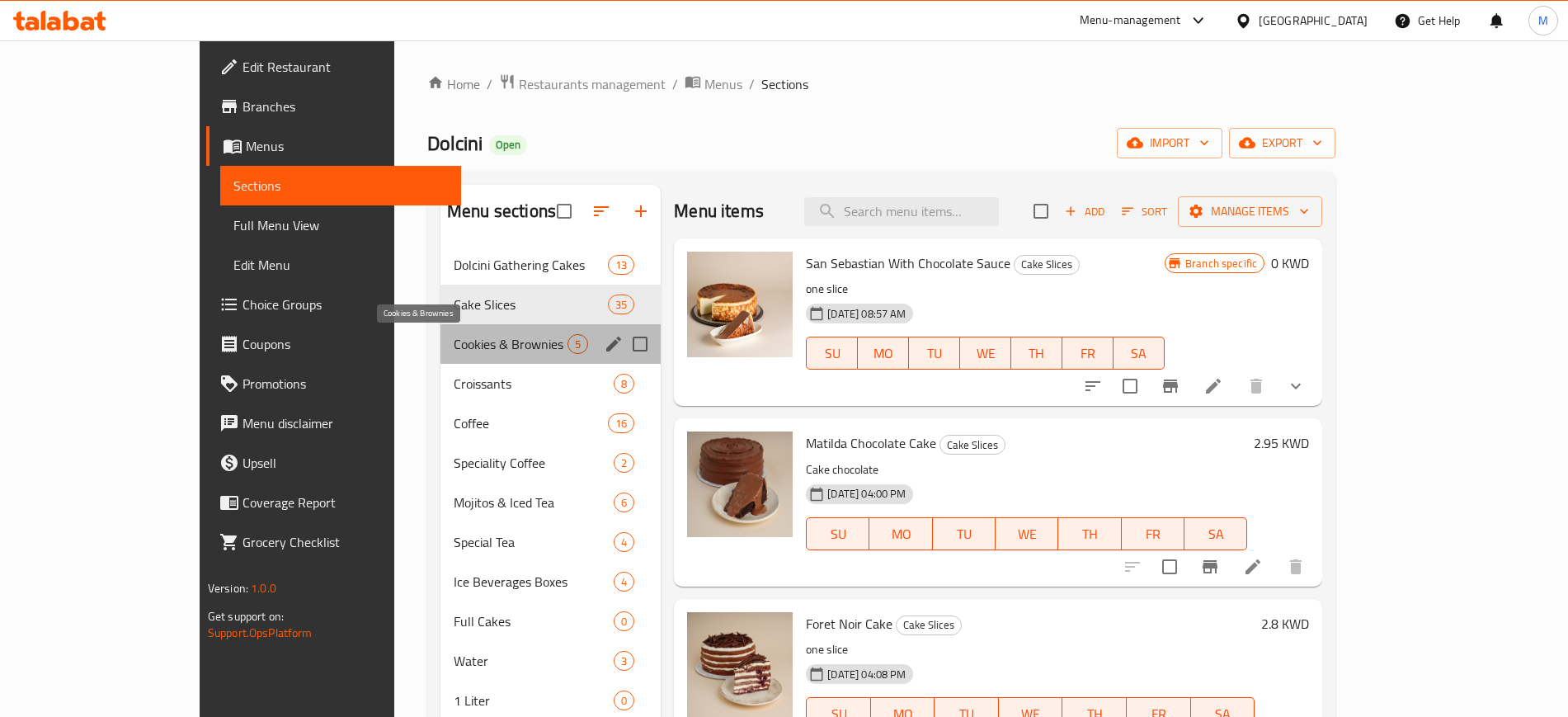
click at [454, 342] on span "Cookies & Brownies" at bounding box center [511, 344] width 114 height 20
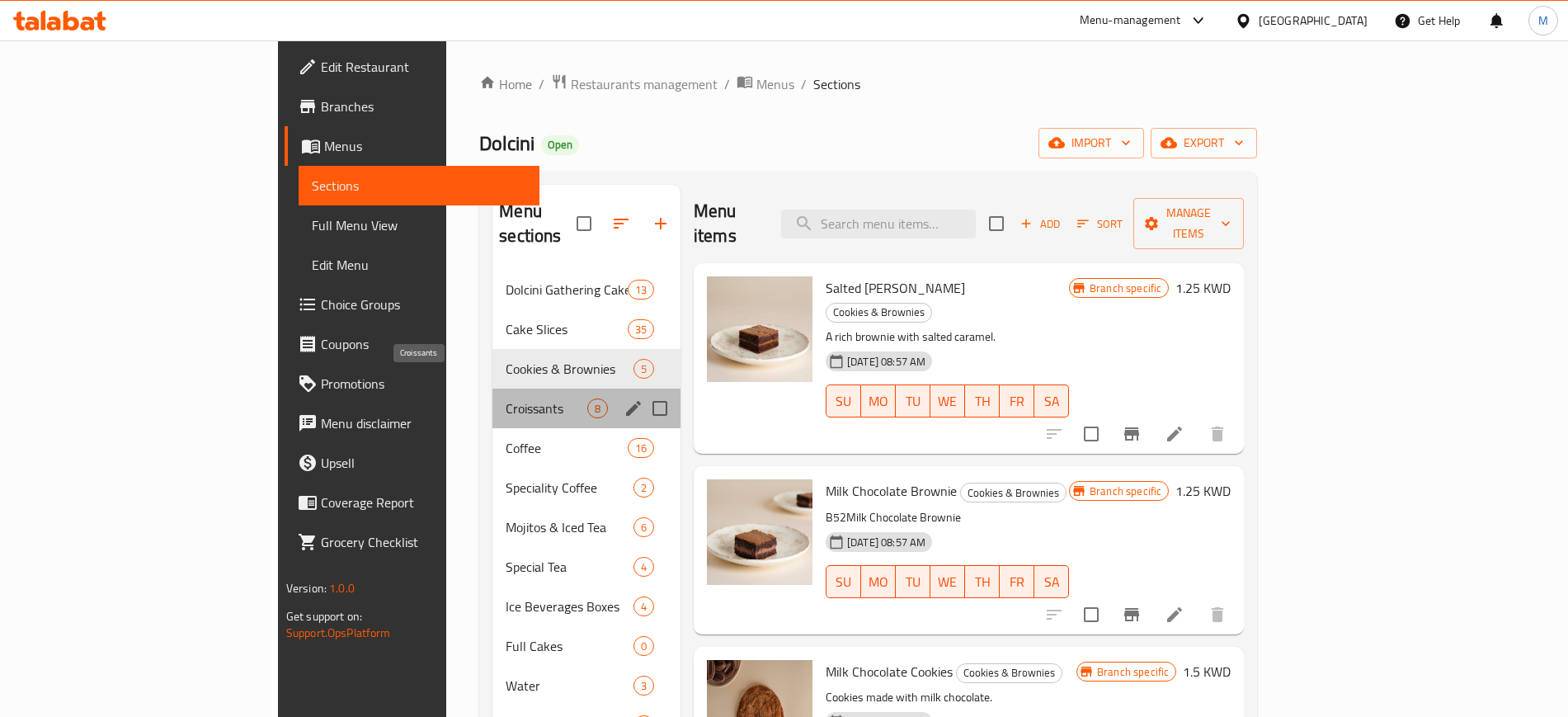
click at [506, 398] on span "Croissants" at bounding box center [546, 408] width 82 height 20
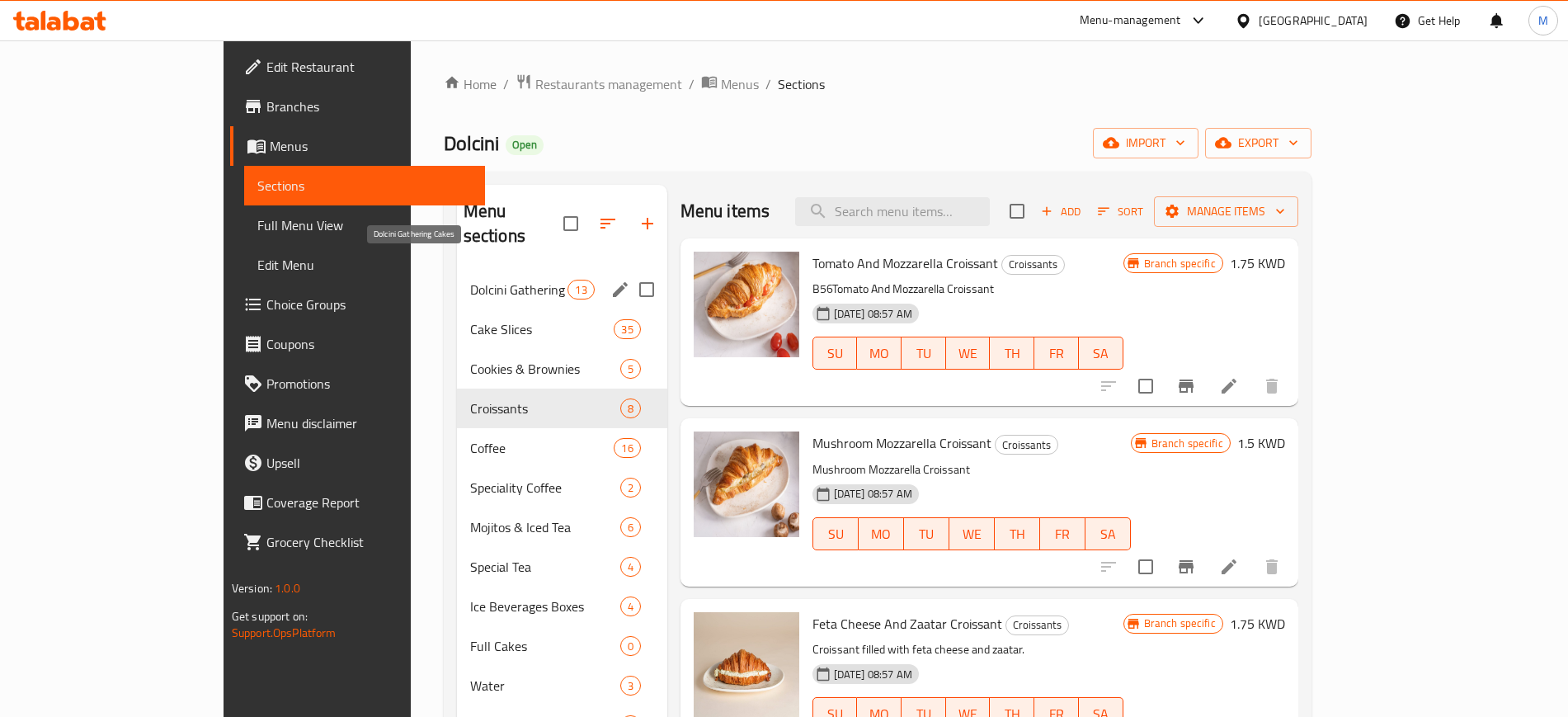
click at [470, 280] on span "Dolcini Gathering Cakes" at bounding box center [519, 290] width 98 height 20
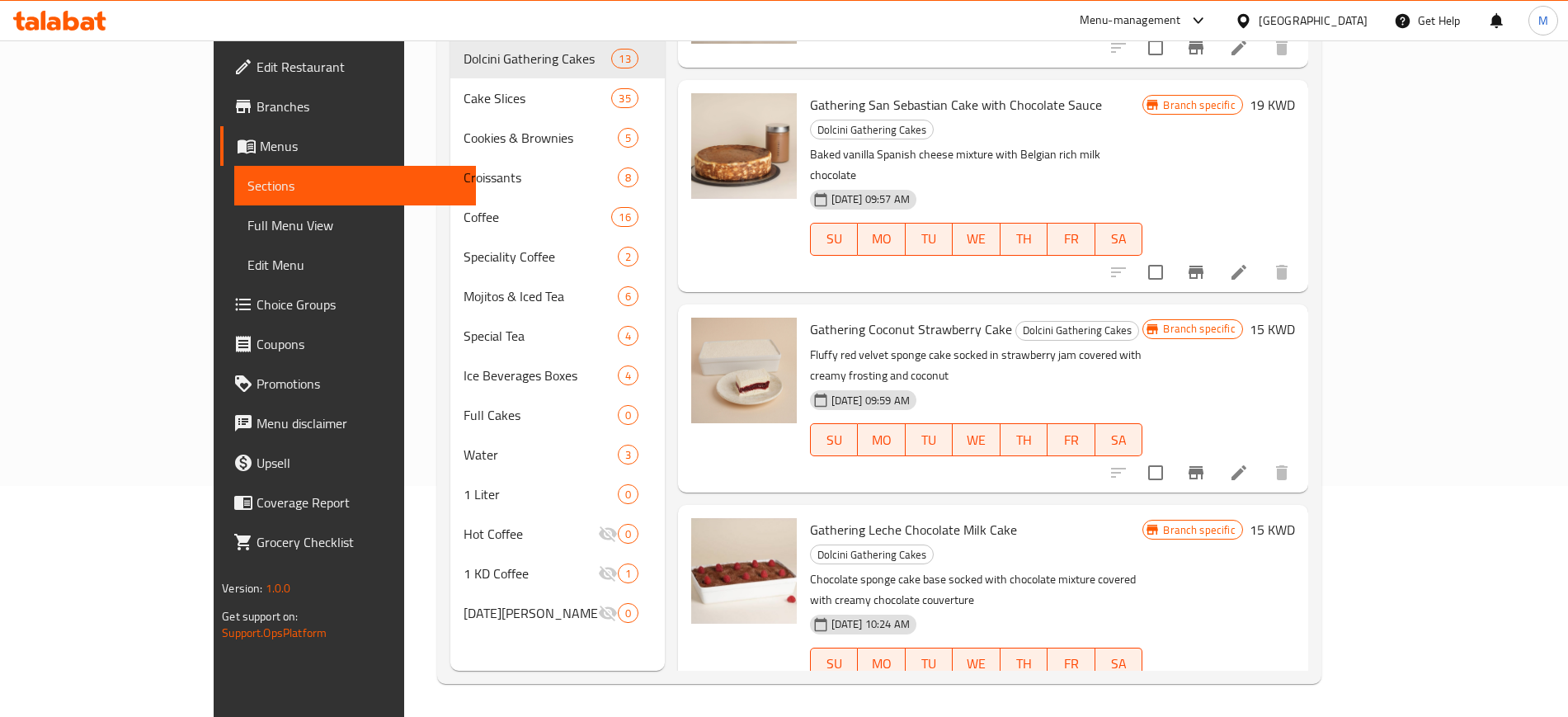
scroll to position [928, 0]
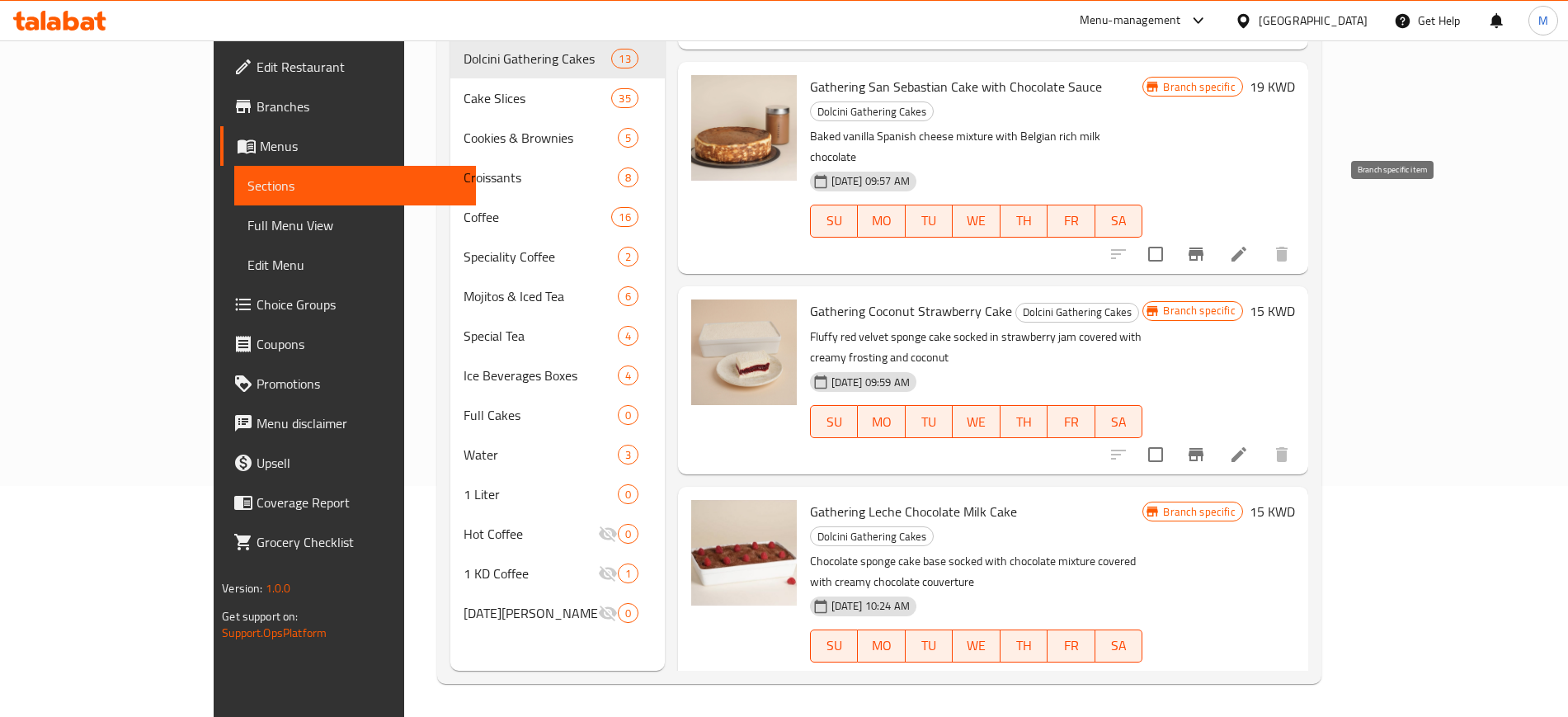
click at [1206, 245] on icon "Branch-specific-item" at bounding box center [1196, 254] width 20 height 20
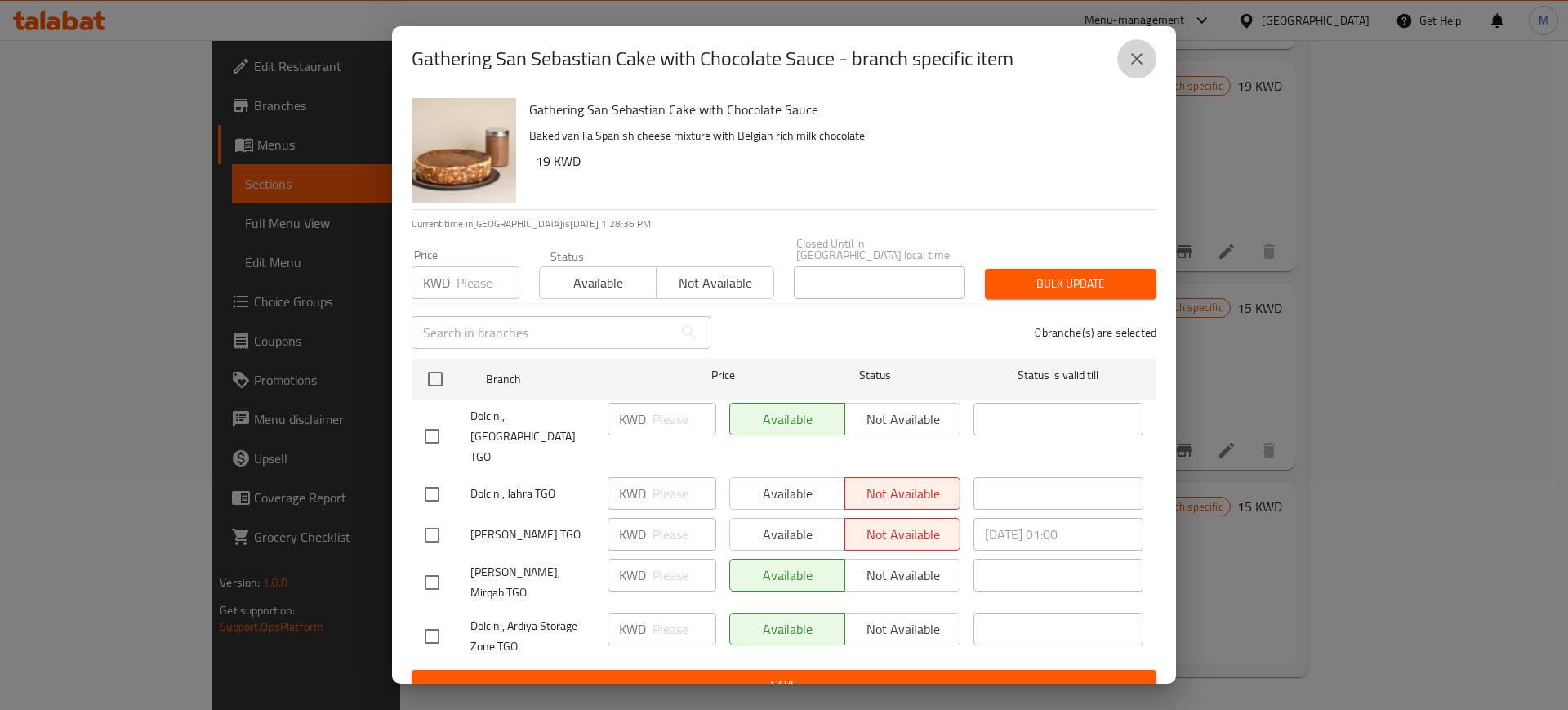
click at [1144, 65] on icon "close" at bounding box center [1137, 59] width 20 height 20
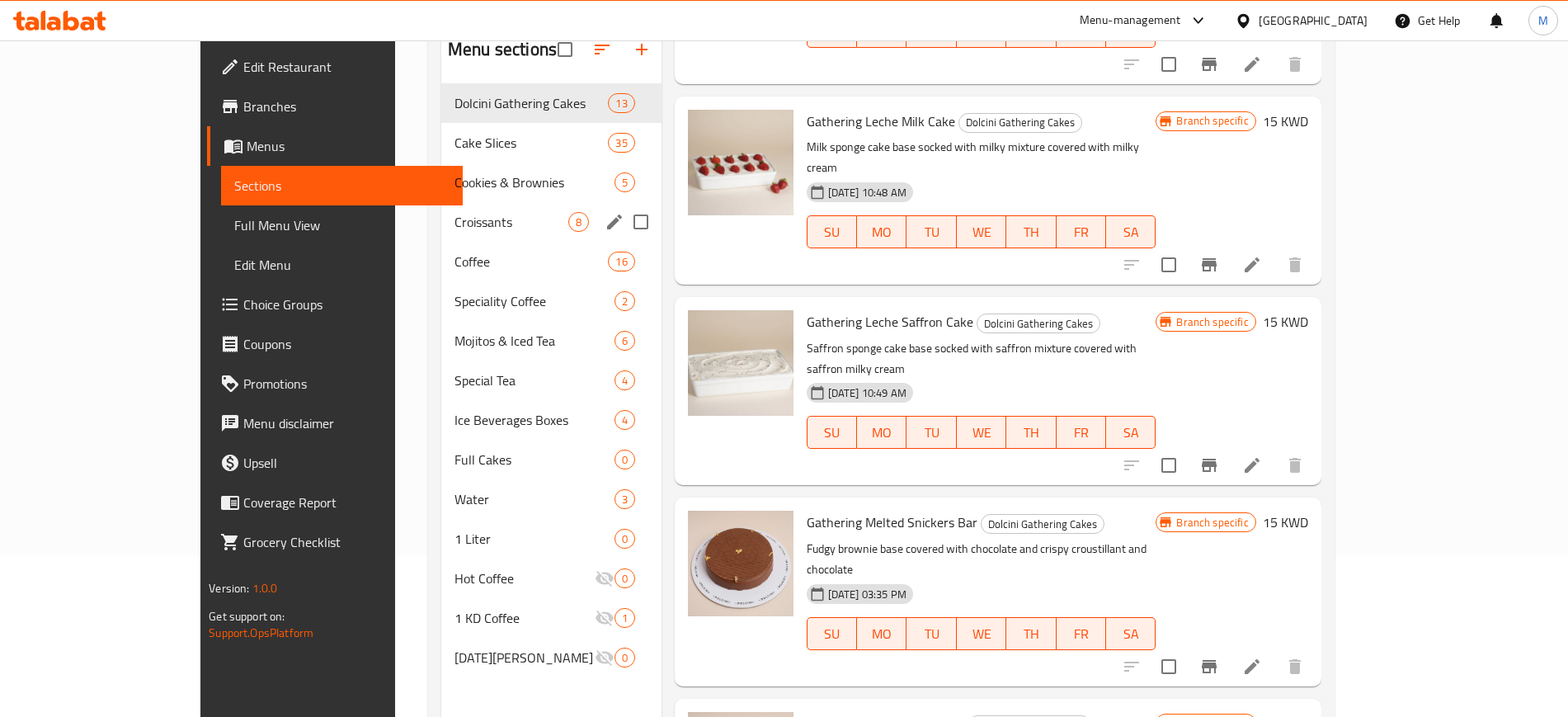
scroll to position [0, 0]
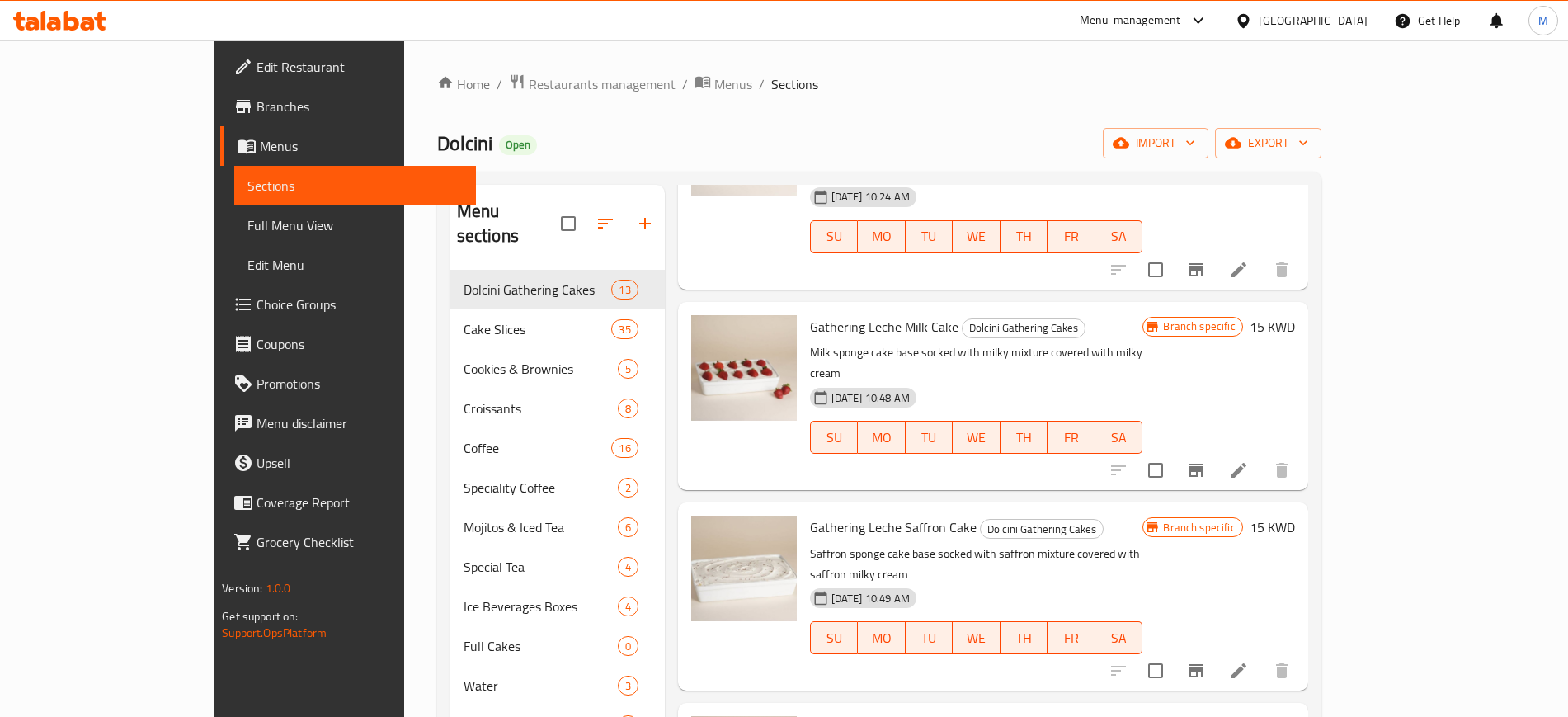
click at [437, 121] on div "Home / Restaurants management / Menus / Sections Dolcini Open import export Men…" at bounding box center [879, 494] width 885 height 842
click at [529, 74] on span "Restaurants management" at bounding box center [602, 84] width 147 height 20
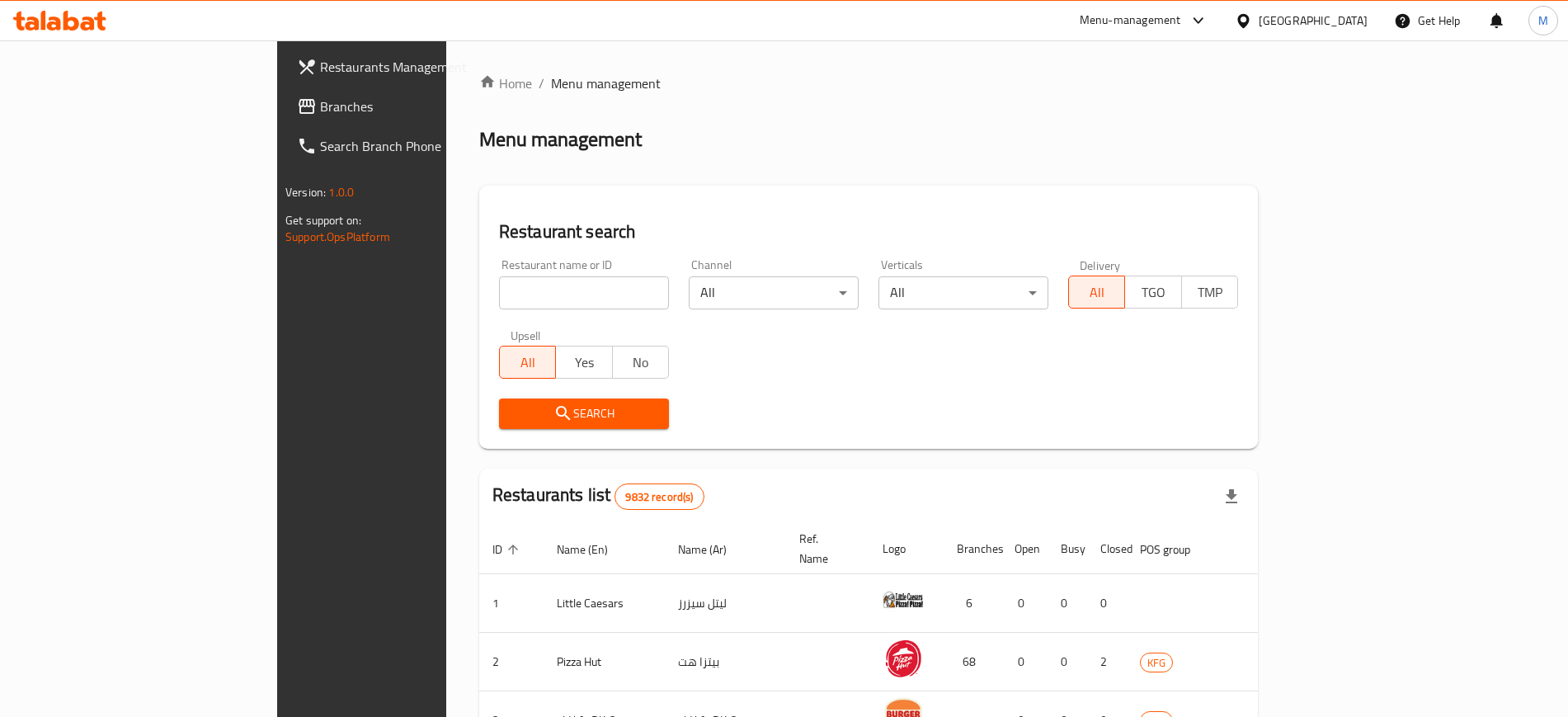
click at [499, 288] on input "search" at bounding box center [584, 293] width 170 height 33
type input "just kabab"
click at [499, 242] on h2 "Restaurant search" at bounding box center [868, 232] width 739 height 25
click at [925, 390] on div "Search" at bounding box center [868, 413] width 759 height 50
click at [760, 203] on div "Restaurant search Restaurant name or ID just kabab Restaurant name or ID Channe…" at bounding box center [868, 317] width 779 height 264
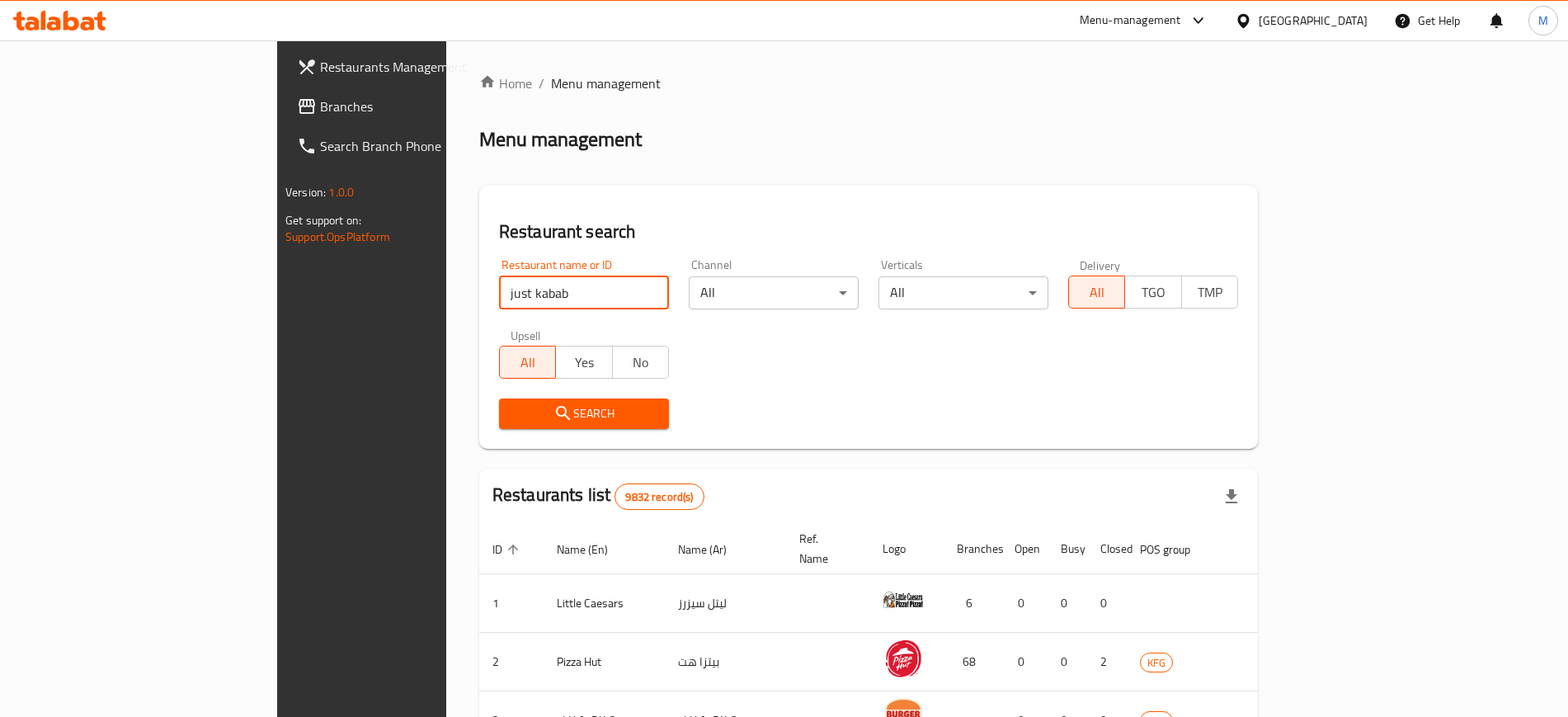
click at [499, 292] on input "just kabab" at bounding box center [584, 293] width 170 height 33
click button "Search" at bounding box center [584, 413] width 170 height 31
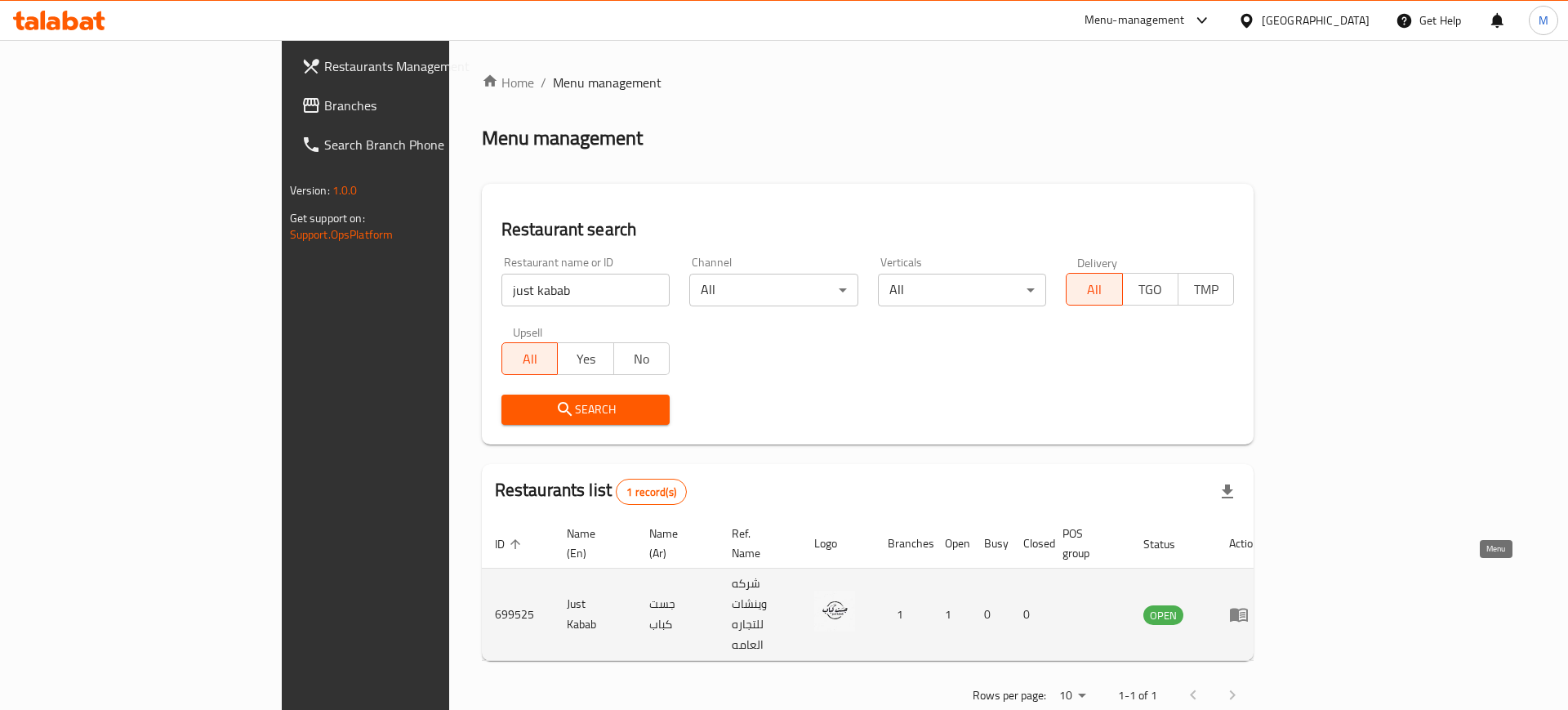
click at [1248, 609] on icon "enhanced table" at bounding box center [1239, 615] width 18 height 14
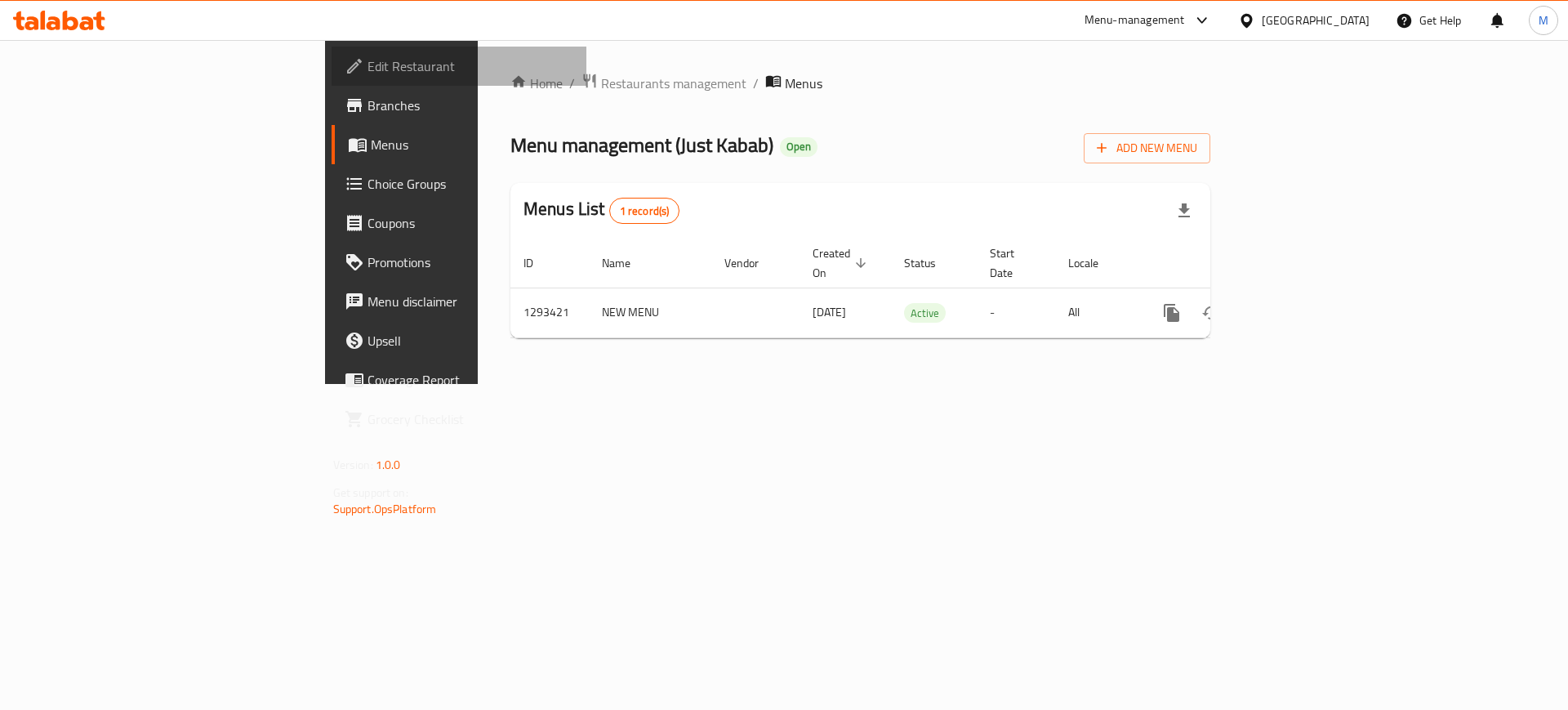
click at [367, 56] on span "Edit Restaurant" at bounding box center [470, 66] width 207 height 20
